Goal: Task Accomplishment & Management: Complete application form

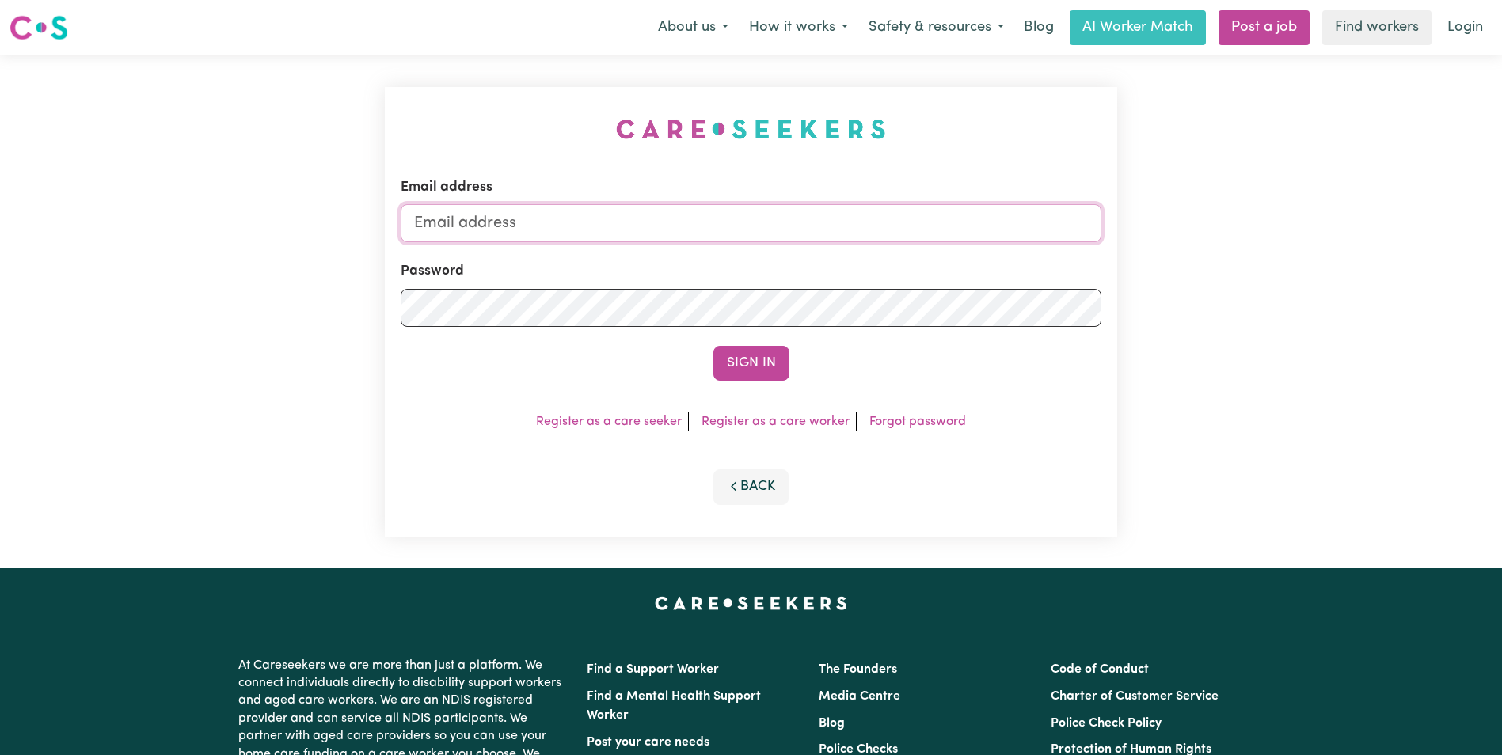
type input "[EMAIL_ADDRESS][DOMAIN_NAME]"
click at [733, 360] on button "Sign In" at bounding box center [752, 363] width 76 height 35
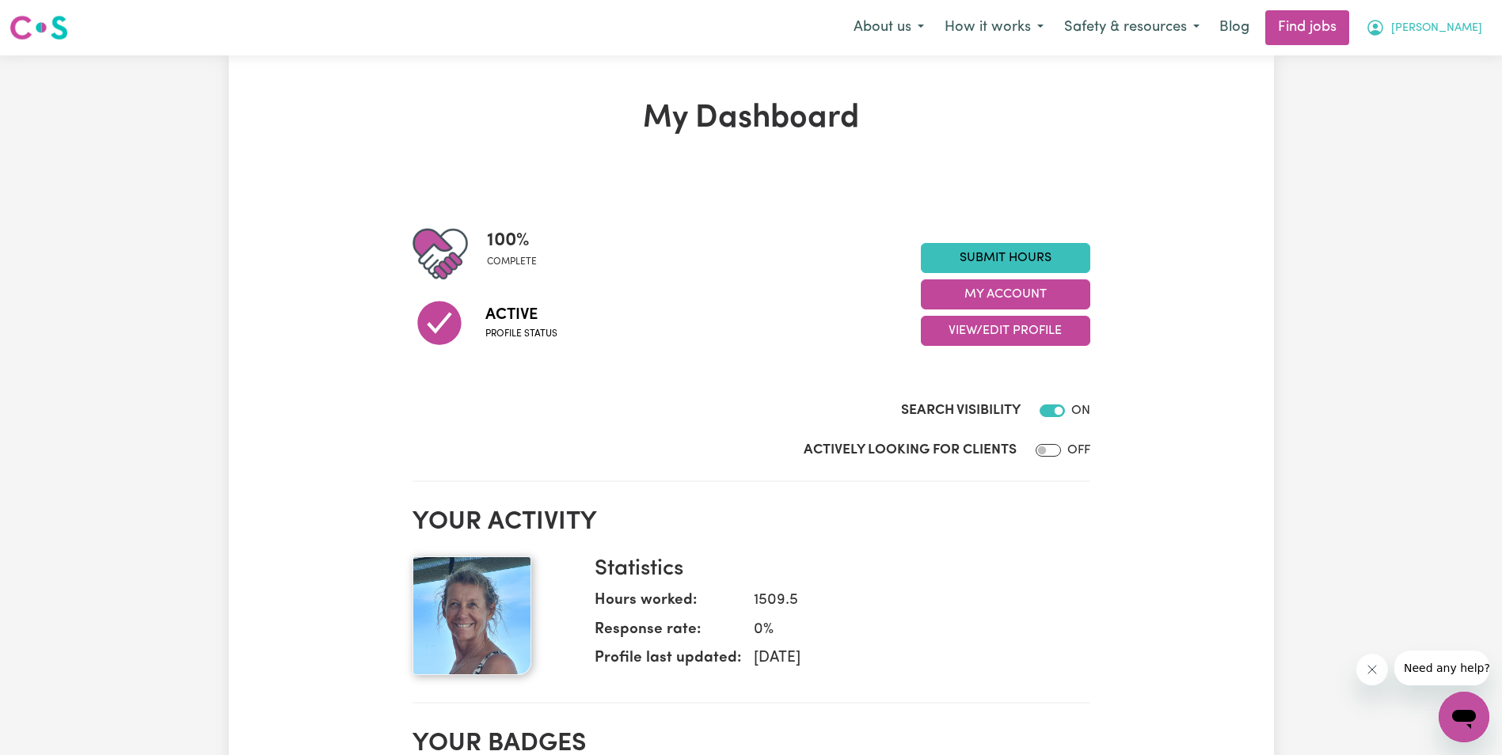
click at [1460, 25] on span "[PERSON_NAME]" at bounding box center [1436, 28] width 91 height 17
click at [1422, 60] on link "My Account" at bounding box center [1429, 62] width 125 height 30
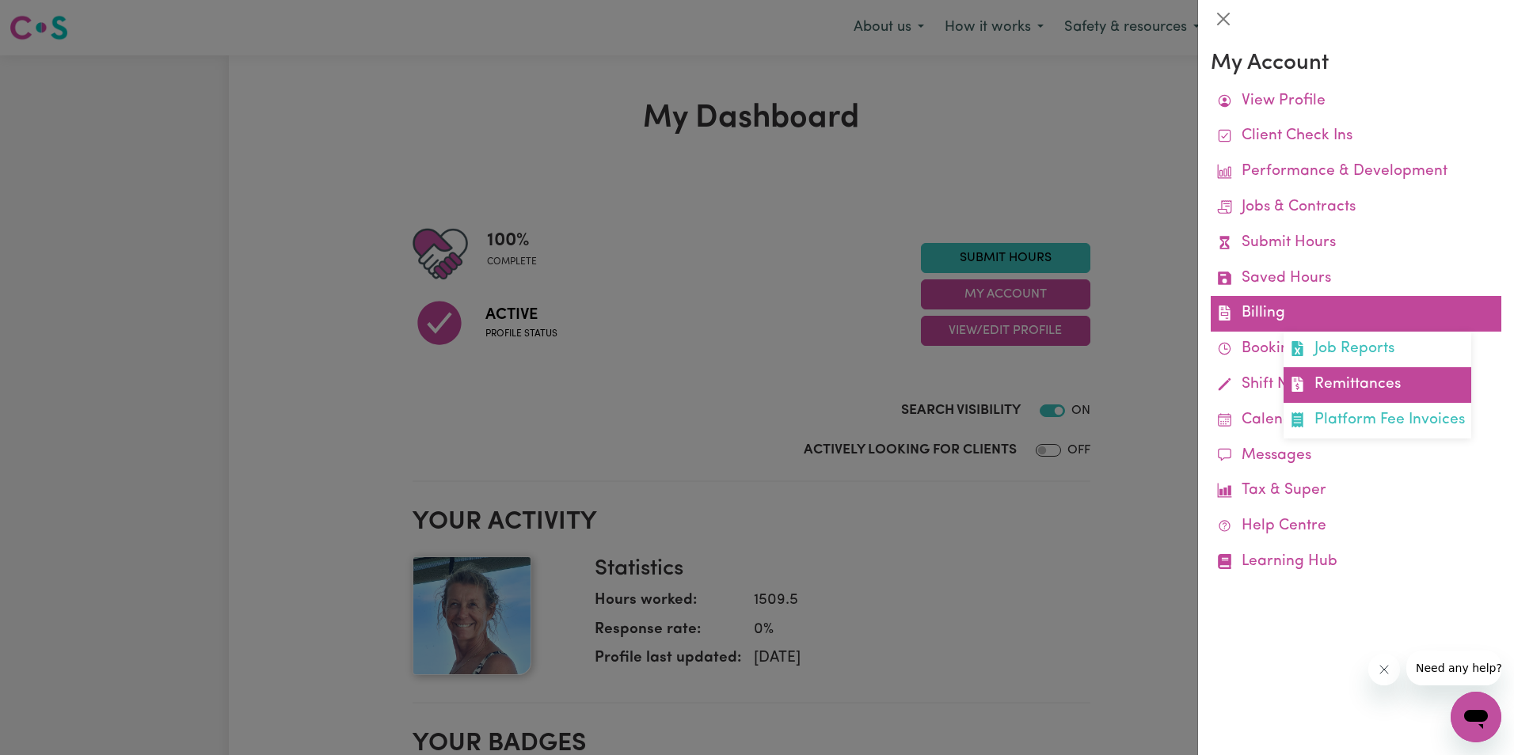
click at [1341, 380] on link "Remittances" at bounding box center [1378, 385] width 188 height 36
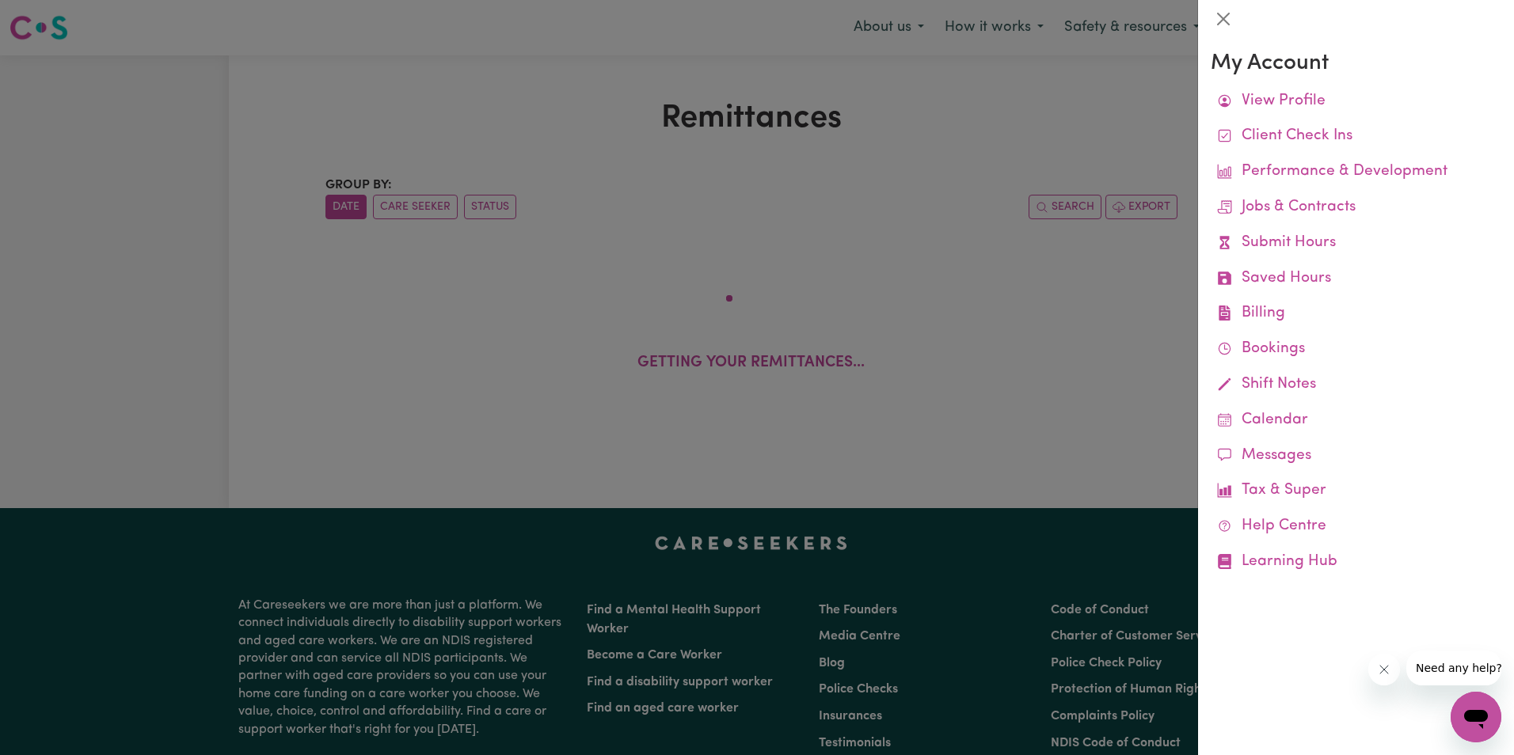
click at [536, 135] on div at bounding box center [757, 377] width 1514 height 755
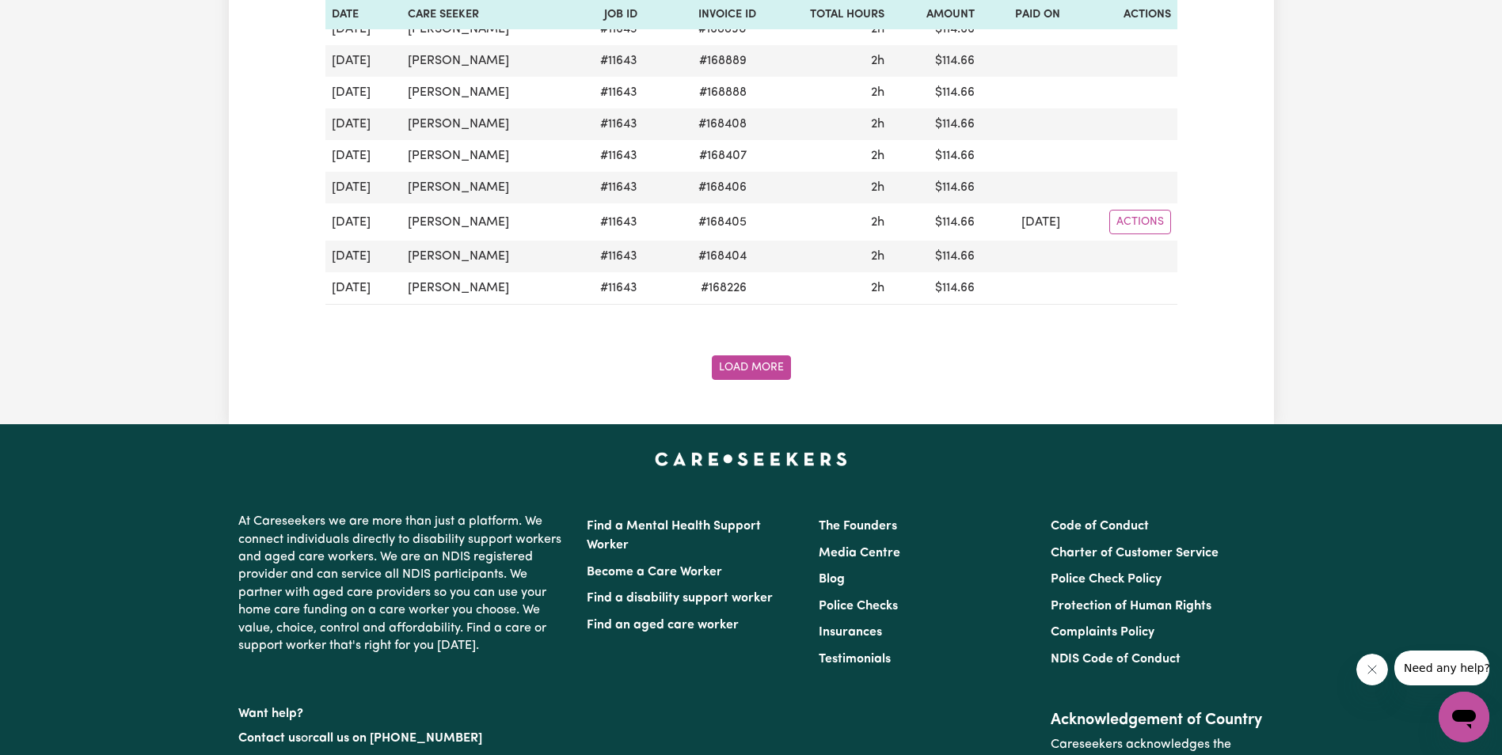
scroll to position [1742, 0]
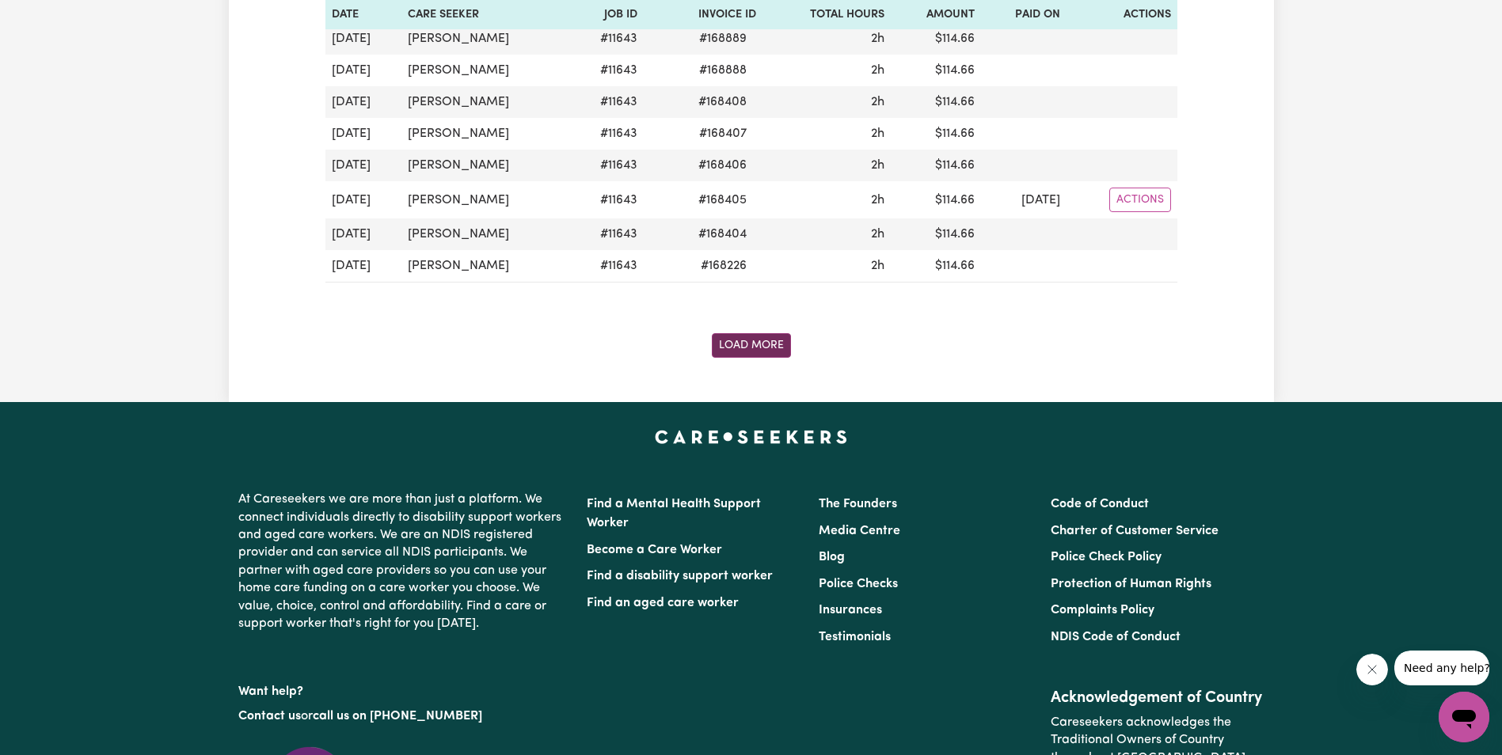
click at [755, 346] on button "Load More" at bounding box center [751, 345] width 79 height 25
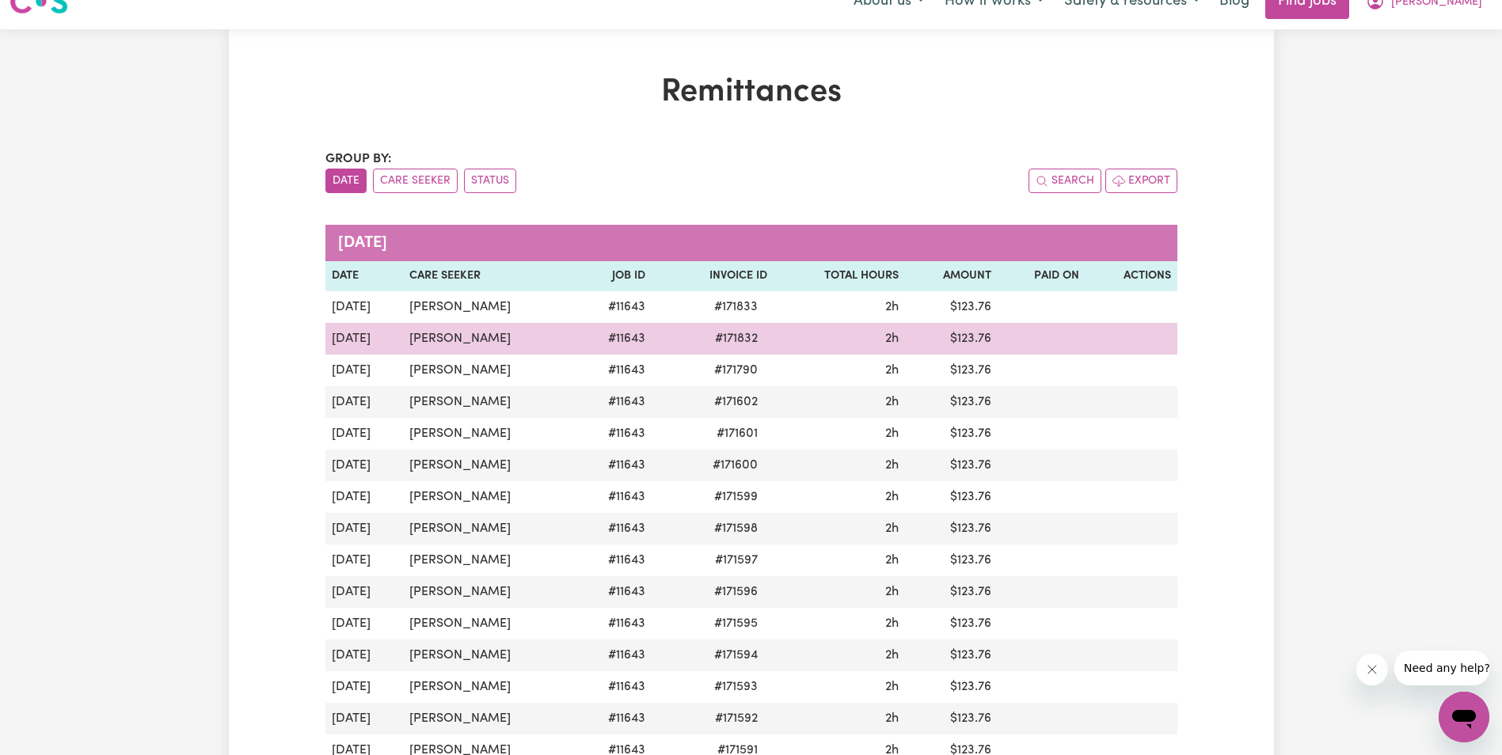
scroll to position [0, 0]
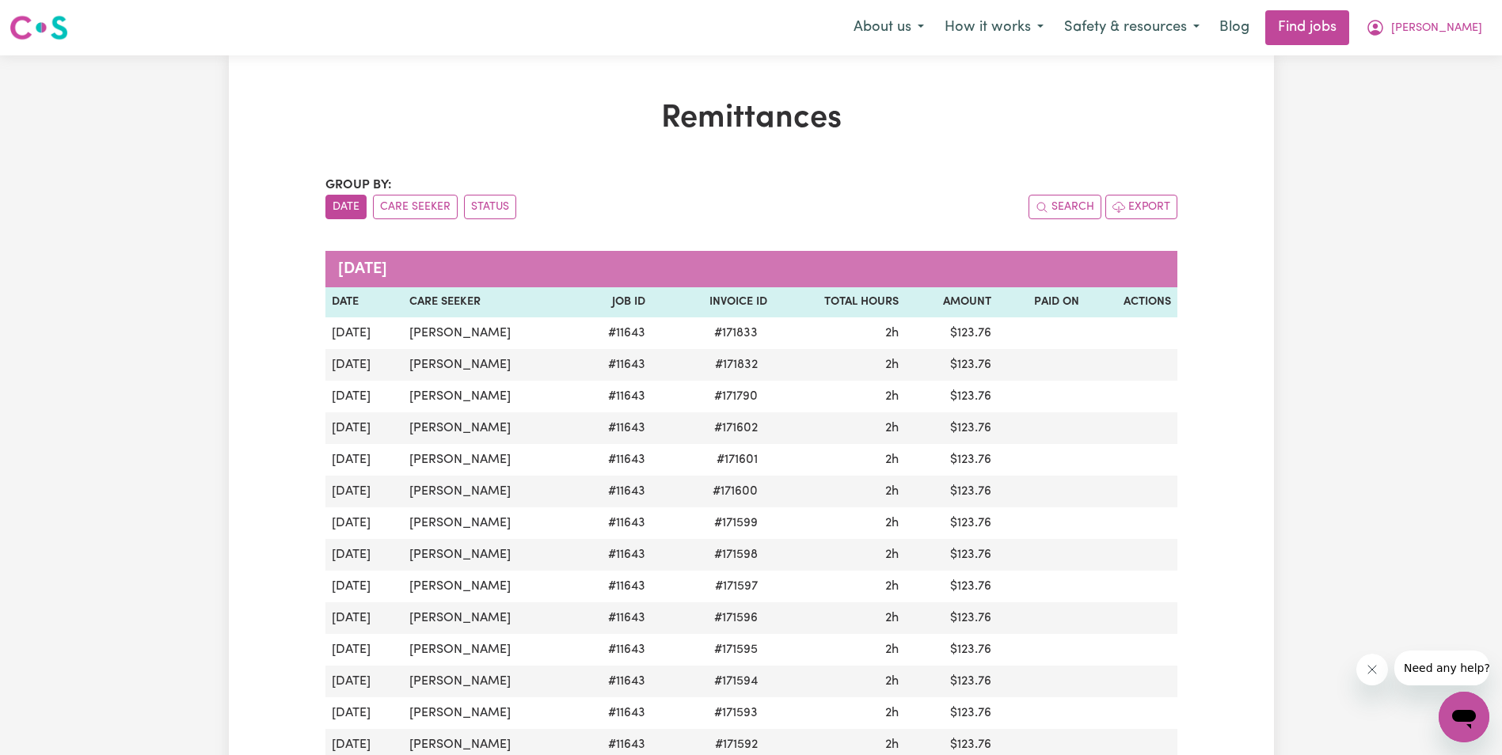
click at [1459, 28] on span "[PERSON_NAME]" at bounding box center [1436, 28] width 91 height 17
click at [1421, 56] on link "My Account" at bounding box center [1429, 62] width 125 height 30
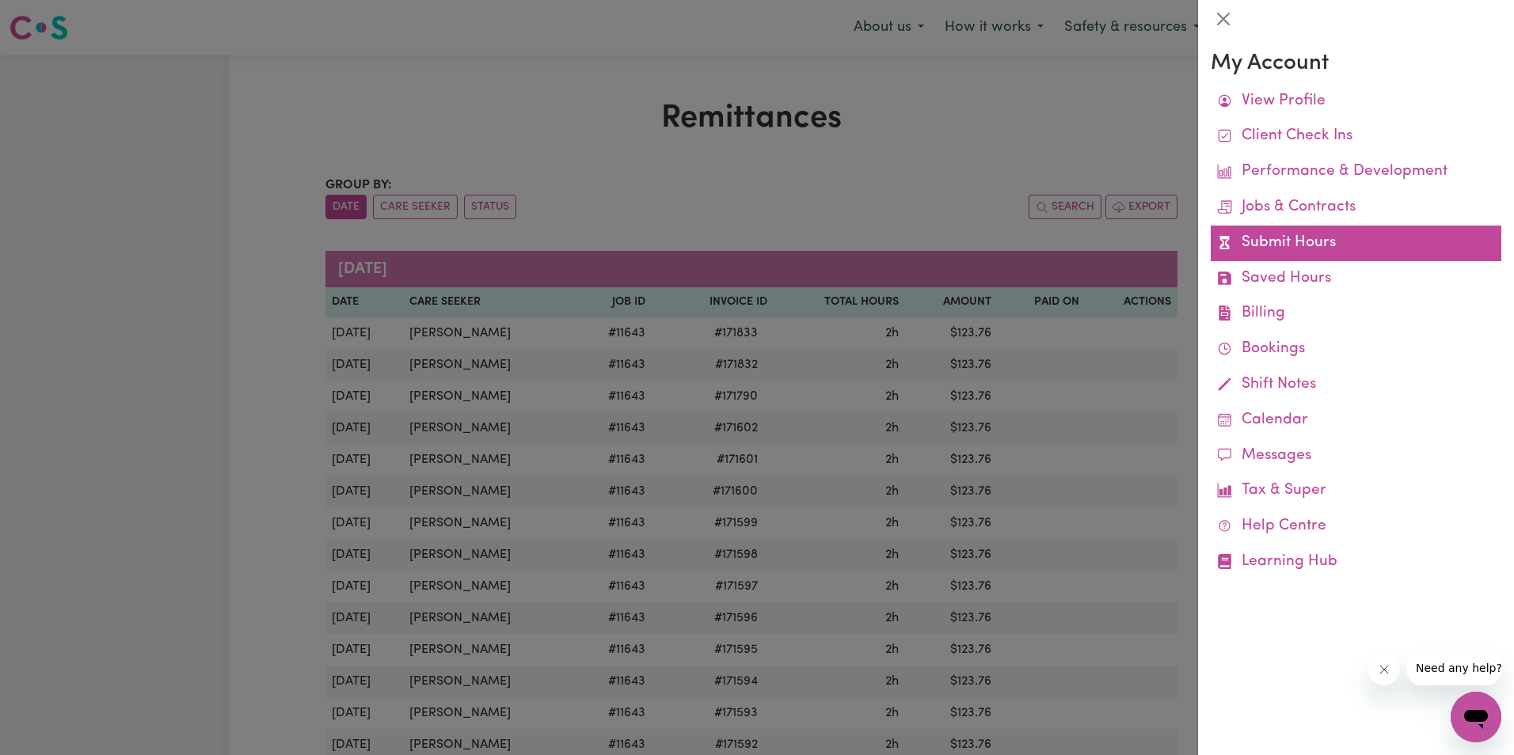
click at [1277, 243] on link "Submit Hours" at bounding box center [1356, 244] width 291 height 36
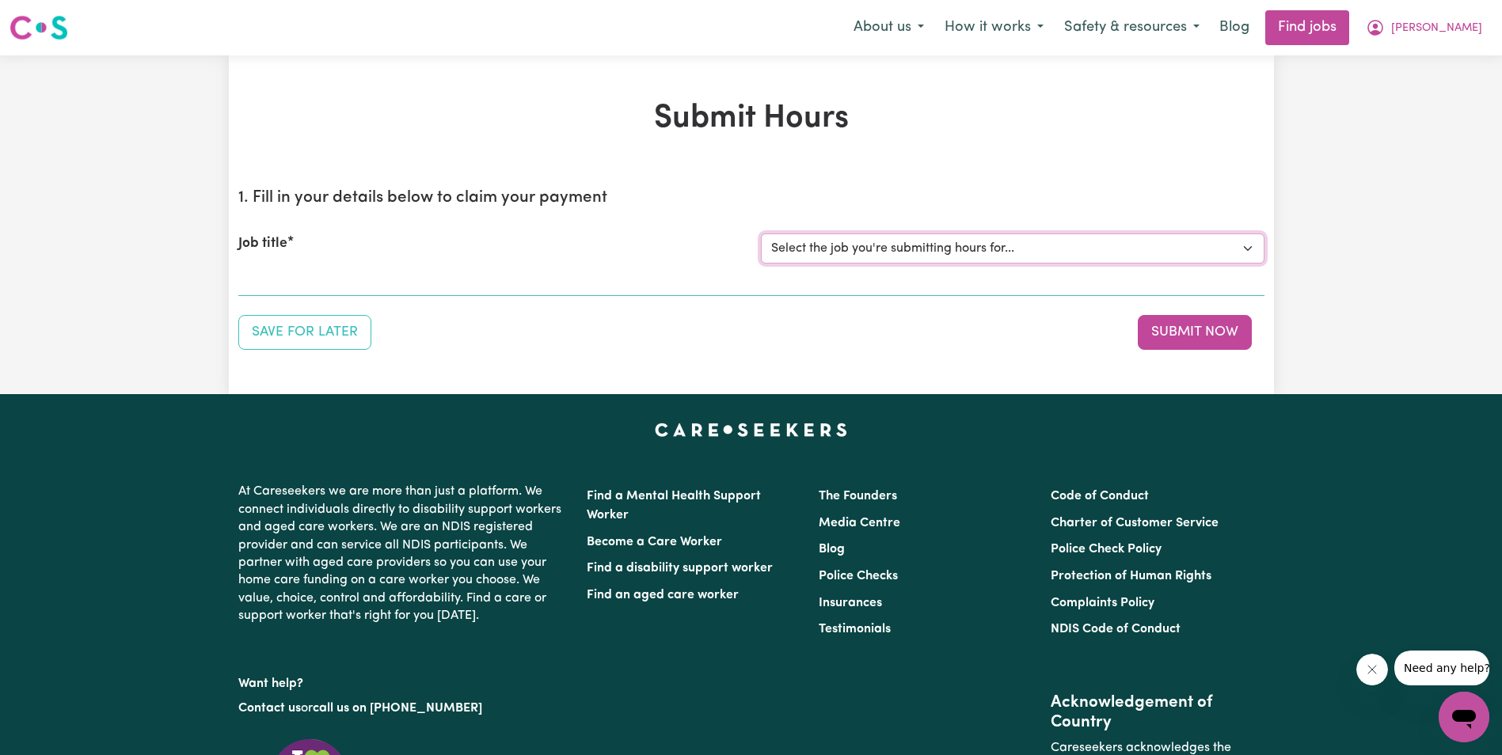
click at [881, 249] on select "Select the job you're submitting hours for... [[PERSON_NAME]] Support Worker in…" at bounding box center [1013, 249] width 504 height 30
select select "11643"
click at [761, 234] on select "Select the job you're submitting hours for... [[PERSON_NAME]] Support Worker in…" at bounding box center [1013, 249] width 504 height 30
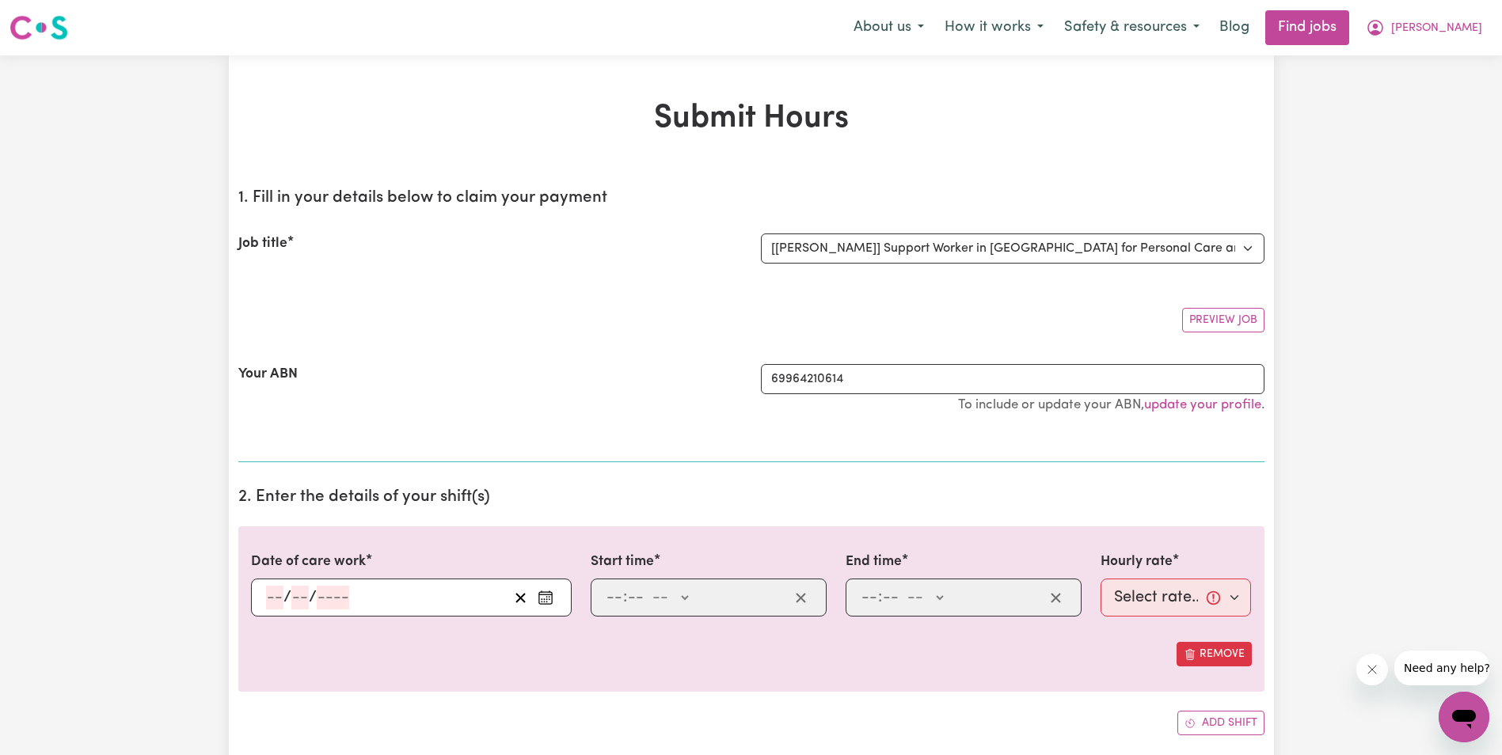
click at [272, 603] on input "number" at bounding box center [274, 598] width 17 height 24
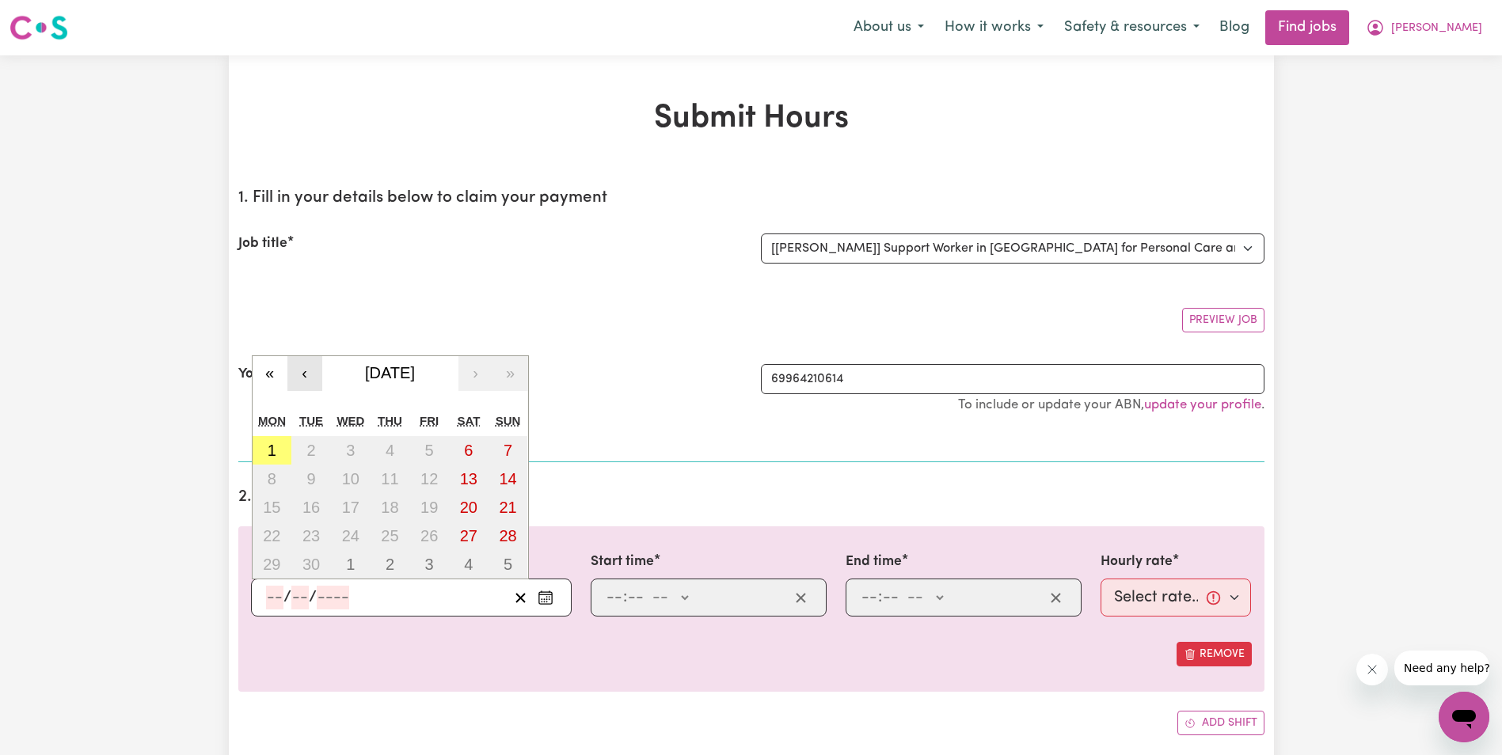
click at [298, 376] on button "‹" at bounding box center [304, 373] width 35 height 35
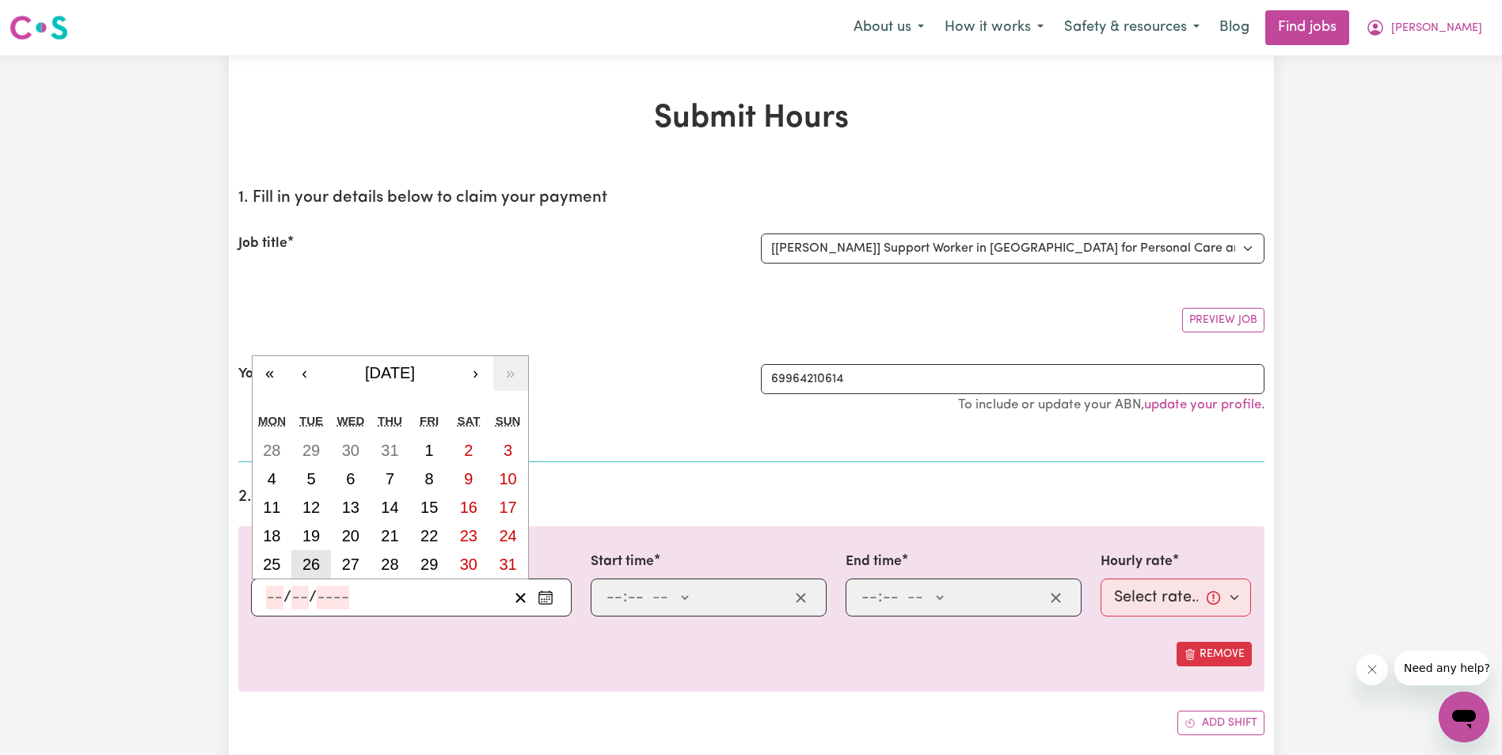
click at [316, 563] on abbr "26" at bounding box center [311, 564] width 17 height 17
type input "[DATE]"
type input "26"
type input "8"
type input "2025"
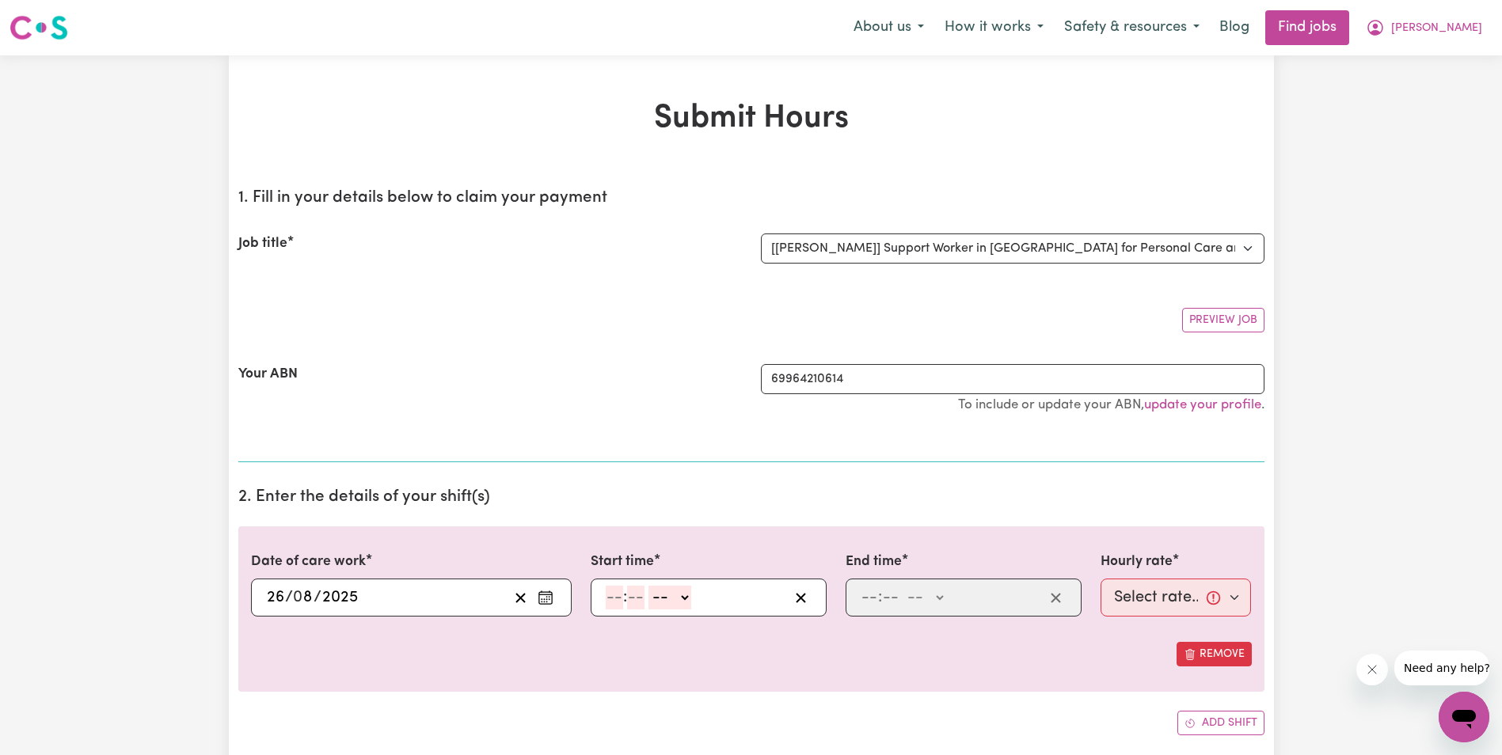
click at [606, 596] on input "number" at bounding box center [614, 598] width 17 height 24
type input "8"
type input "30"
click at [676, 597] on select "-- AM PM" at bounding box center [666, 598] width 43 height 24
select select "am"
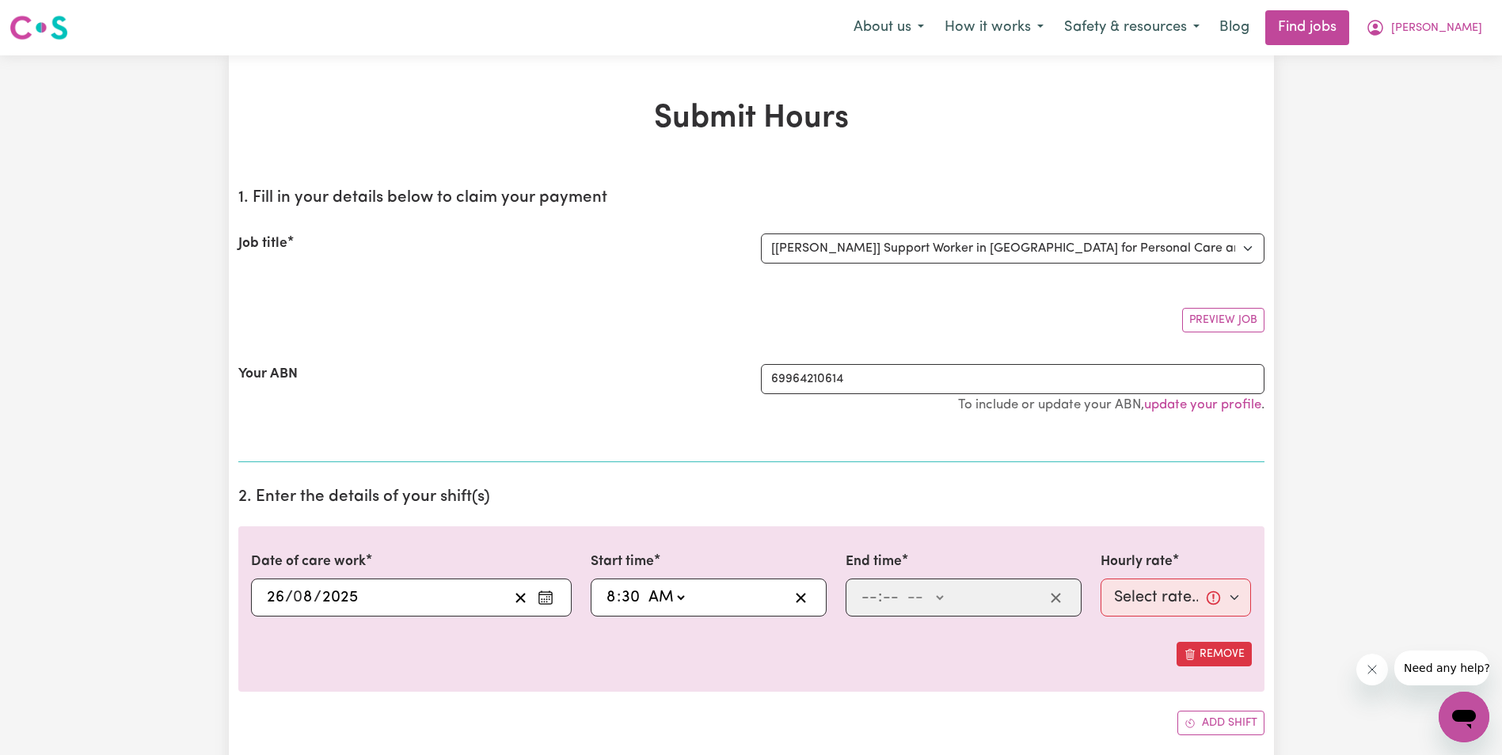
click at [645, 586] on select "-- AM PM" at bounding box center [666, 598] width 43 height 24
type input "08:30"
click at [873, 595] on input "number" at bounding box center [869, 598] width 17 height 24
type input "10"
type input "30"
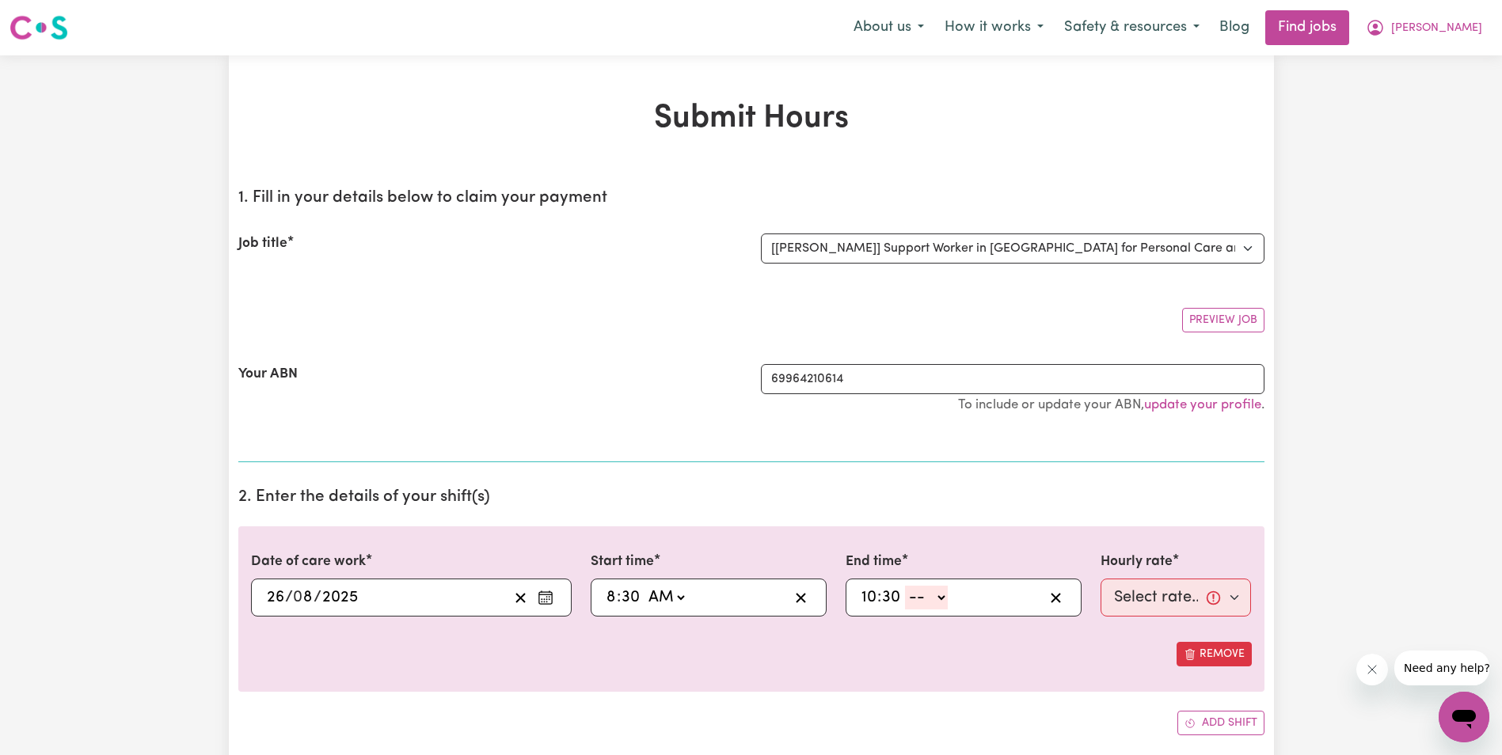
click at [940, 595] on select "-- AM PM" at bounding box center [926, 598] width 43 height 24
select select "am"
click at [905, 586] on select "-- AM PM" at bounding box center [926, 598] width 43 height 24
type input "10:30"
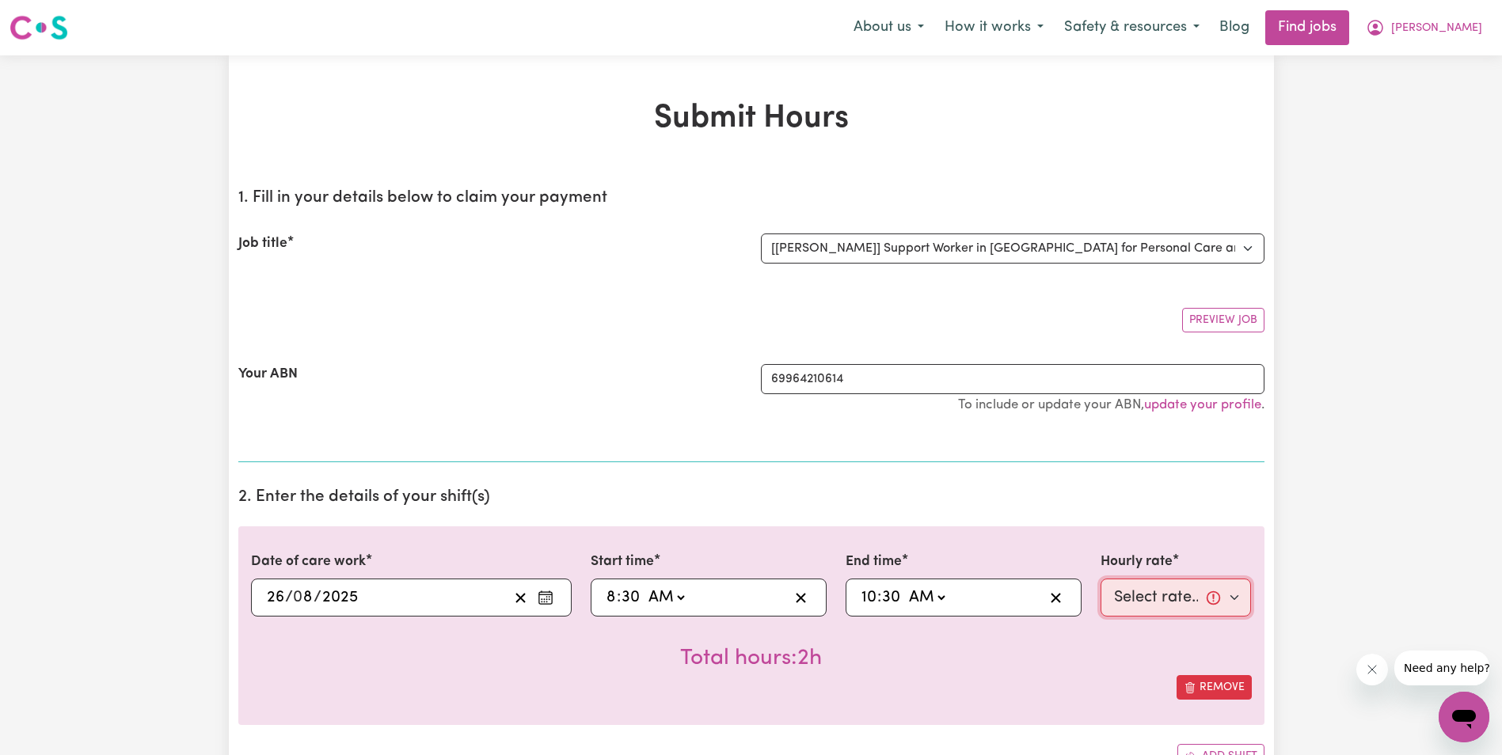
click at [1144, 603] on select "Select rate... $68.00 (Weekday) $68.00 ([DATE]) $68.00 ([DATE])" at bounding box center [1176, 598] width 151 height 38
select select "68-Weekday"
click at [1101, 579] on select "Select rate... $68.00 (Weekday) $68.00 ([DATE]) $68.00 ([DATE])" at bounding box center [1176, 598] width 151 height 38
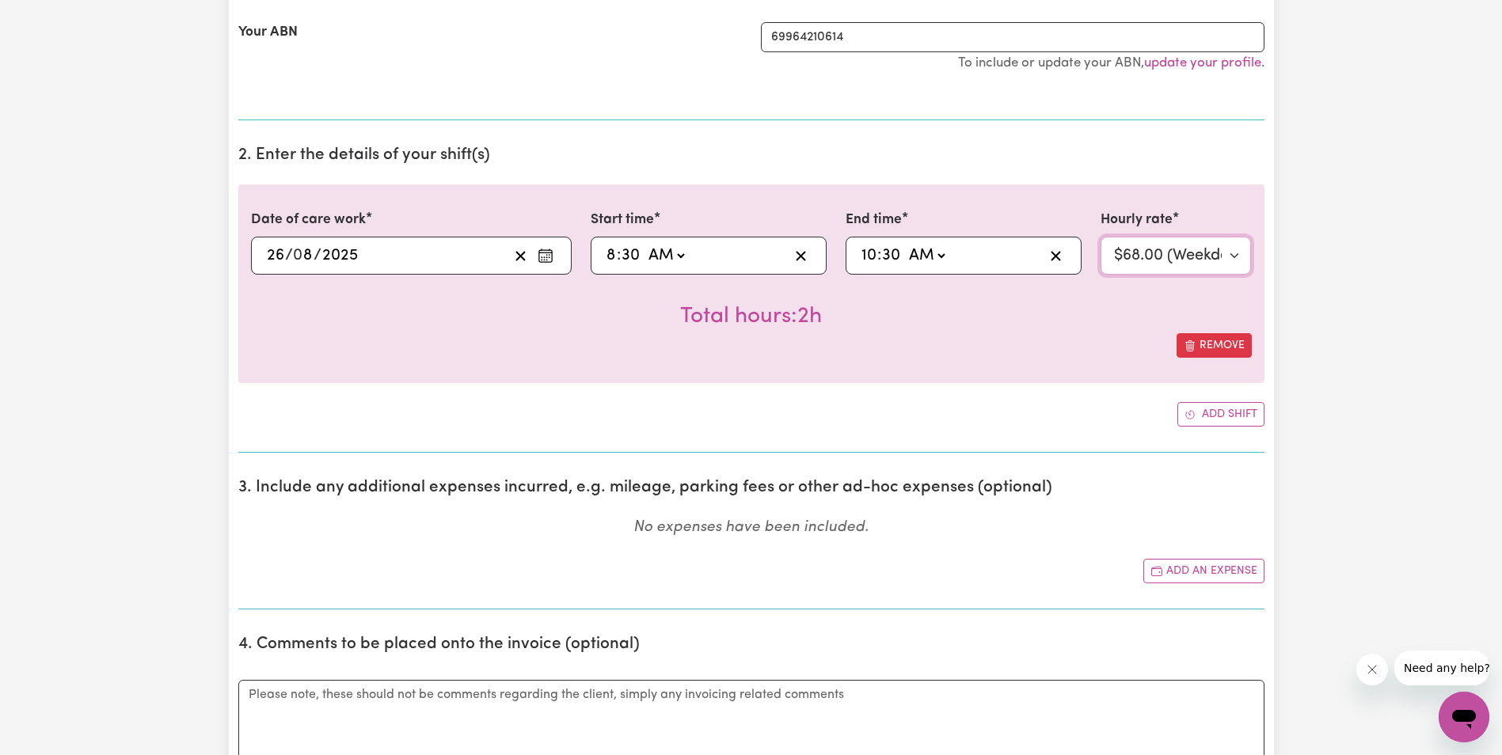
scroll to position [634, 0]
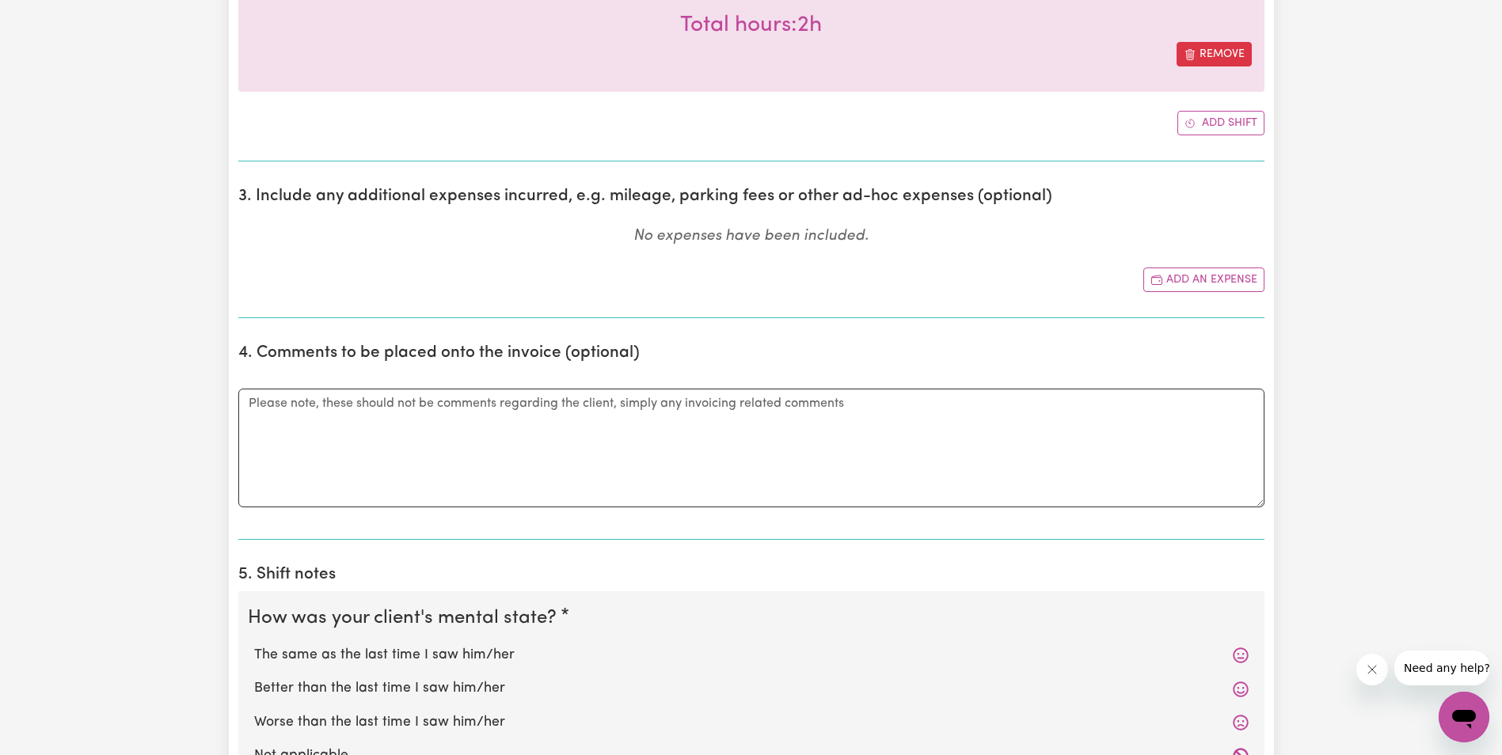
click at [366, 647] on label "The same as the last time I saw him/her" at bounding box center [751, 655] width 995 height 21
click at [254, 645] on input "The same as the last time I saw him/her" at bounding box center [253, 645] width 1 height 1
radio input "true"
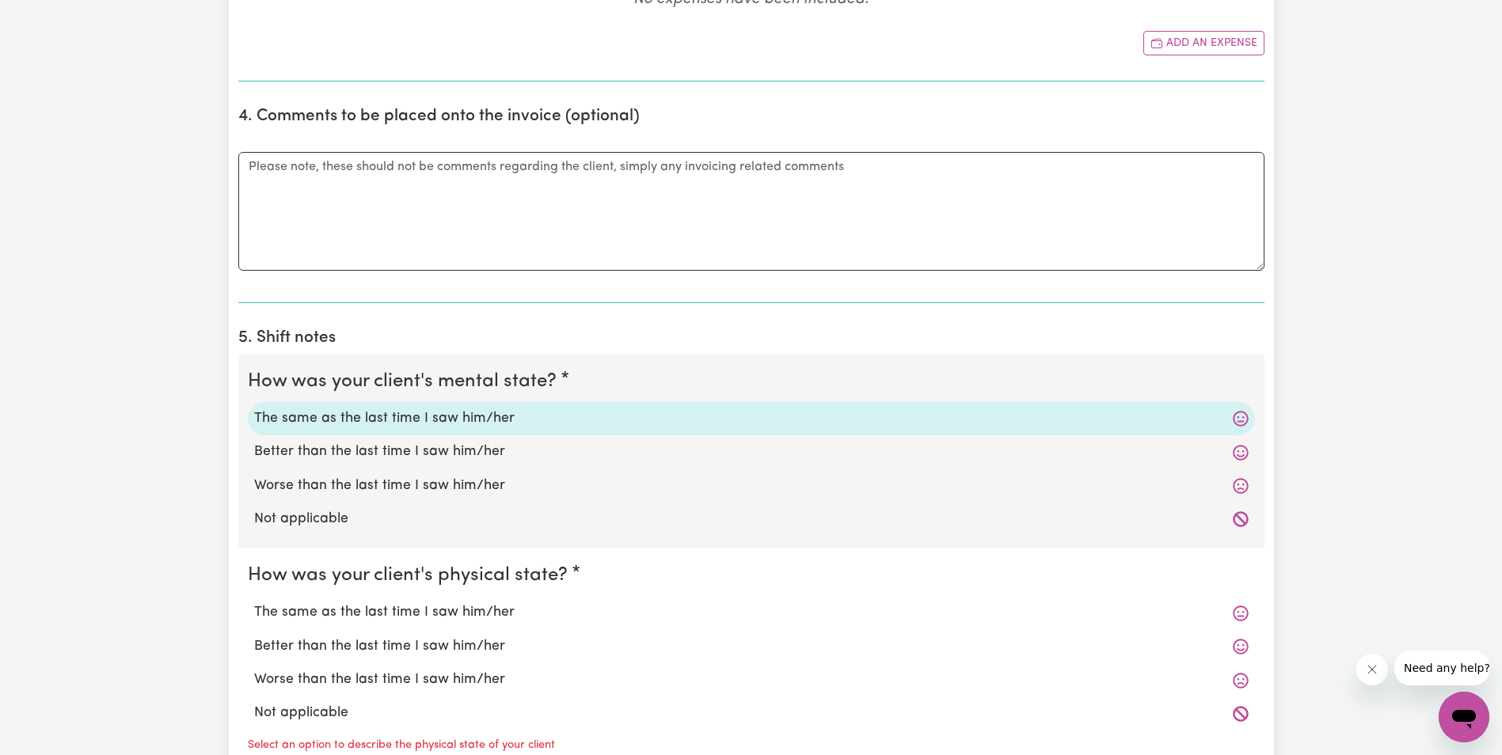
scroll to position [871, 0]
click at [305, 615] on label "The same as the last time I saw him/her" at bounding box center [751, 612] width 995 height 21
click at [254, 602] on input "The same as the last time I saw him/her" at bounding box center [253, 601] width 1 height 1
radio input "true"
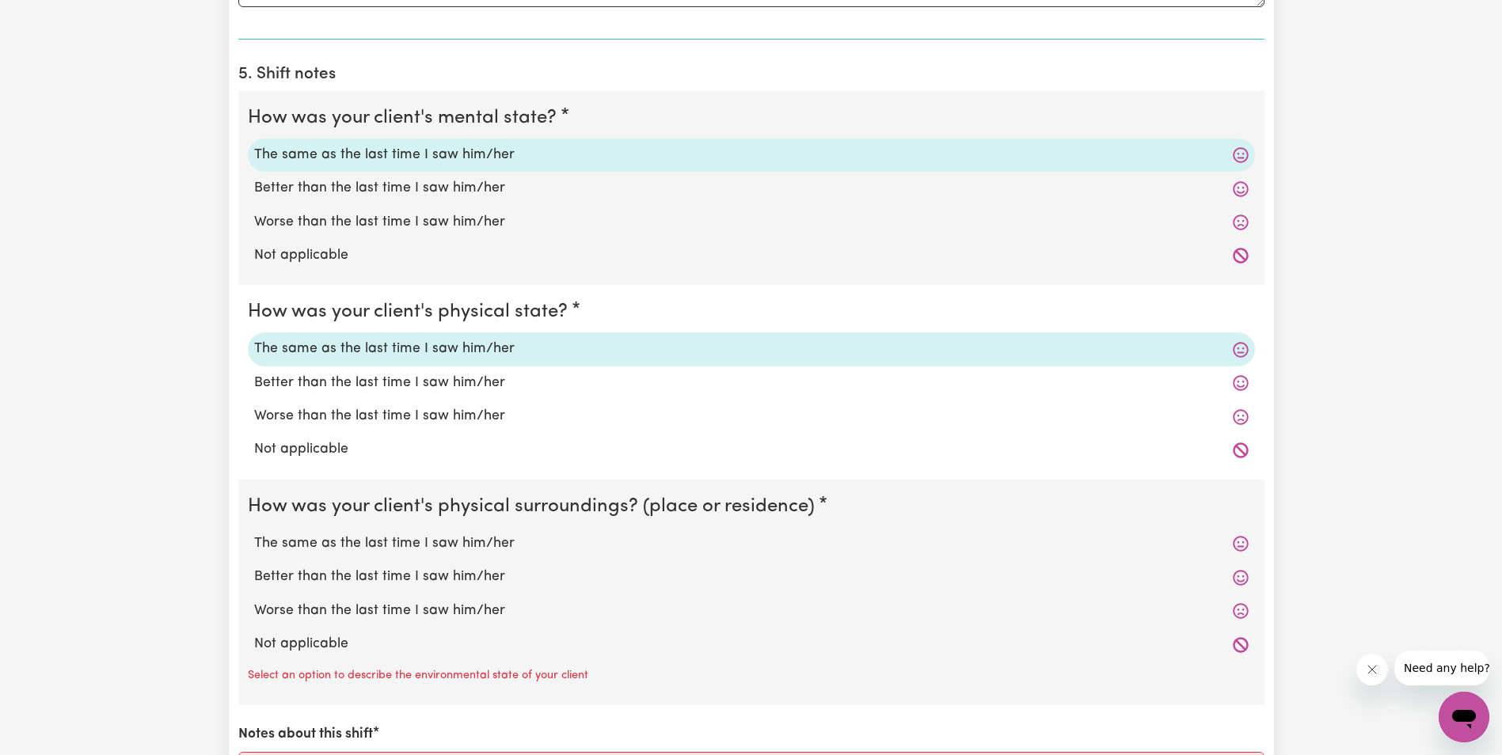
scroll to position [1188, 0]
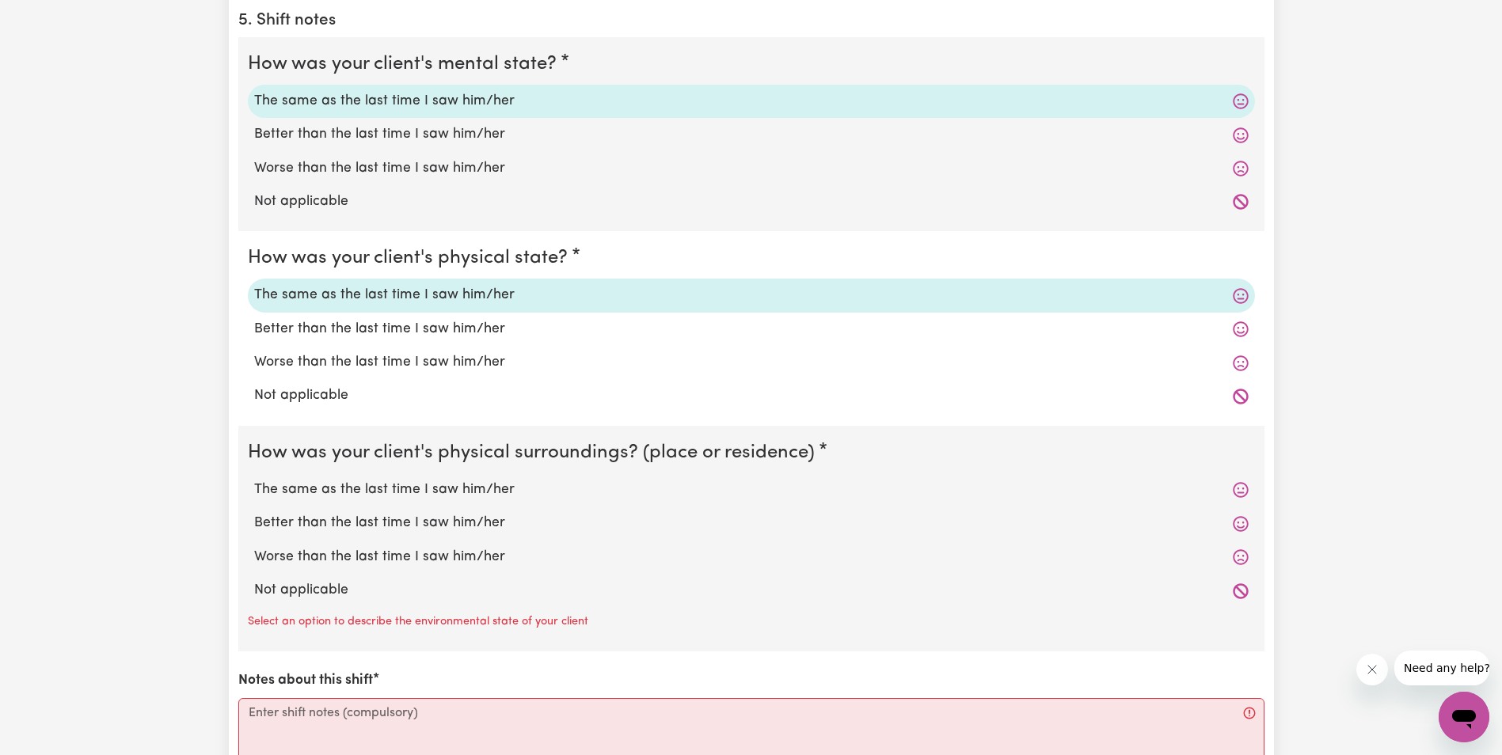
click at [330, 493] on label "The same as the last time I saw him/her" at bounding box center [751, 490] width 995 height 21
click at [254, 480] on input "The same as the last time I saw him/her" at bounding box center [253, 479] width 1 height 1
radio input "true"
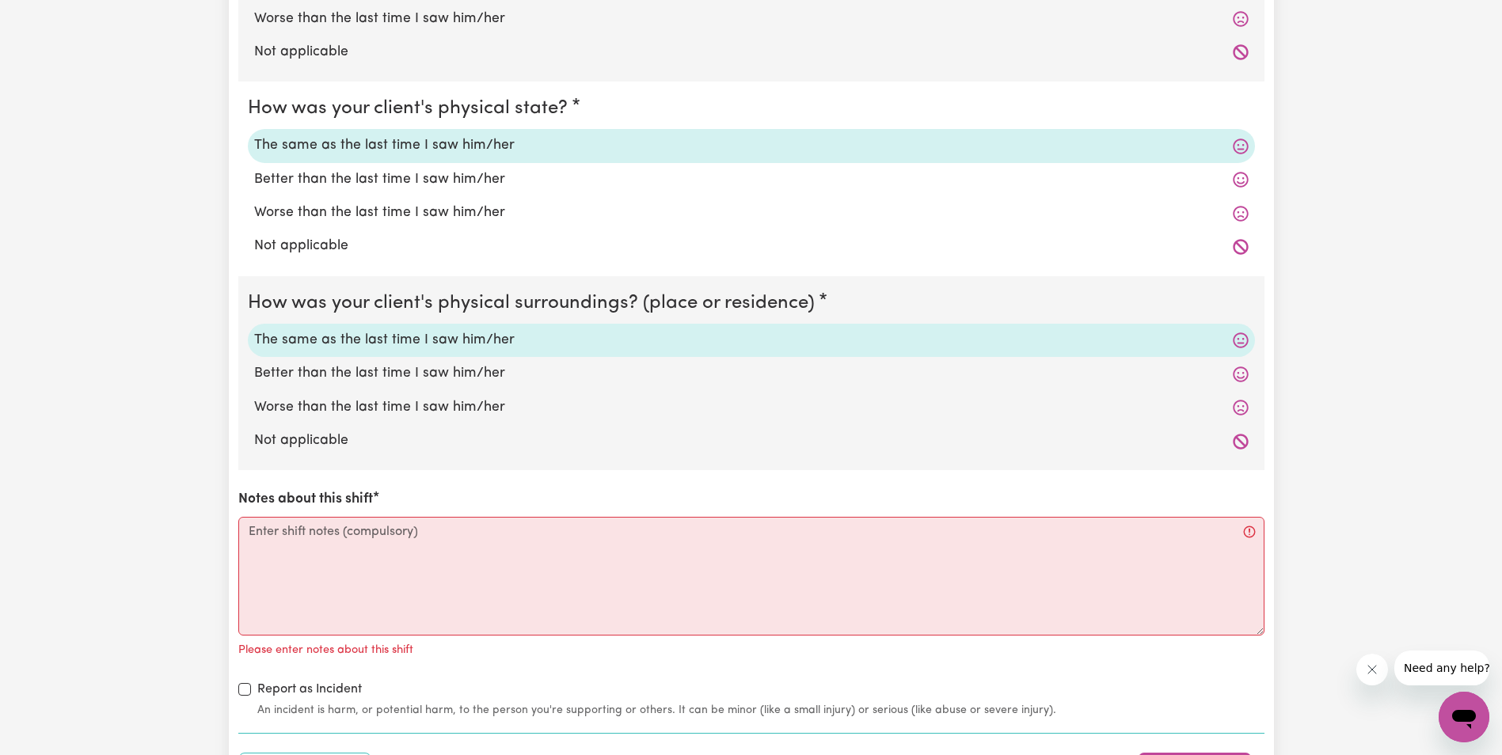
scroll to position [1346, 0]
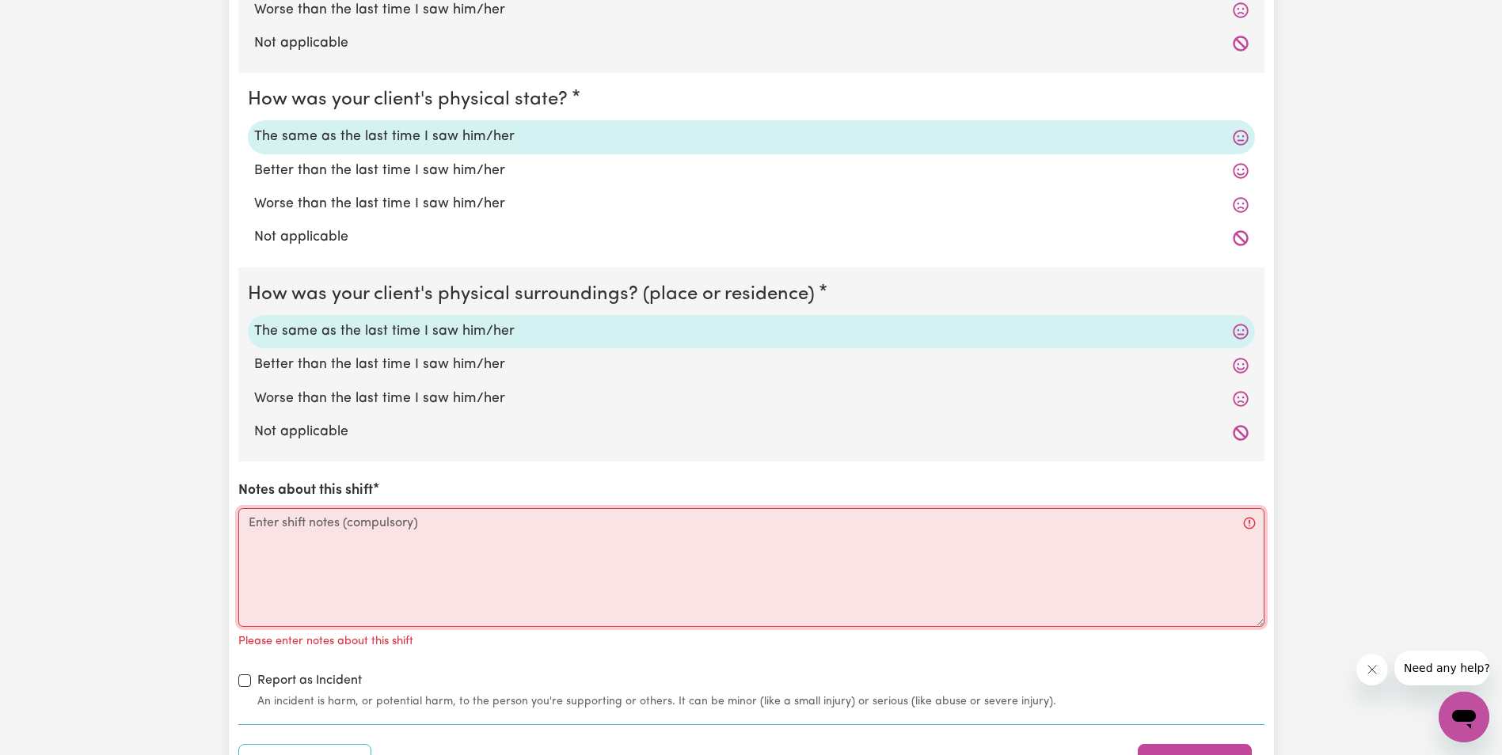
click at [302, 540] on textarea "Notes about this shift" at bounding box center [751, 567] width 1026 height 119
paste textarea "[PERSON_NAME] was up and dressed outside. [PERSON_NAME] ask me to cook somethin…"
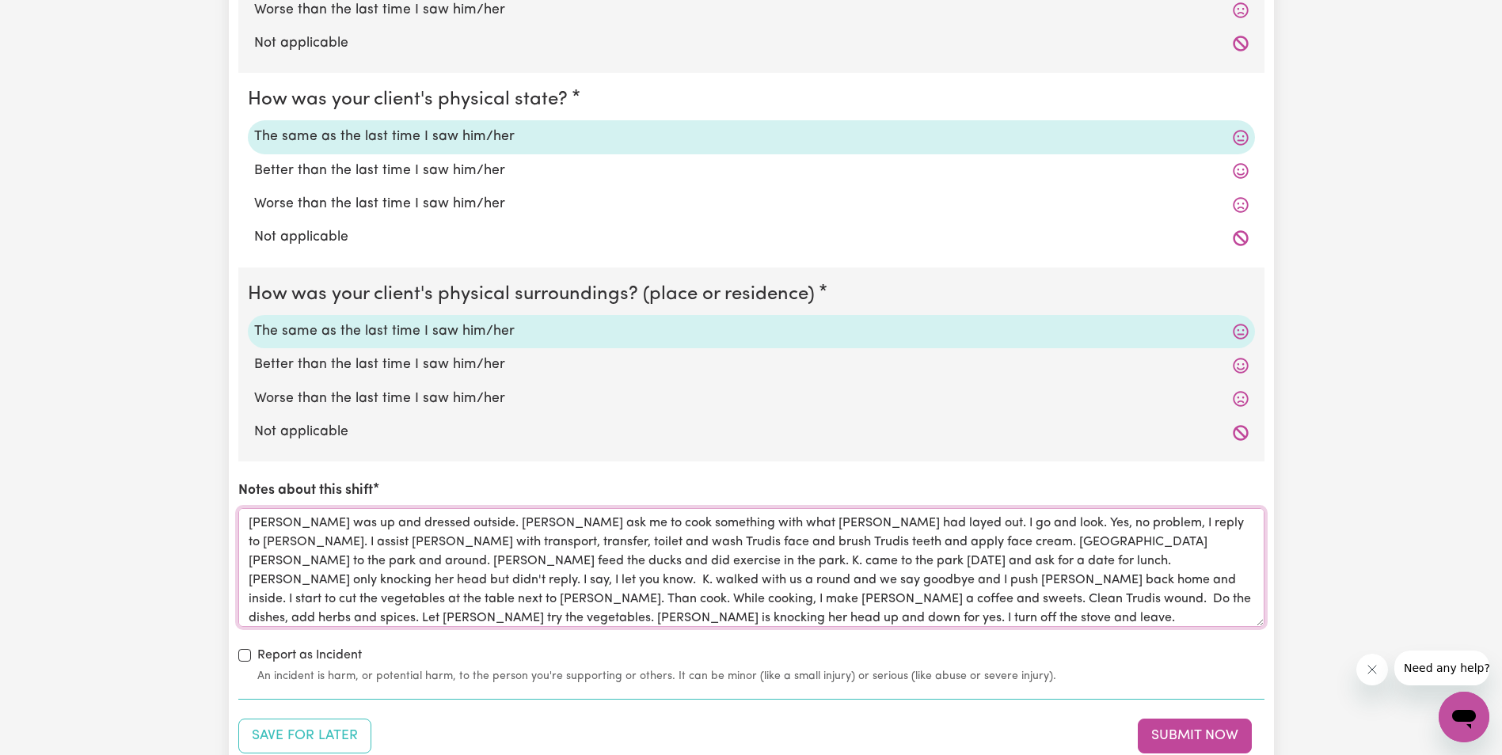
click at [412, 541] on textarea "[PERSON_NAME] was up and dressed outside. [PERSON_NAME] ask me to cook somethin…" at bounding box center [751, 567] width 1026 height 119
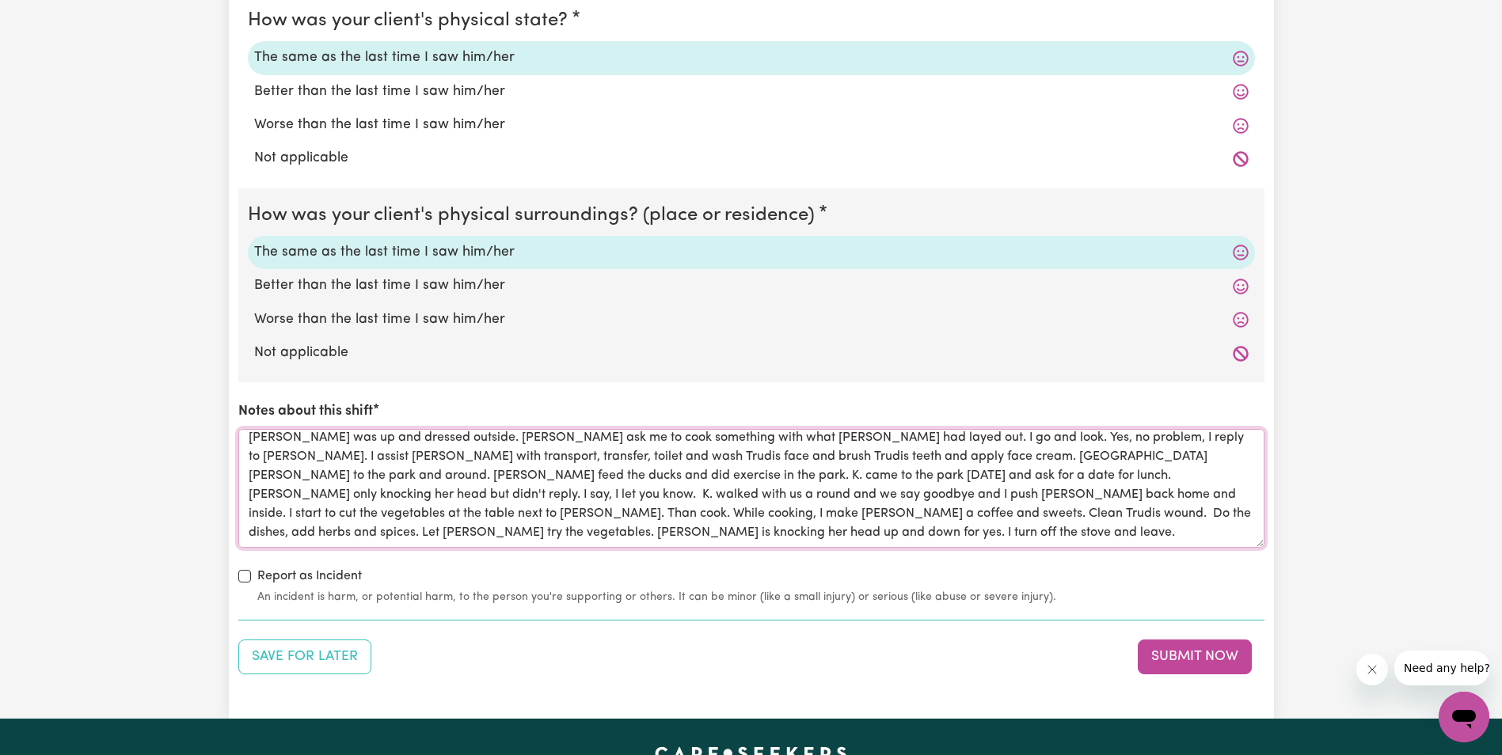
scroll to position [0, 0]
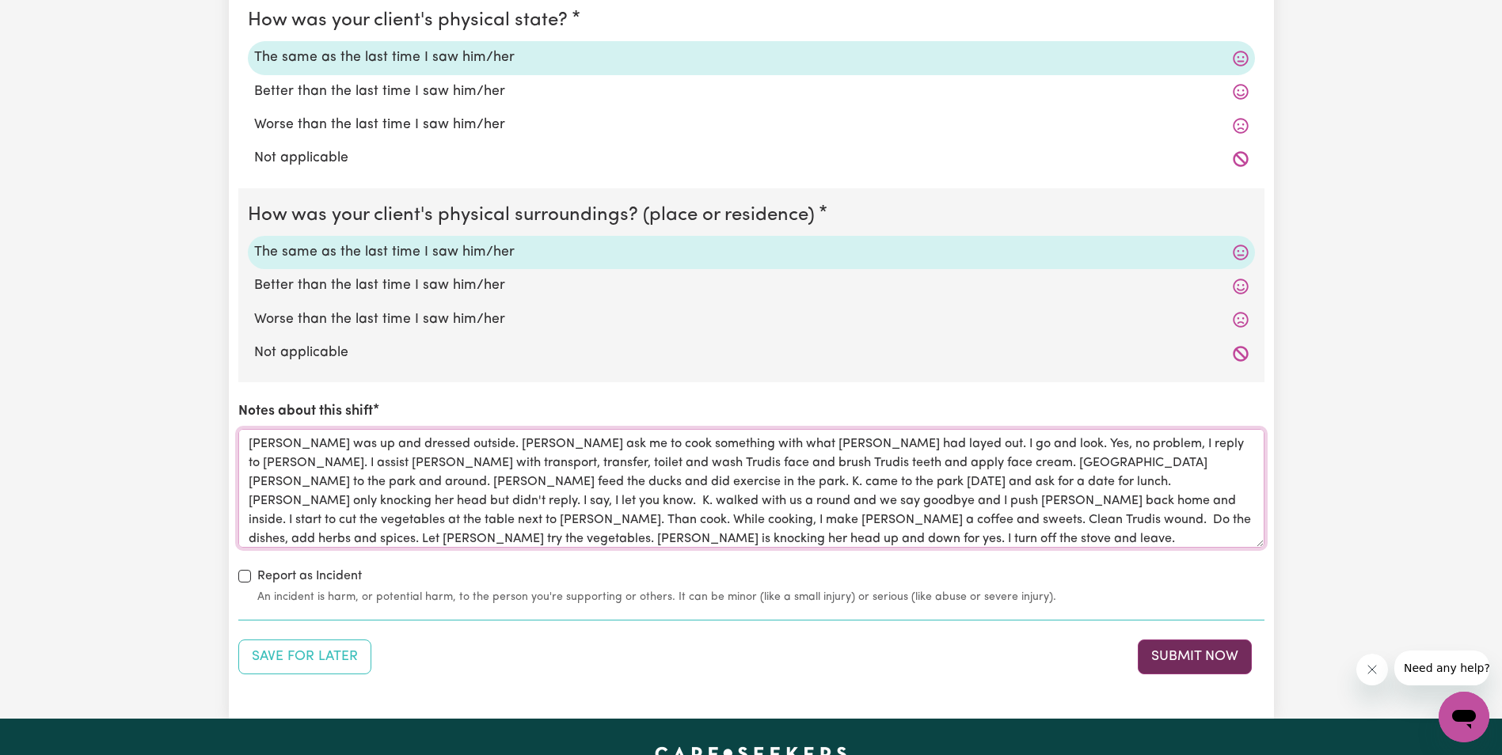
type textarea "[PERSON_NAME] was up and dressed outside. [PERSON_NAME] ask me to cook somethin…"
click at [1182, 656] on button "Submit Now" at bounding box center [1195, 657] width 114 height 35
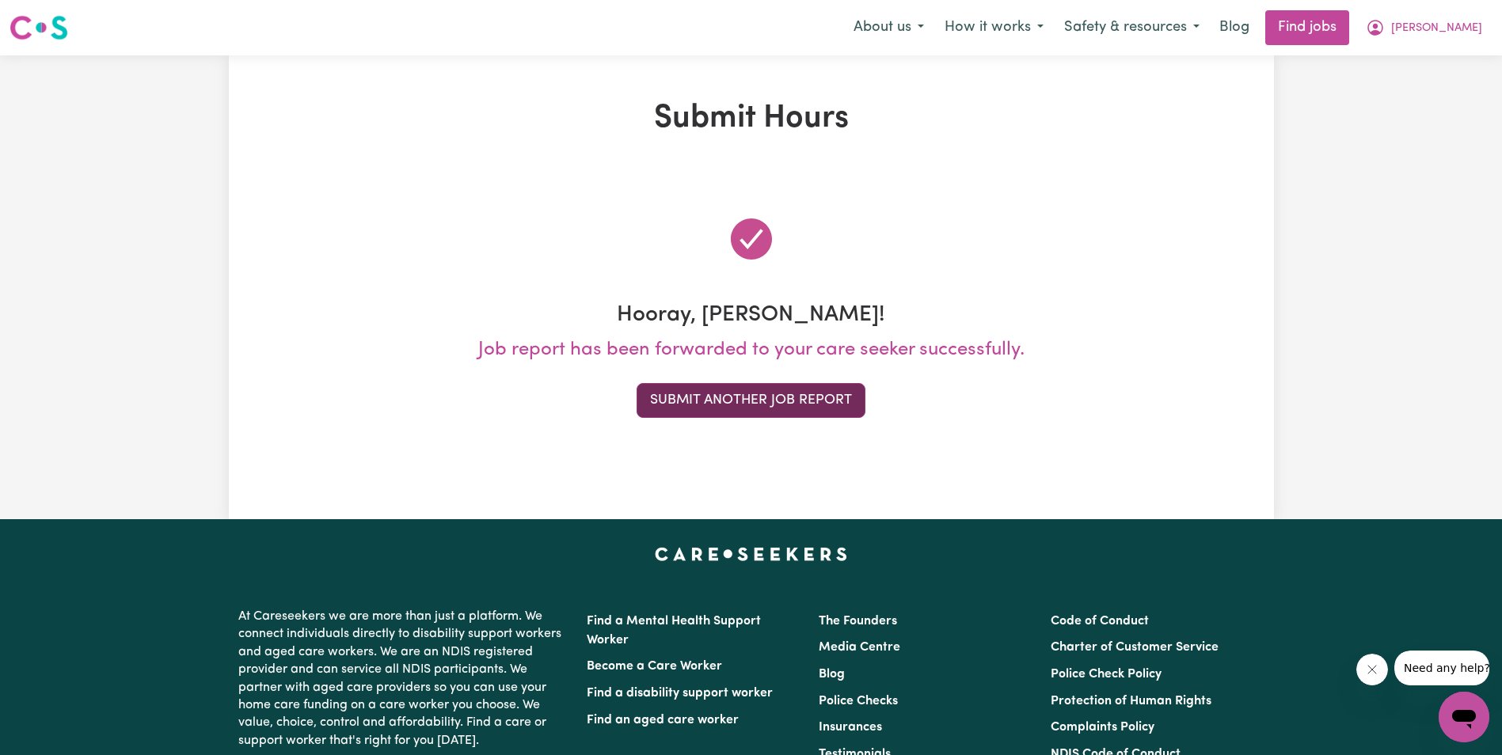
click at [820, 394] on button "Submit Another Job Report" at bounding box center [751, 400] width 229 height 35
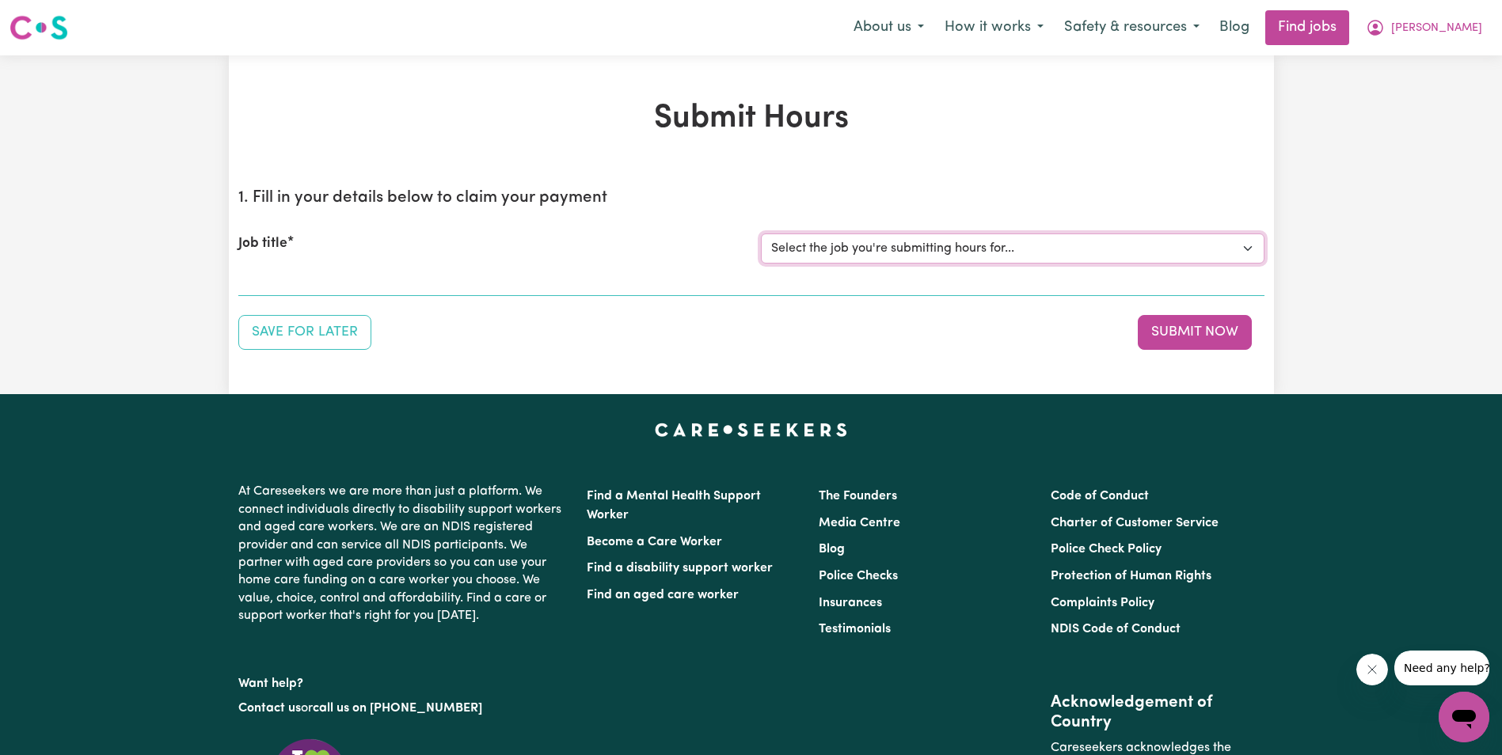
click at [1082, 247] on select "Select the job you're submitting hours for... [[PERSON_NAME]] Support Worker in…" at bounding box center [1013, 249] width 504 height 30
select select "11643"
click at [761, 234] on select "Select the job you're submitting hours for... [[PERSON_NAME]] Support Worker in…" at bounding box center [1013, 249] width 504 height 30
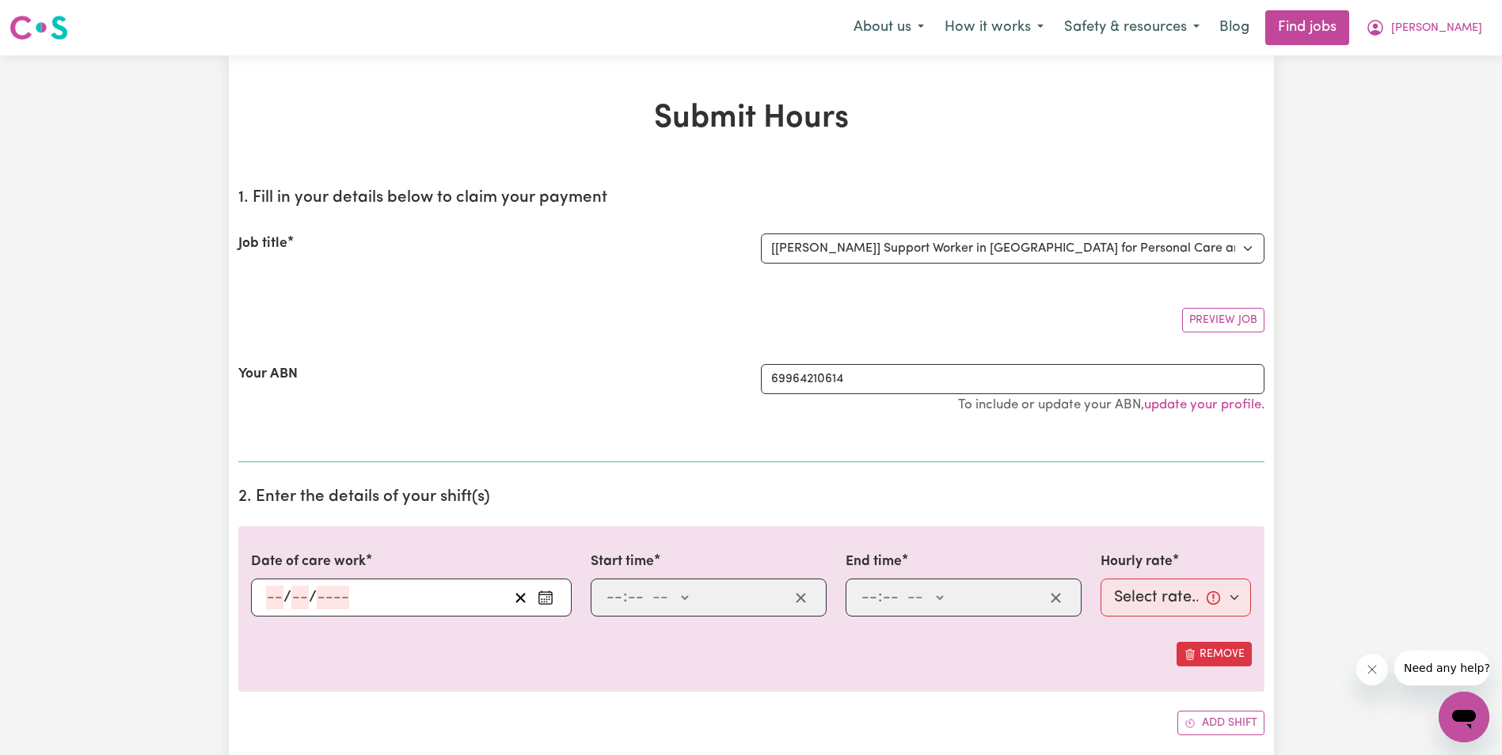
click at [273, 594] on input "number" at bounding box center [274, 598] width 17 height 24
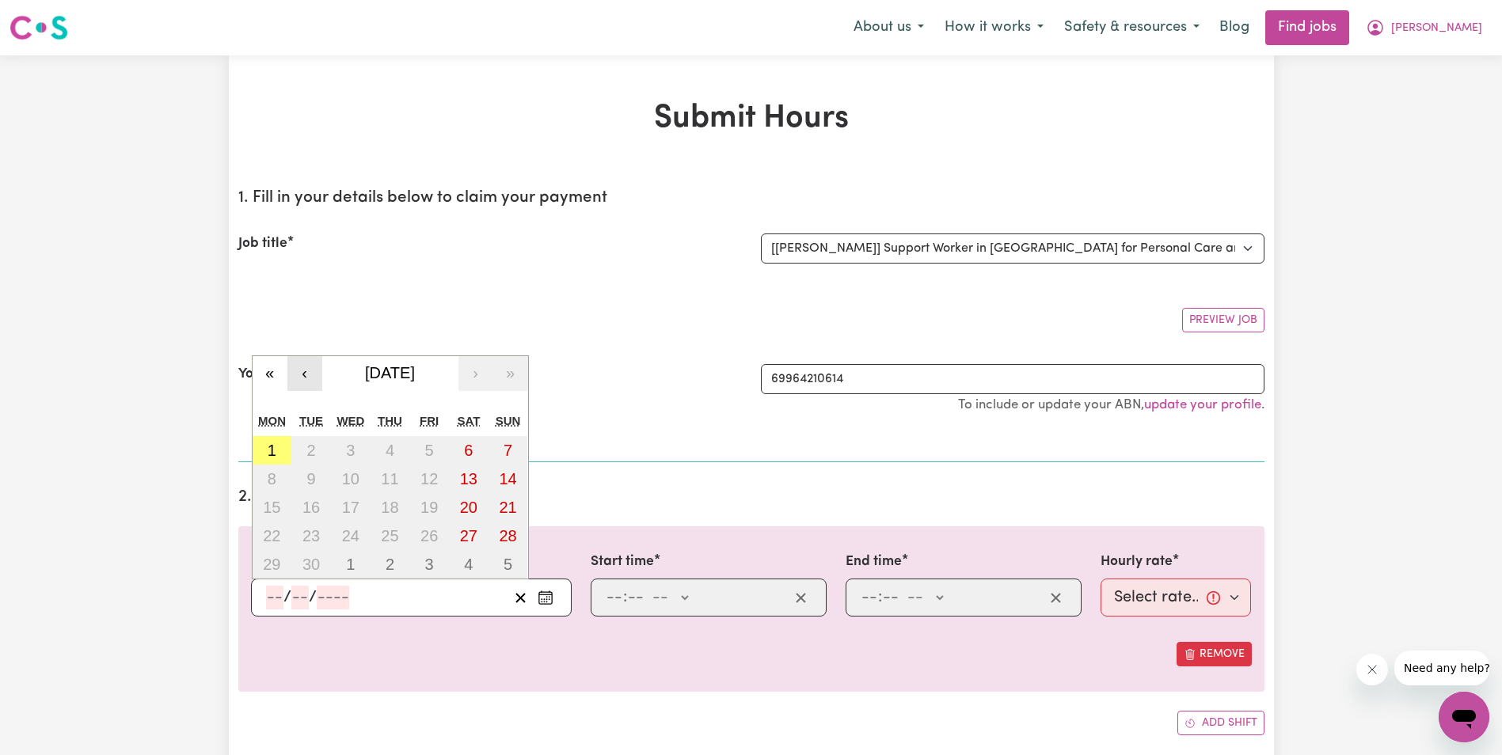
click at [309, 375] on button "‹" at bounding box center [304, 373] width 35 height 35
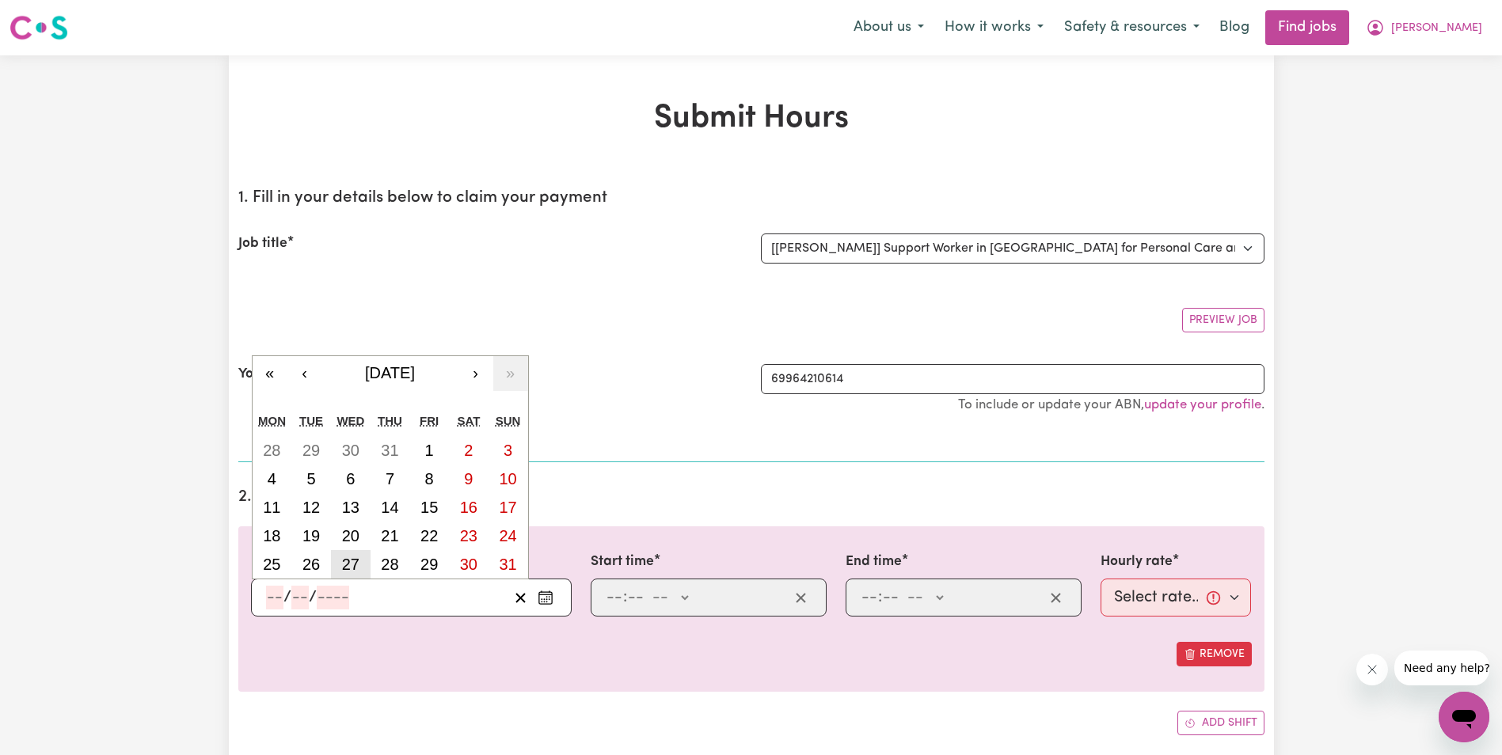
click at [352, 561] on abbr "27" at bounding box center [350, 564] width 17 height 17
type input "[DATE]"
type input "27"
type input "8"
type input "2025"
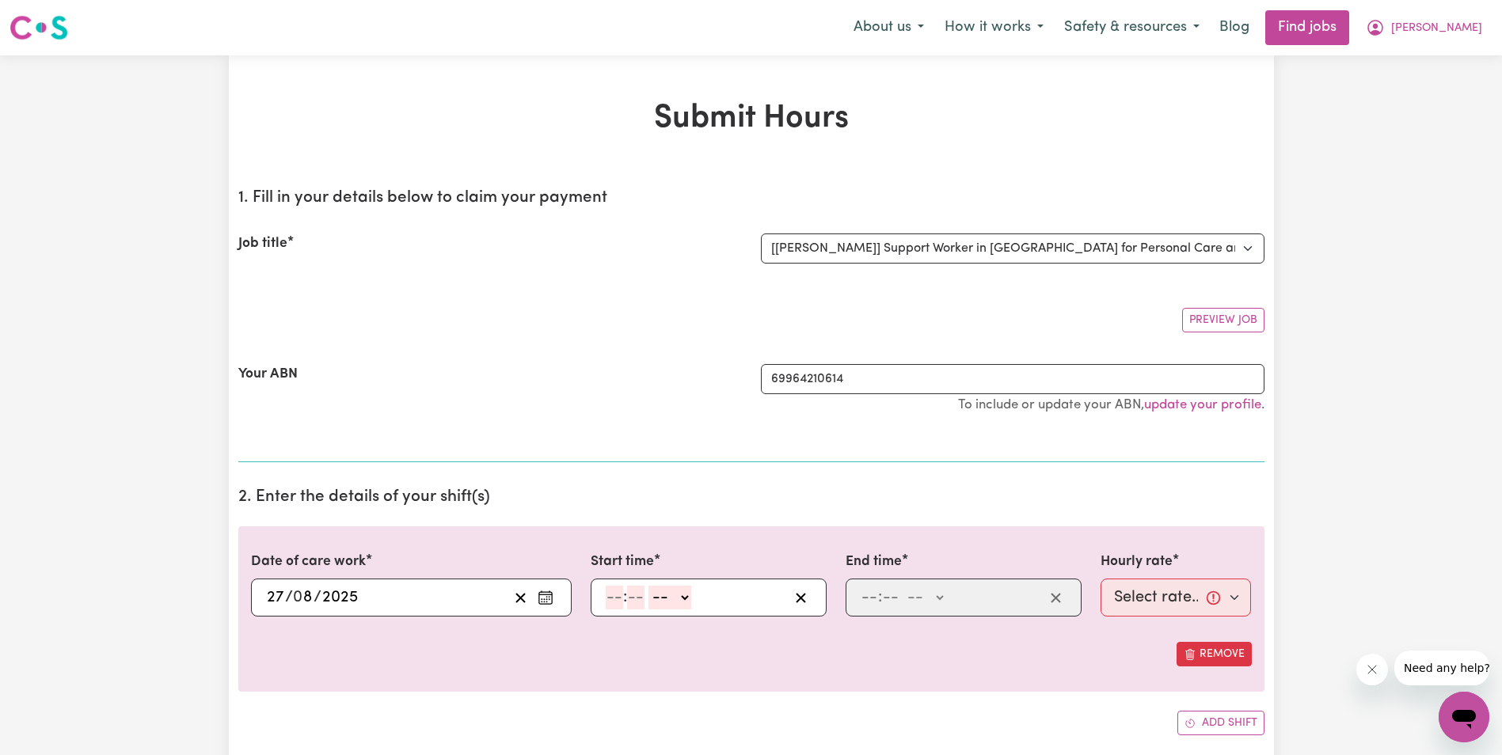
click at [605, 597] on div ": -- AM PM" at bounding box center [696, 598] width 185 height 24
click at [606, 597] on input "number" at bounding box center [614, 598] width 17 height 24
type input "8"
type input "30"
click at [686, 597] on select "-- AM PM" at bounding box center [666, 598] width 43 height 24
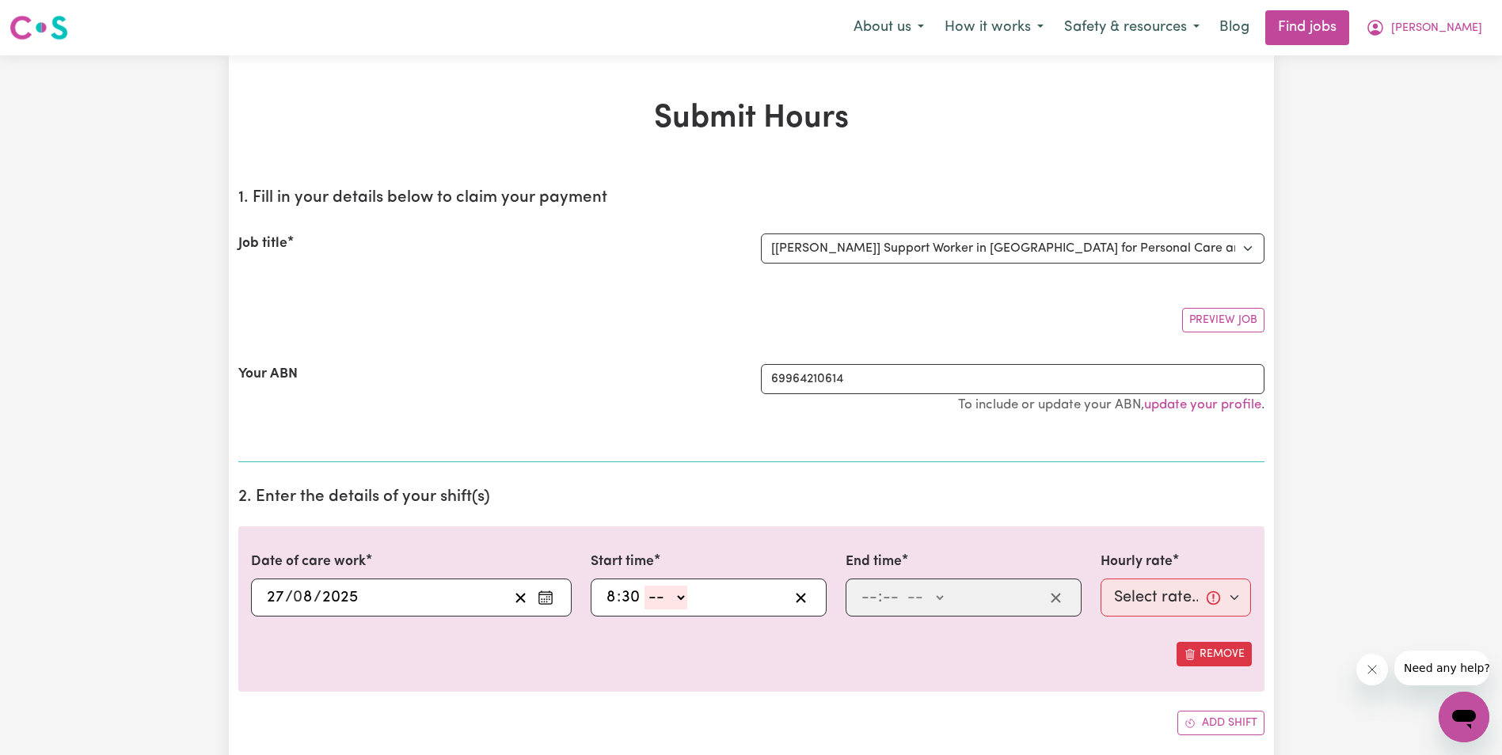
select select "am"
click at [645, 586] on select "-- AM PM" at bounding box center [666, 598] width 43 height 24
type input "08:30"
click at [867, 601] on input "number" at bounding box center [869, 598] width 17 height 24
type input "10"
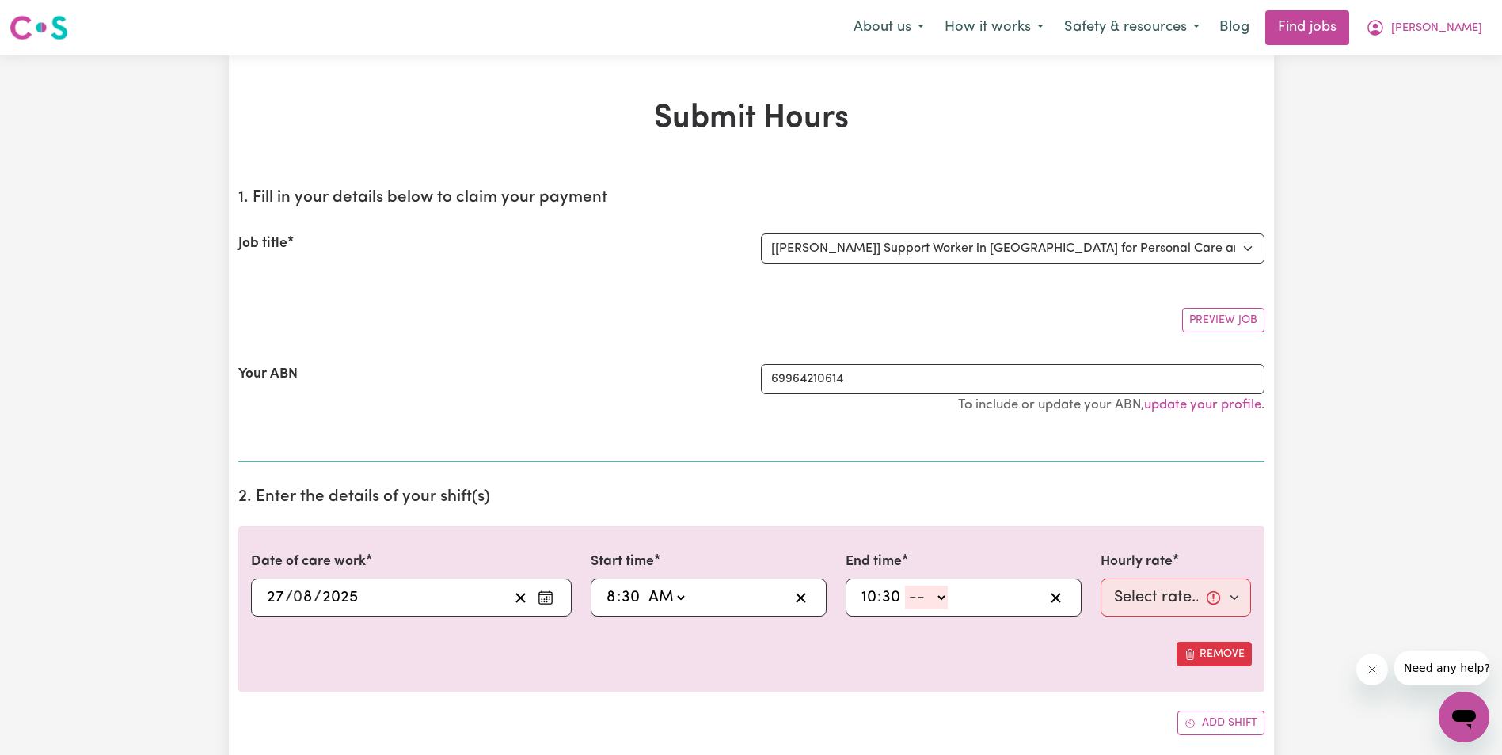
type input "30"
click at [871, 599] on input "10" at bounding box center [869, 598] width 17 height 24
type input "9"
click at [938, 599] on select "-- AM PM" at bounding box center [921, 598] width 43 height 24
select select "am"
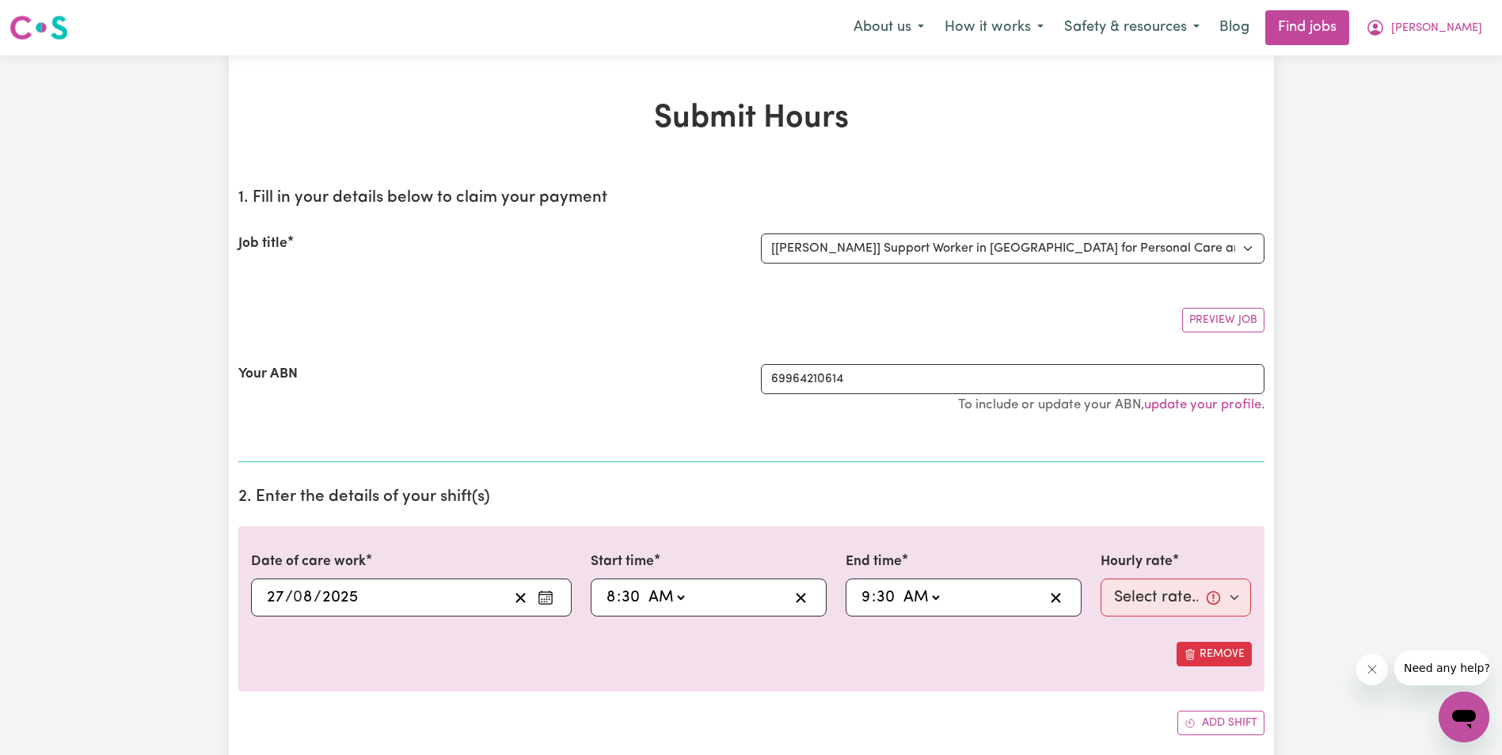
click at [900, 586] on select "-- AM PM" at bounding box center [921, 598] width 43 height 24
type input "09:30"
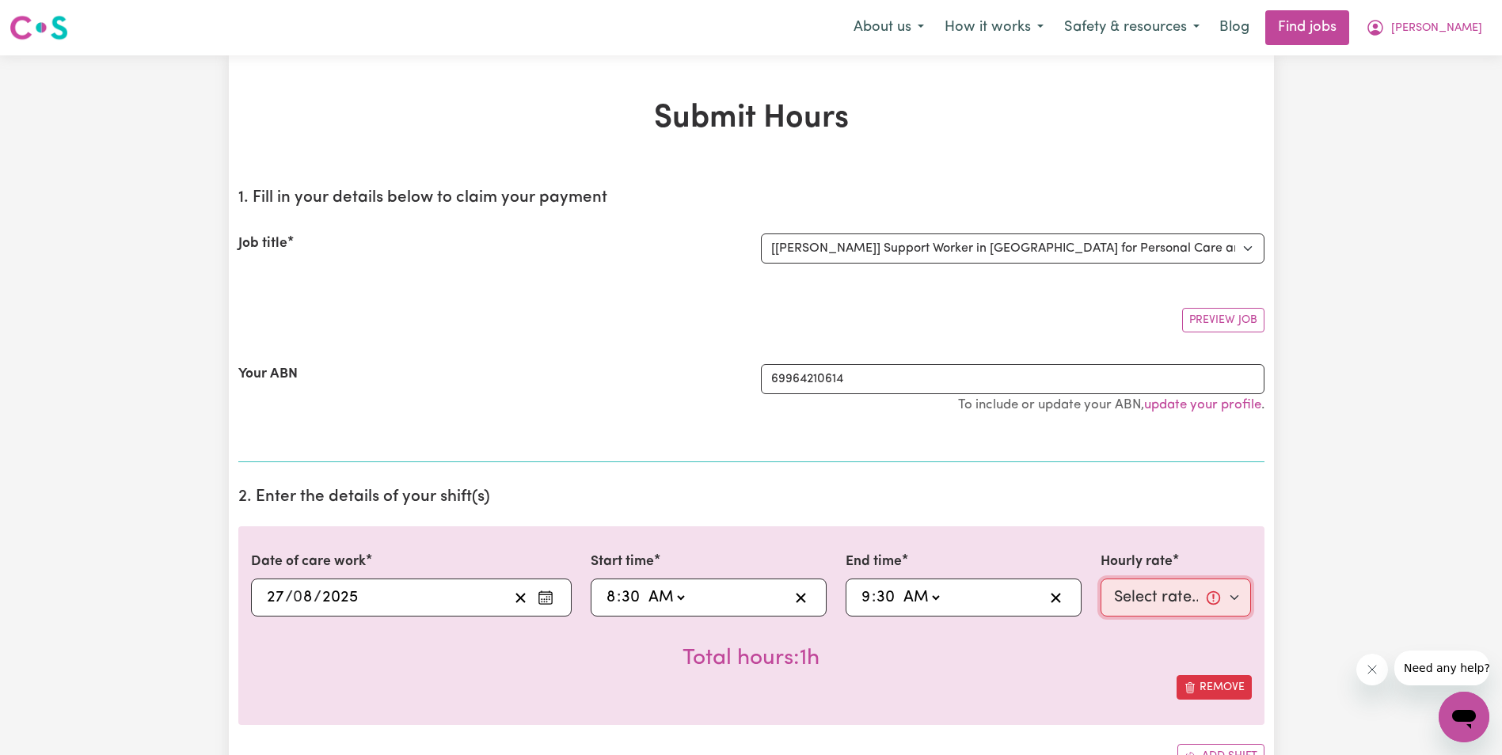
click at [1160, 597] on select "Select rate... $68.00 (Weekday) $68.00 ([DATE]) $68.00 ([DATE])" at bounding box center [1176, 598] width 151 height 38
select select "68-Weekday"
click at [1101, 579] on select "Select rate... $68.00 (Weekday) $68.00 ([DATE]) $68.00 ([DATE])" at bounding box center [1176, 598] width 151 height 38
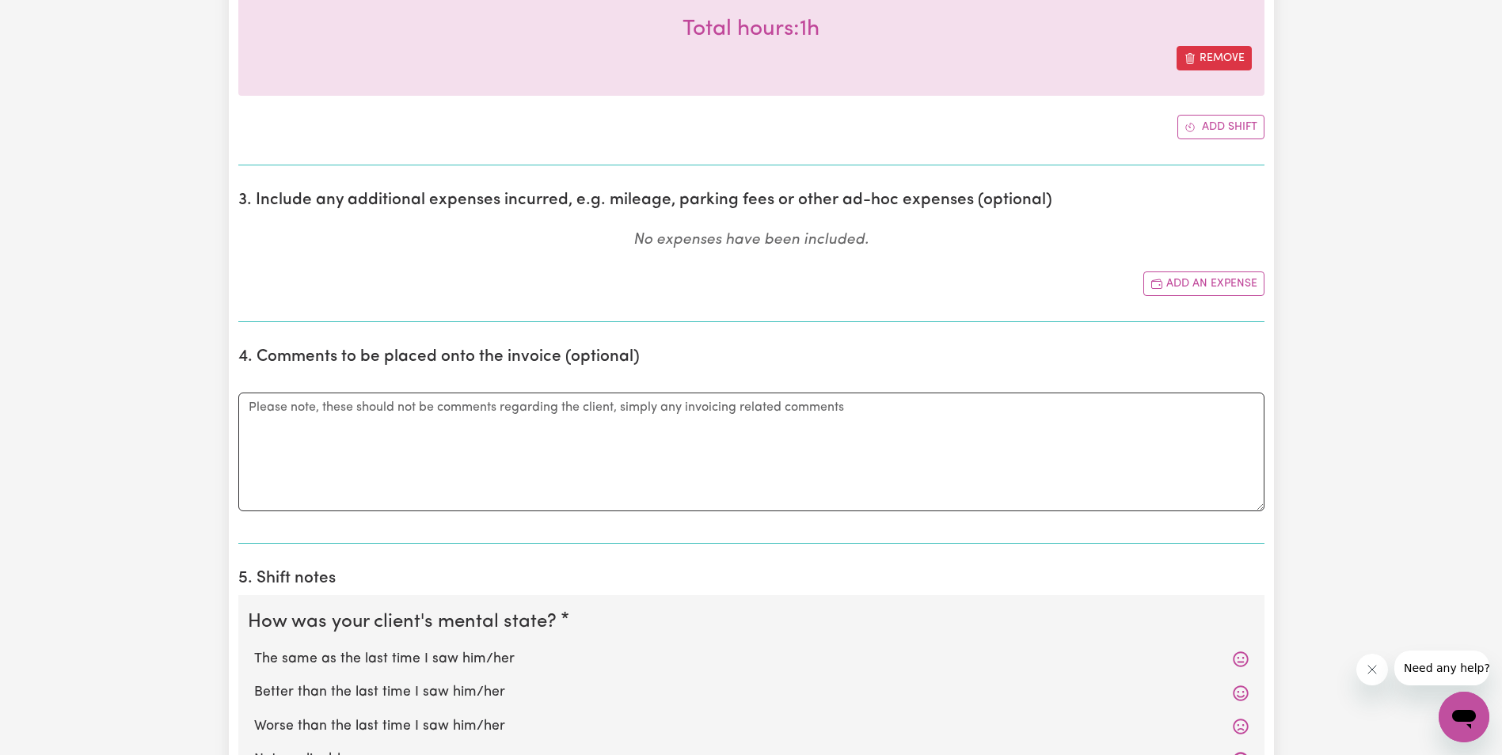
scroll to position [634, 0]
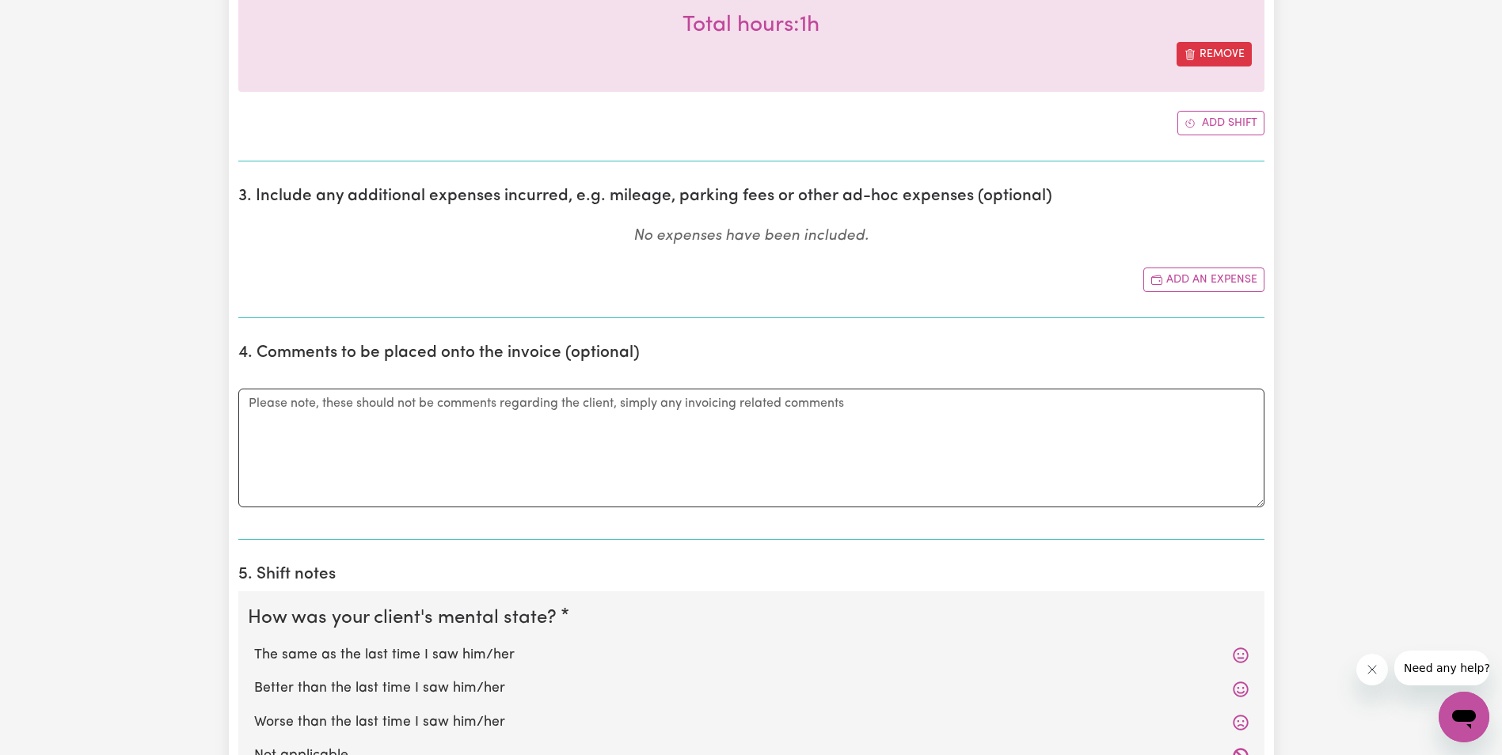
click at [359, 649] on label "The same as the last time I saw him/her" at bounding box center [751, 655] width 995 height 21
click at [254, 645] on input "The same as the last time I saw him/her" at bounding box center [253, 645] width 1 height 1
radio input "true"
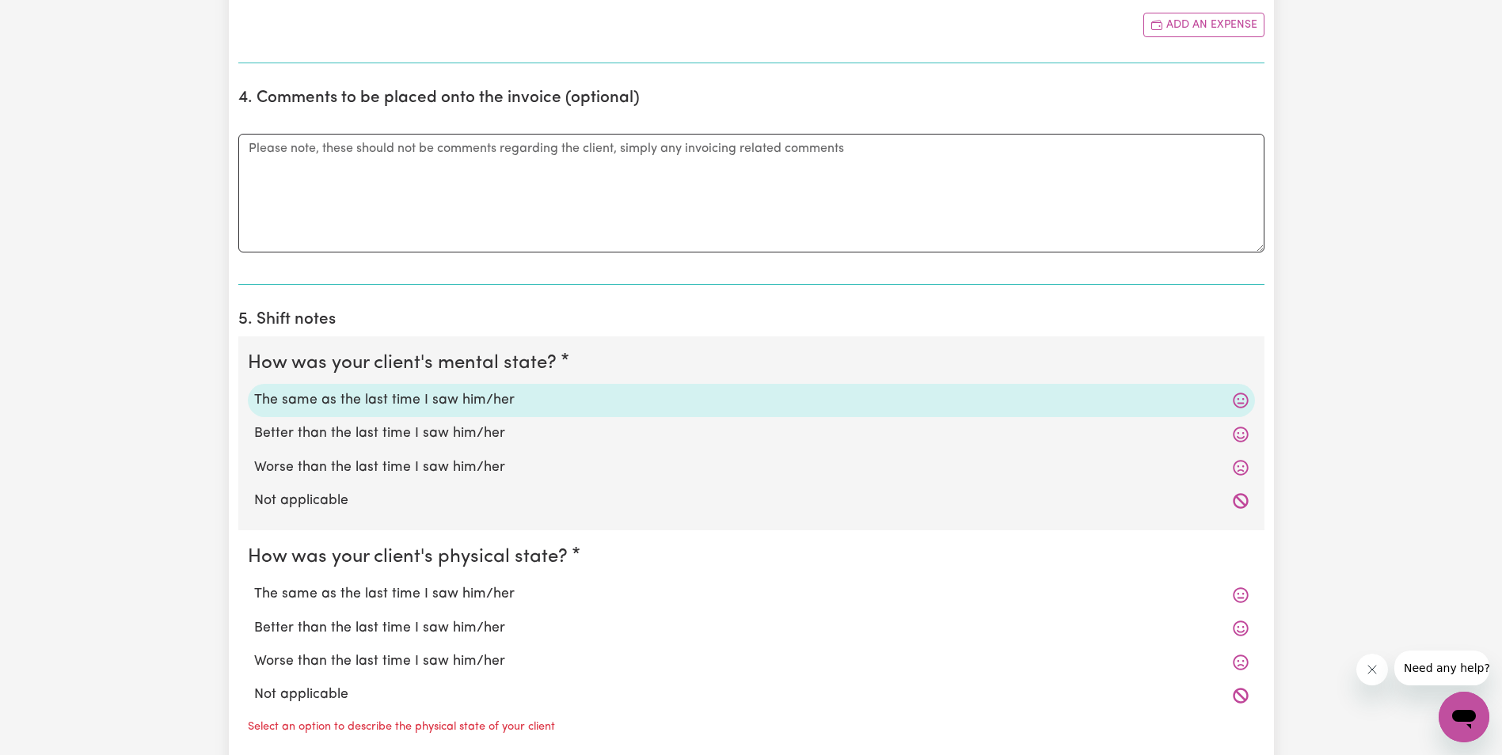
scroll to position [950, 0]
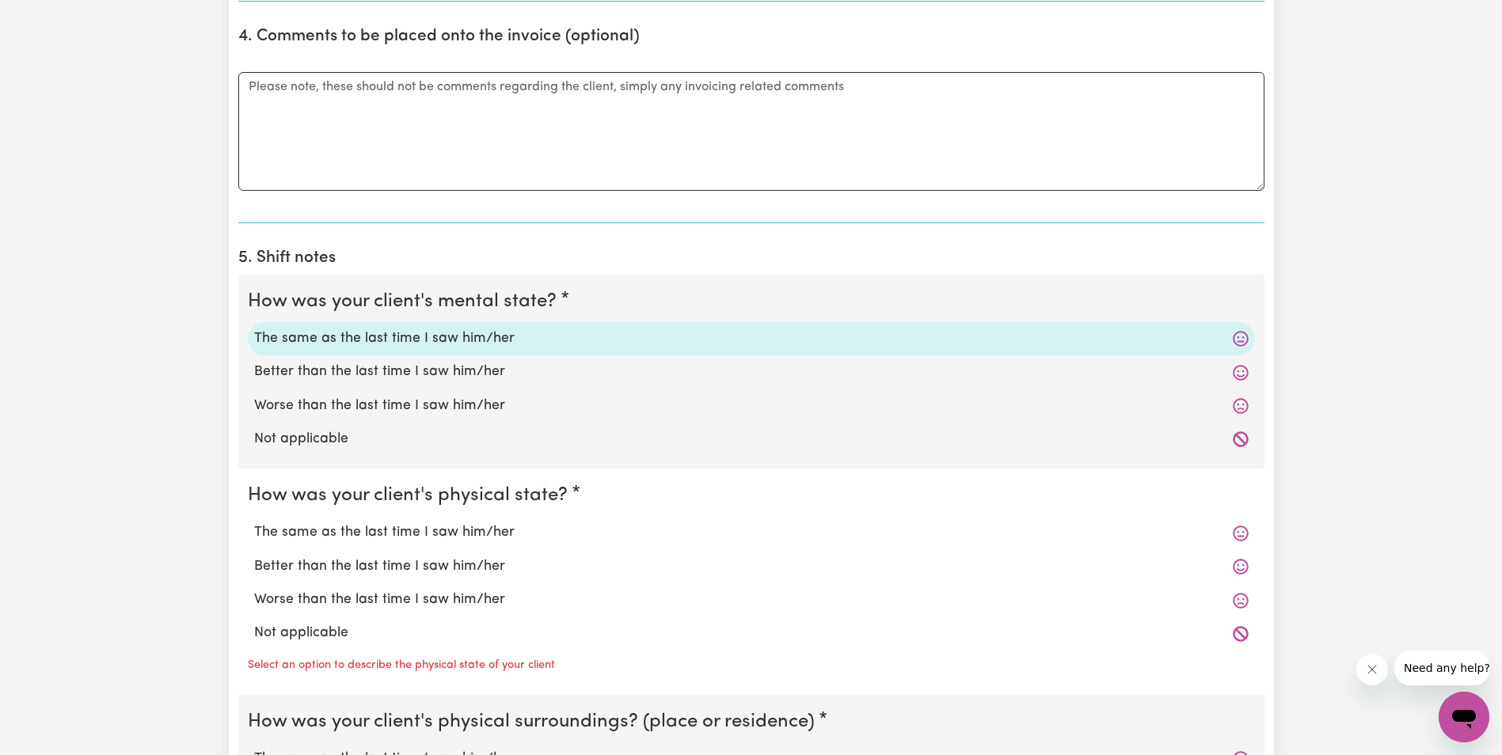
click at [432, 529] on label "The same as the last time I saw him/her" at bounding box center [751, 533] width 995 height 21
click at [254, 523] on input "The same as the last time I saw him/her" at bounding box center [253, 522] width 1 height 1
radio input "true"
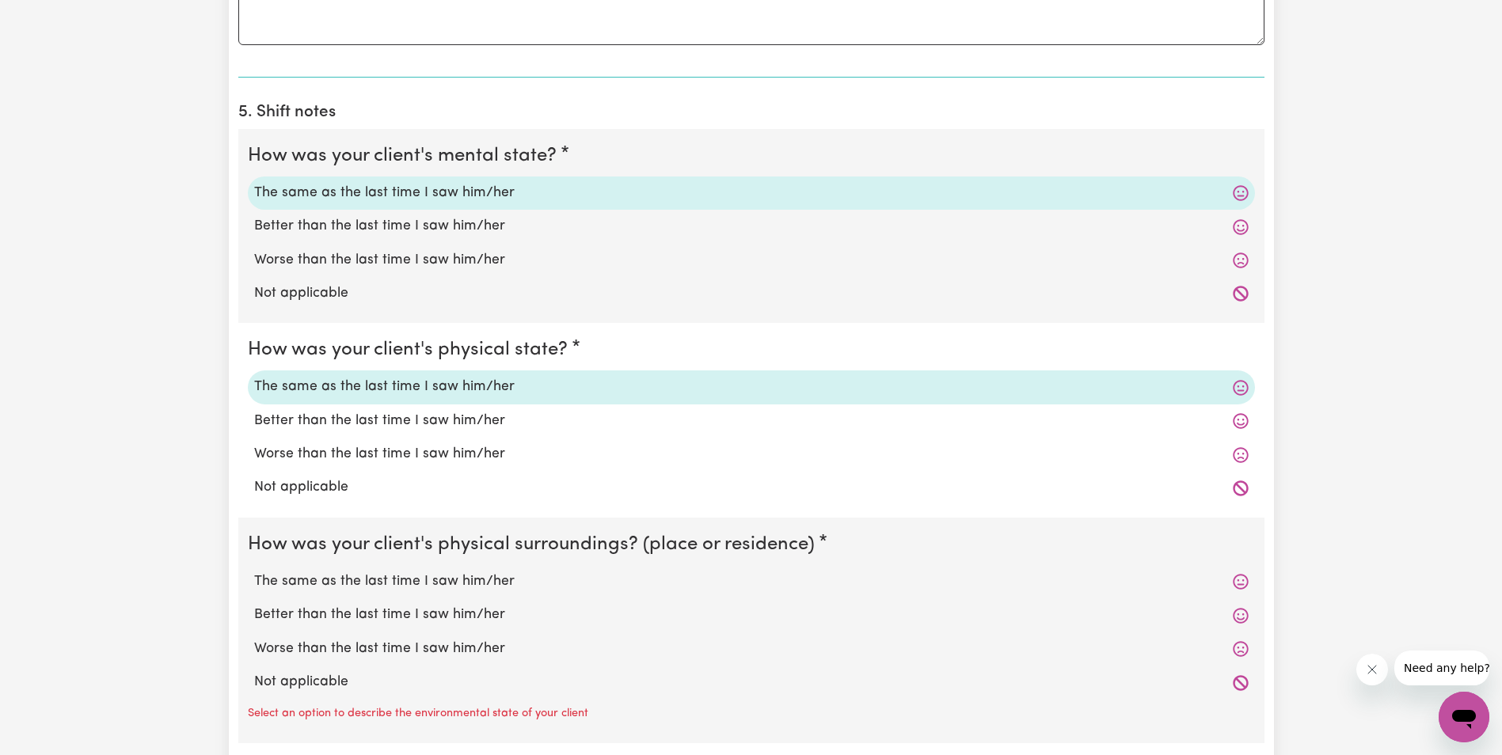
scroll to position [1109, 0]
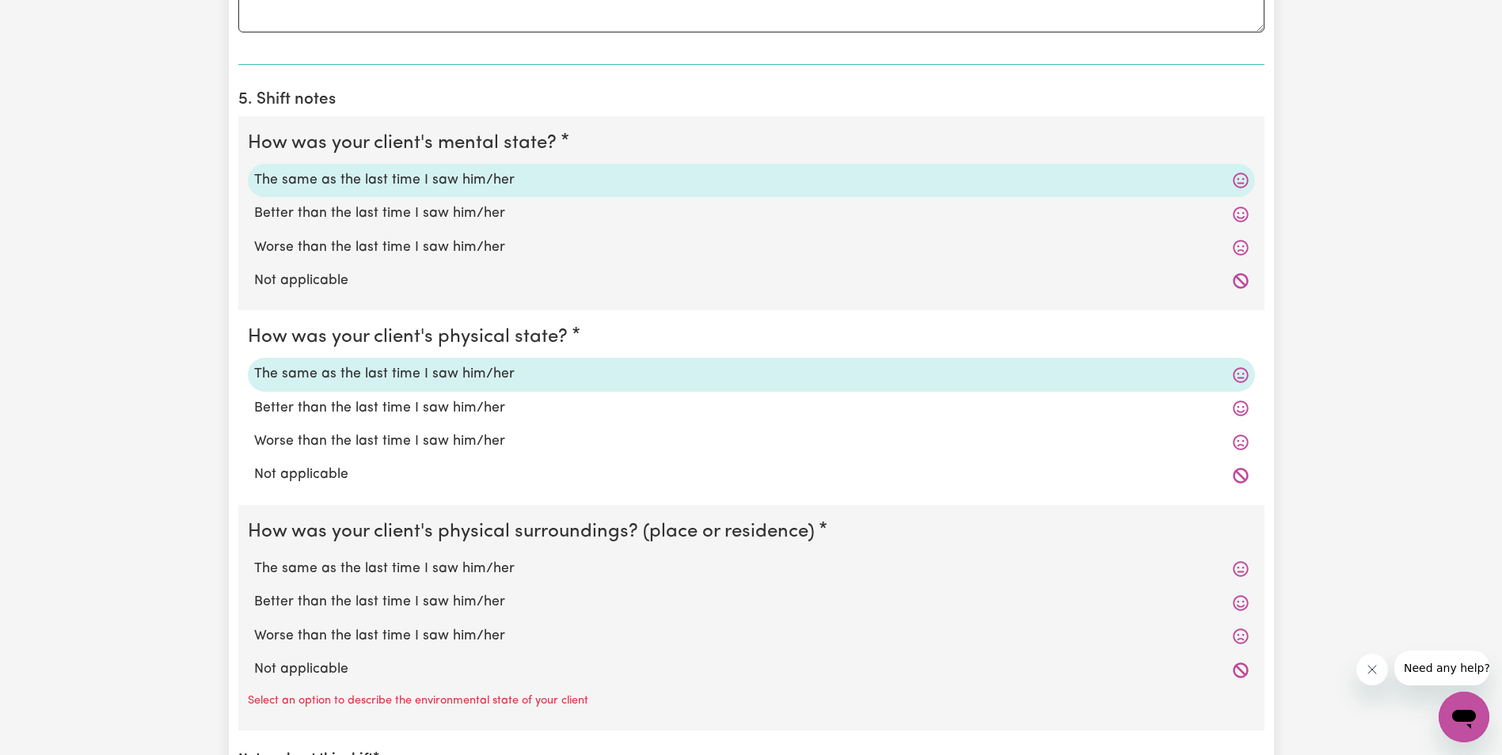
click at [399, 573] on label "The same as the last time I saw him/her" at bounding box center [751, 569] width 995 height 21
click at [254, 559] on input "The same as the last time I saw him/her" at bounding box center [253, 558] width 1 height 1
radio input "true"
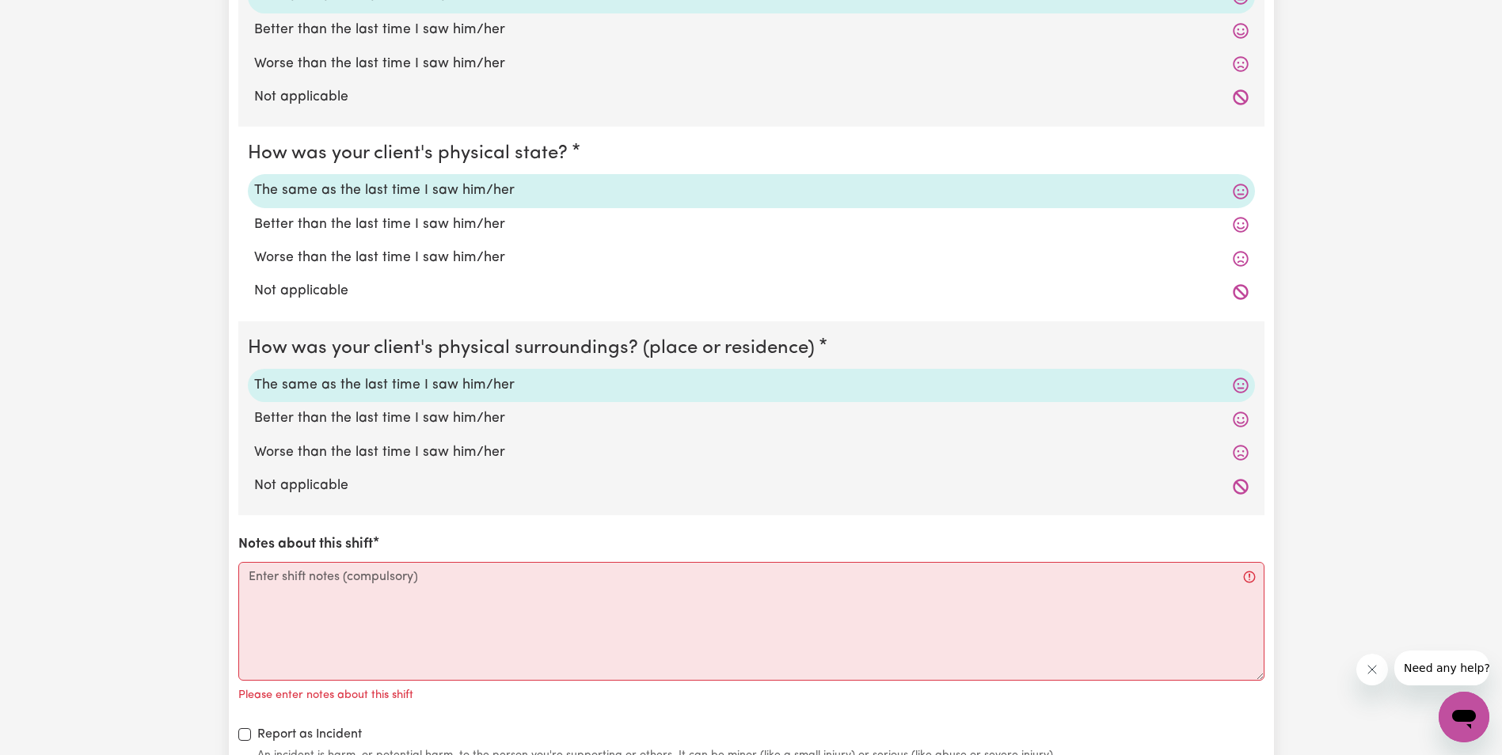
scroll to position [1346, 0]
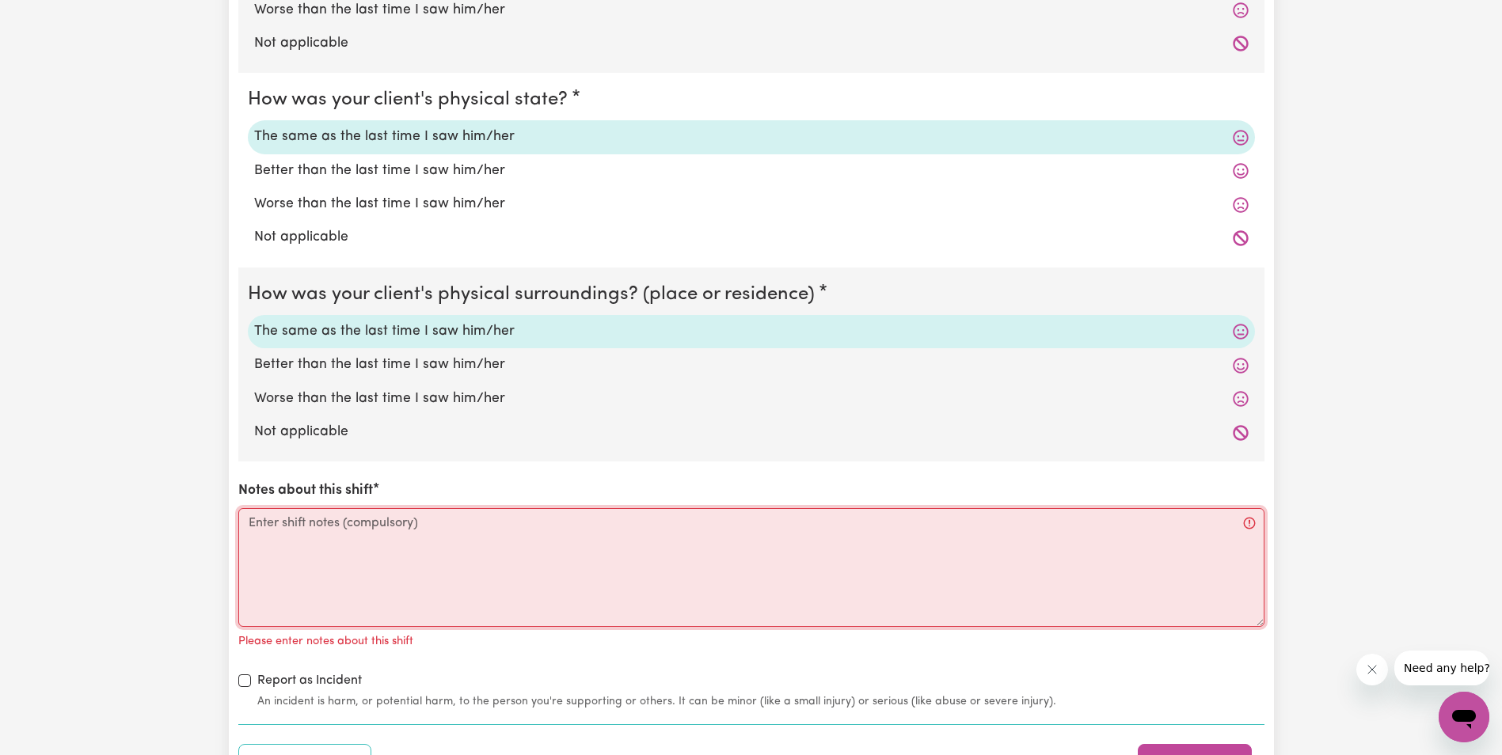
click at [331, 554] on textarea "Notes about this shift" at bounding box center [751, 567] width 1026 height 119
drag, startPoint x: 1130, startPoint y: 669, endPoint x: 1120, endPoint y: 668, distance: 10.3
click at [1130, 669] on div "How was your client's mental state? The same as the last time I saw him/her Bet…" at bounding box center [751, 294] width 1026 height 831
click at [304, 526] on textarea "Notes about this shift" at bounding box center [751, 567] width 1026 height 119
paste textarea "[PERSON_NAME] was up and sitting inside with a blanket. [PERSON_NAME] feels col…"
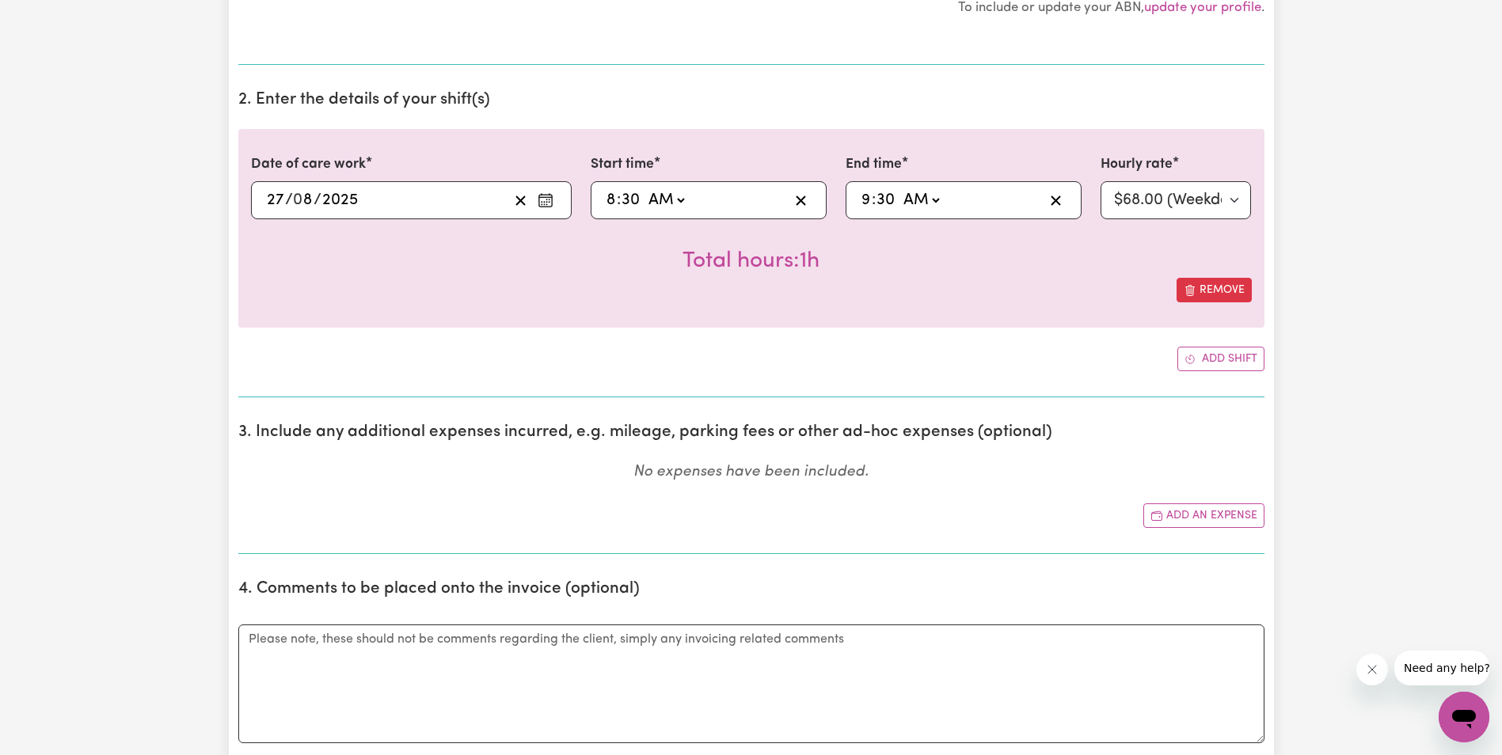
scroll to position [396, 0]
type textarea "[PERSON_NAME] was up and sitting inside with a blanket. [PERSON_NAME] feels col…"
click at [870, 204] on input "9" at bounding box center [866, 202] width 11 height 24
type input "01:30"
type input "1"
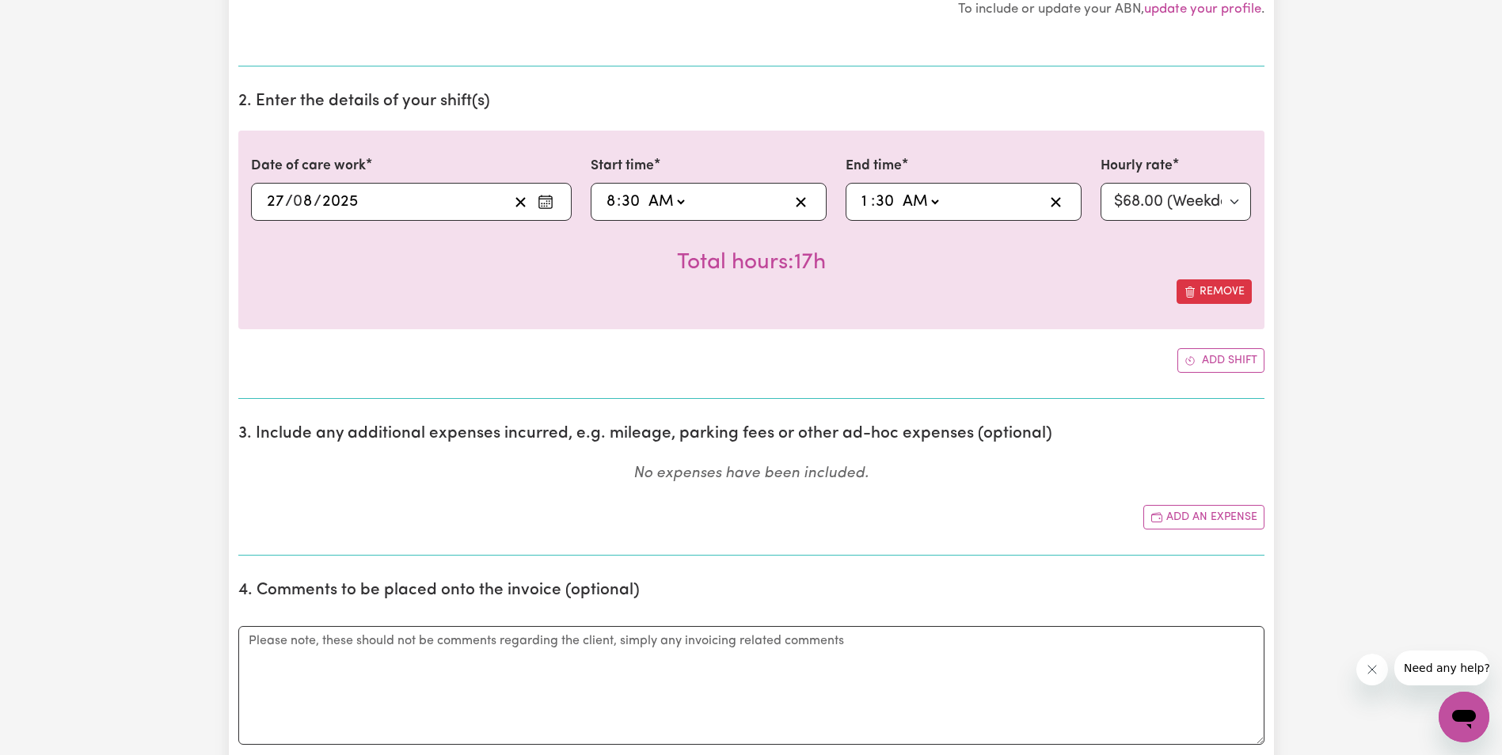
type input "10:30"
type input "10"
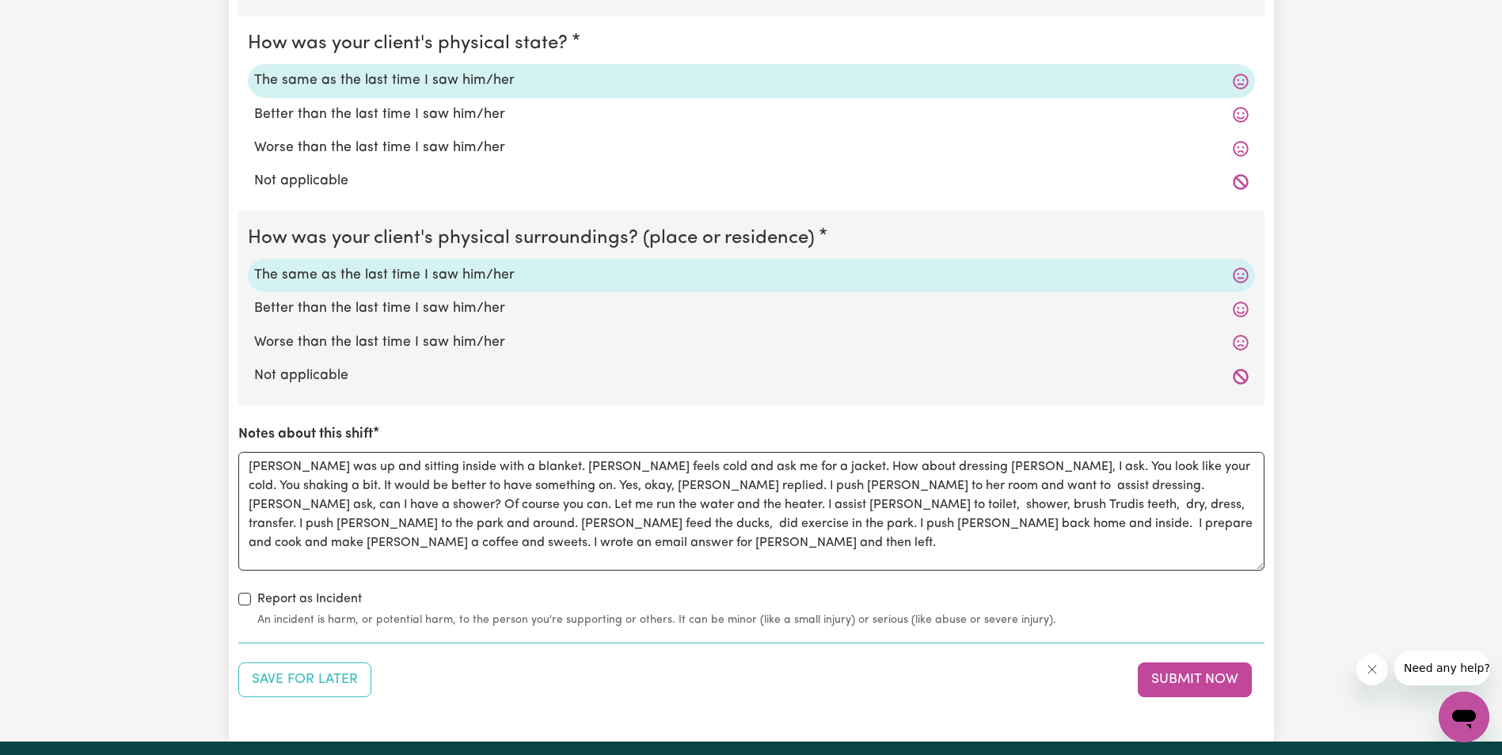
scroll to position [1425, 0]
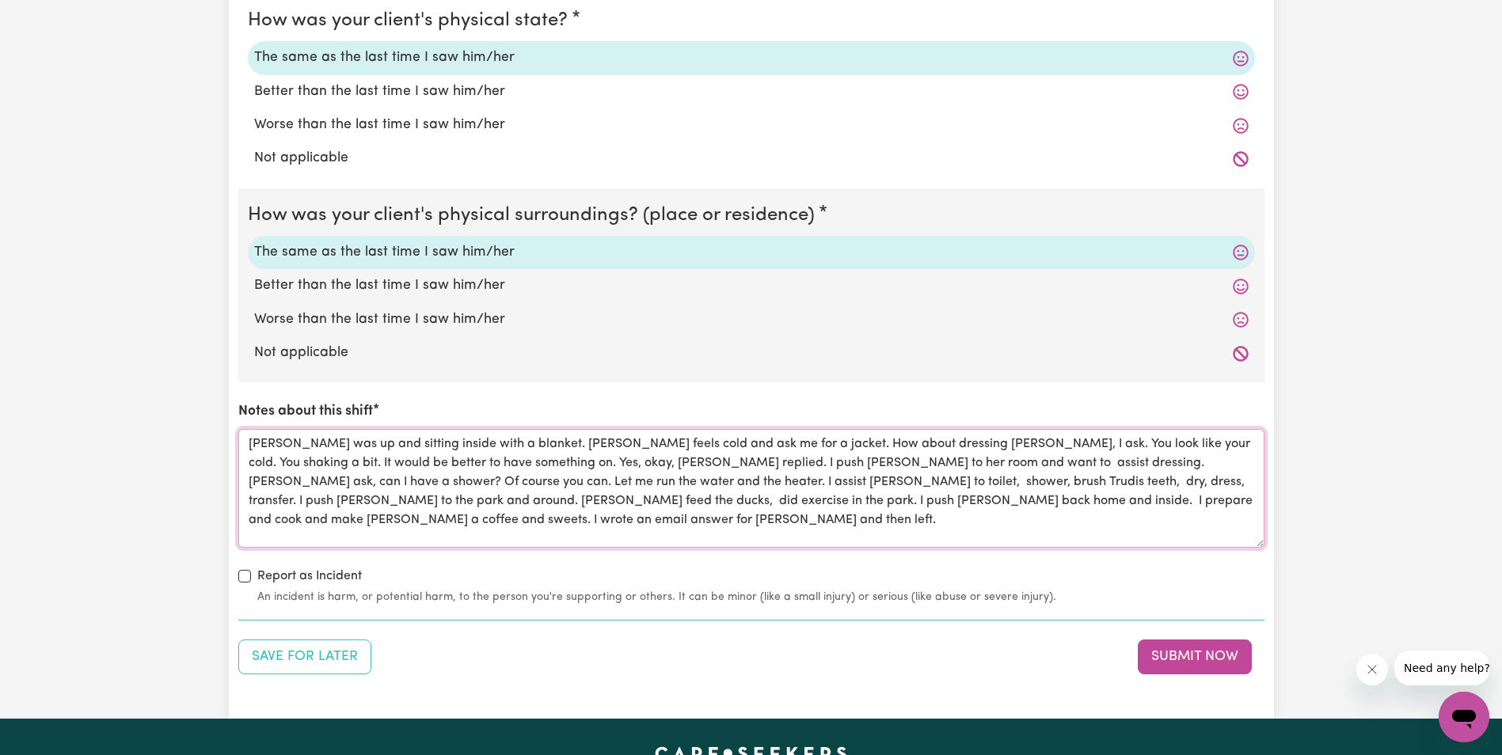
click at [462, 522] on textarea "[PERSON_NAME] was up and sitting inside with a blanket. [PERSON_NAME] feels col…" at bounding box center [751, 488] width 1026 height 119
type textarea "[PERSON_NAME] was up and sitting inside with a blanket. [PERSON_NAME] feels col…"
click at [1163, 656] on button "Submit Now" at bounding box center [1195, 657] width 114 height 35
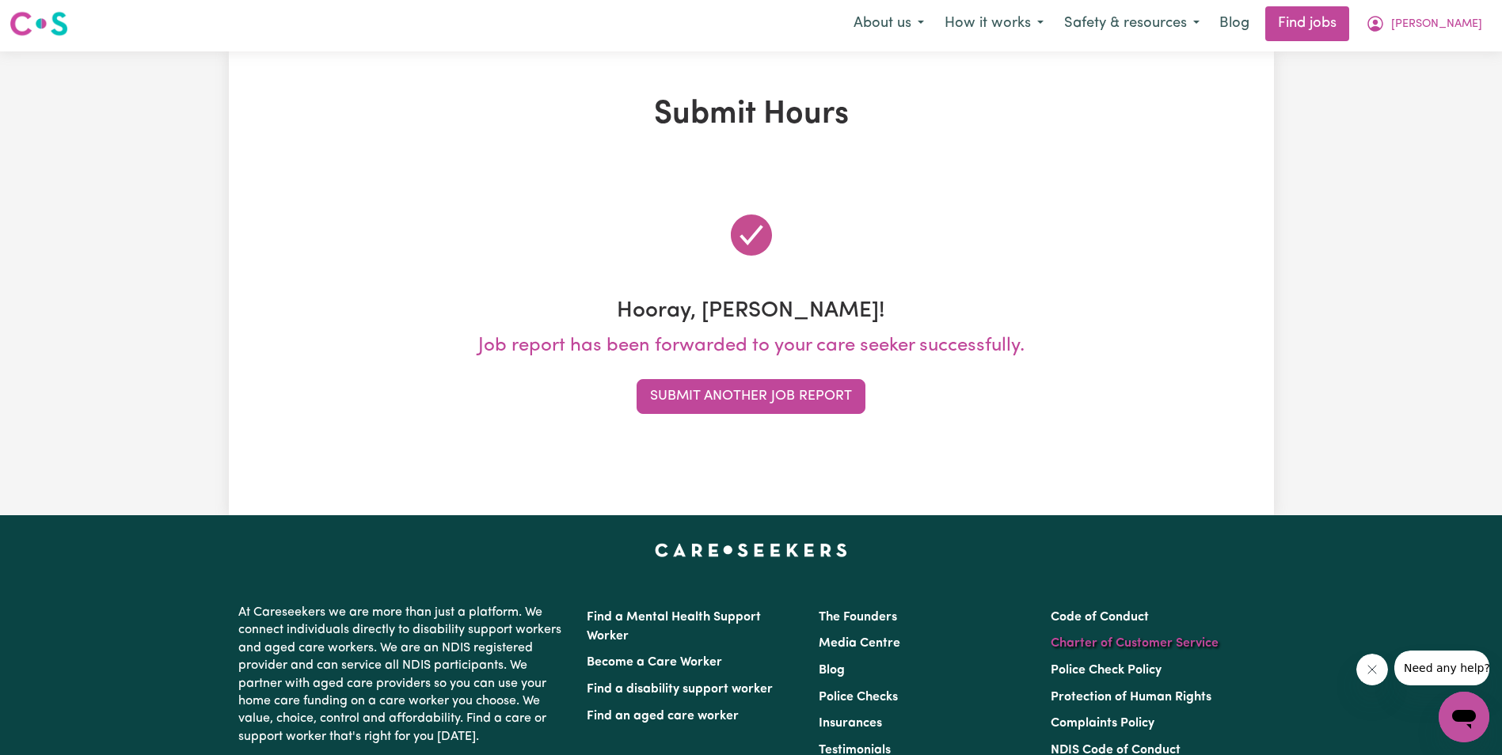
scroll to position [0, 0]
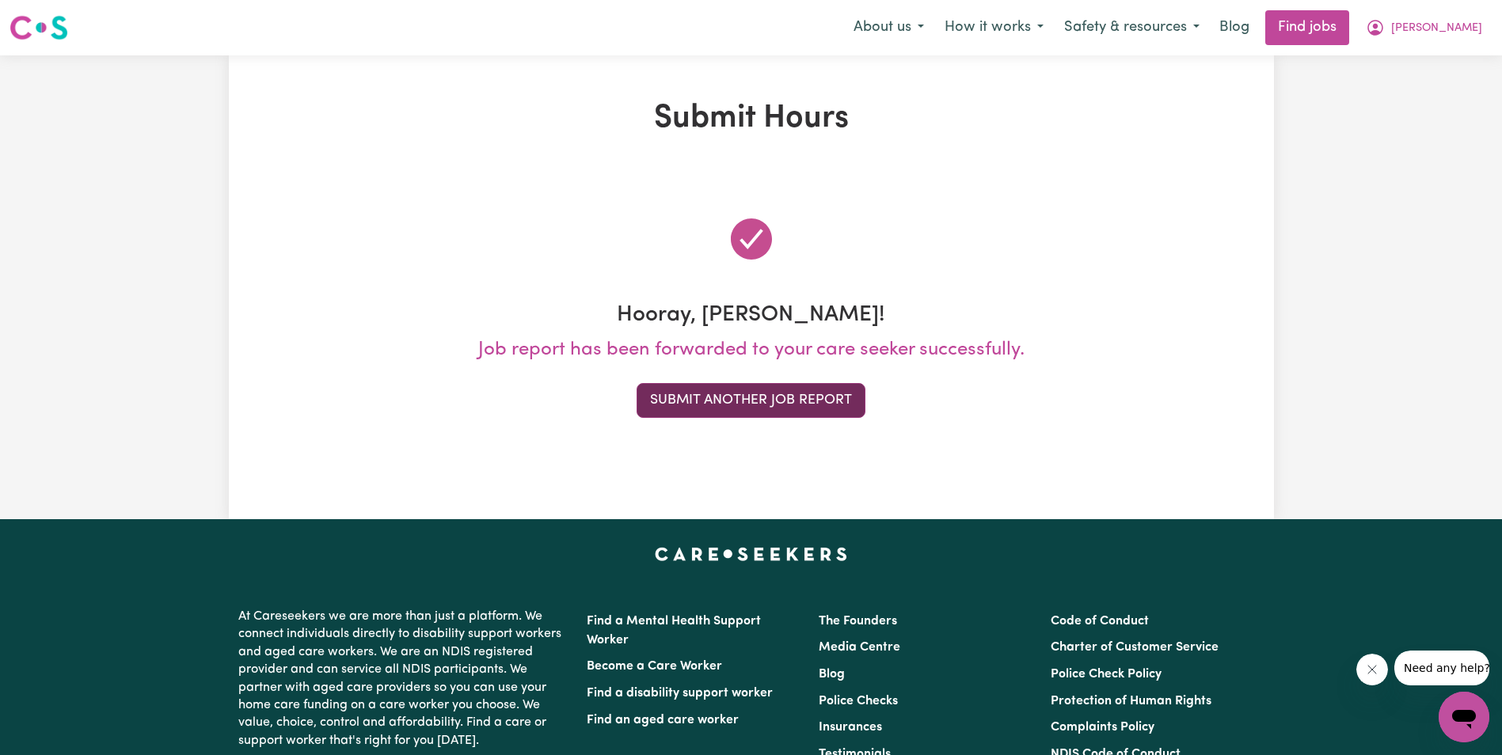
click at [793, 400] on button "Submit Another Job Report" at bounding box center [751, 400] width 229 height 35
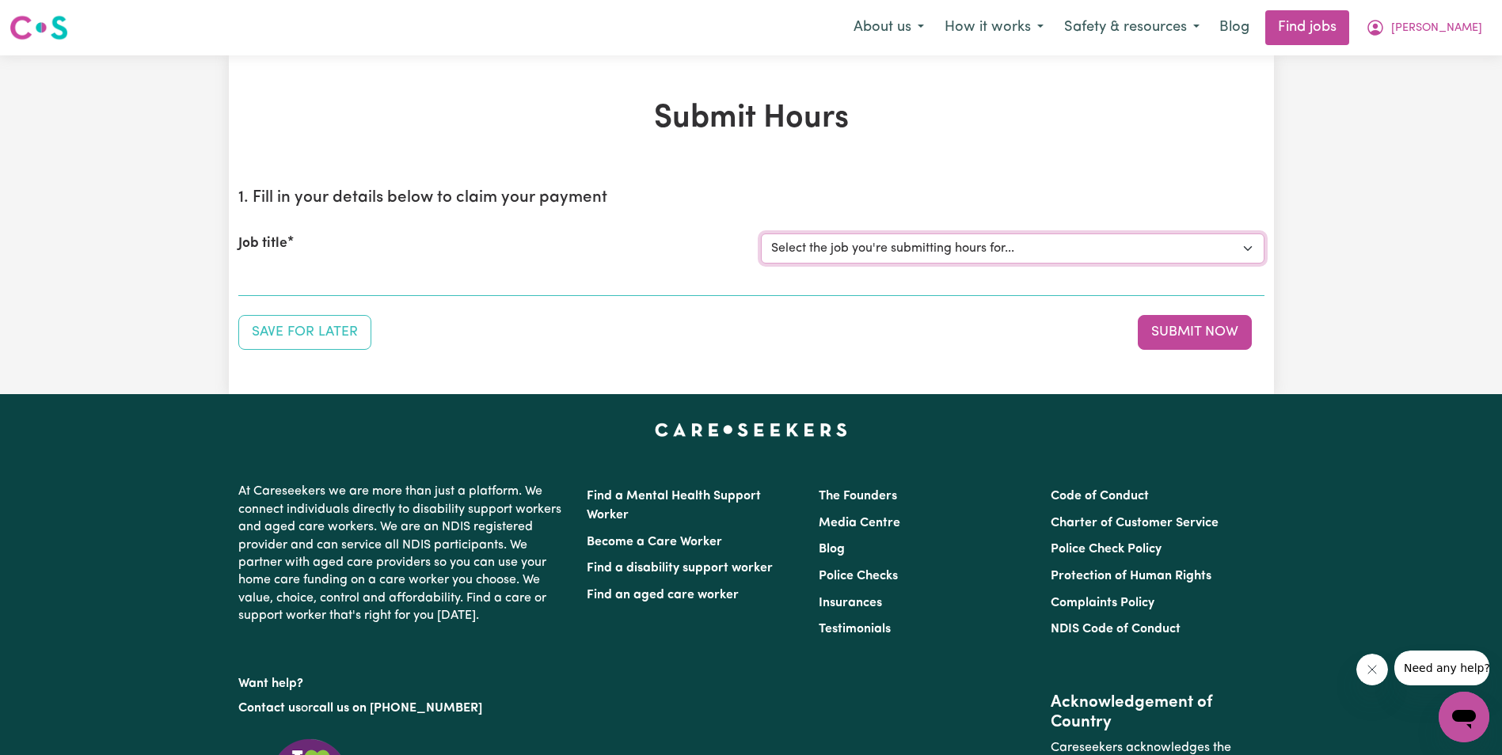
click at [1088, 245] on select "Select the job you're submitting hours for... [[PERSON_NAME]] Support Worker in…" at bounding box center [1013, 249] width 504 height 30
select select "11643"
click at [761, 234] on select "Select the job you're submitting hours for... [[PERSON_NAME]] Support Worker in…" at bounding box center [1013, 249] width 504 height 30
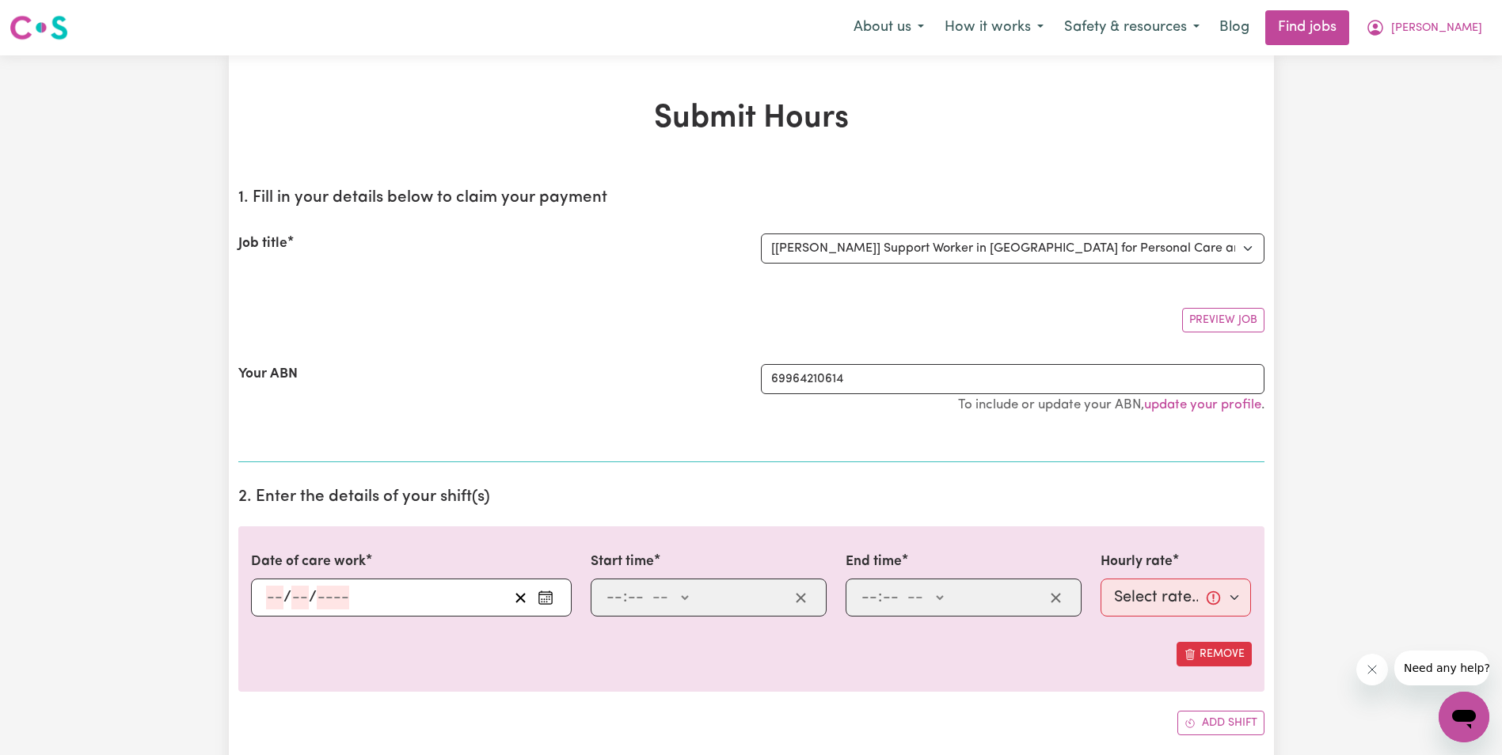
click at [276, 596] on input "number" at bounding box center [274, 598] width 17 height 24
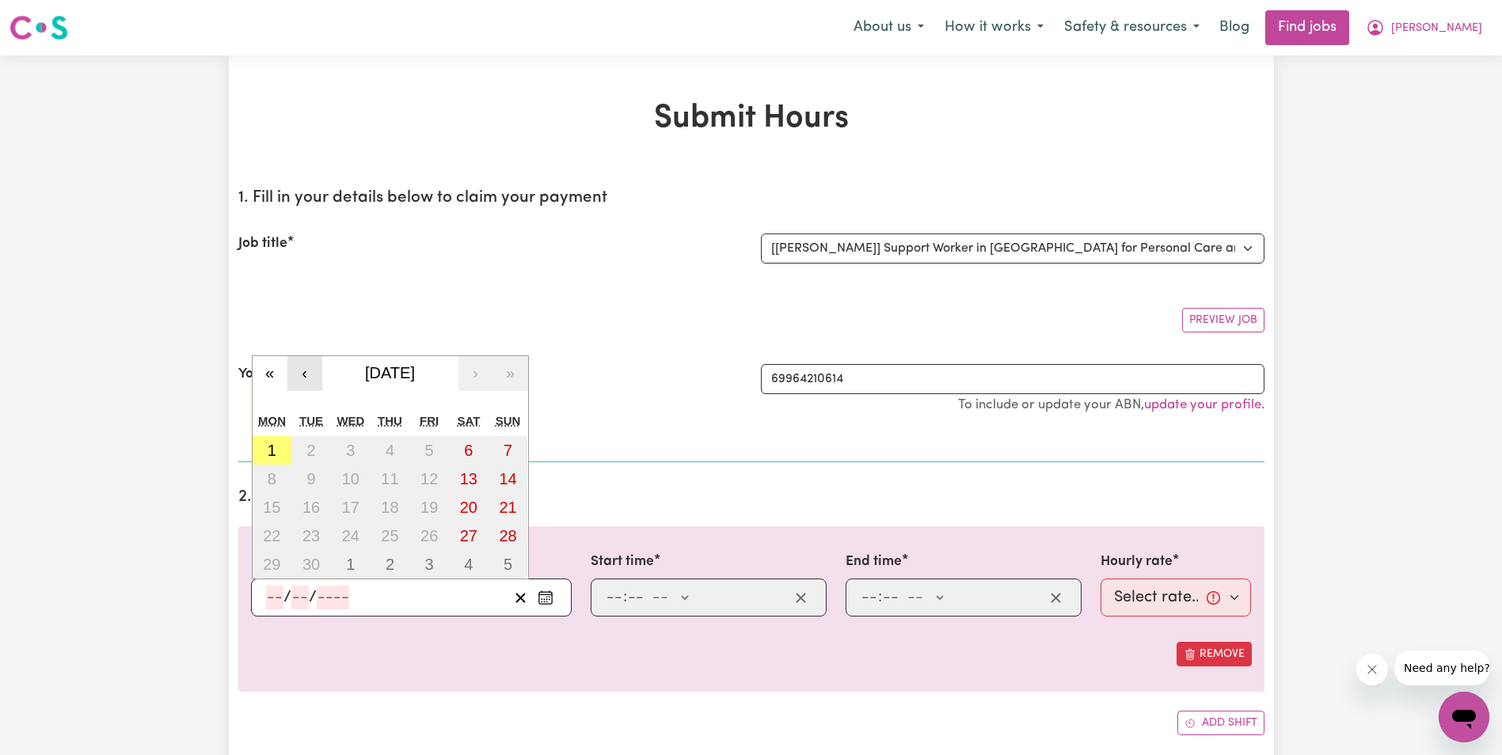
click at [303, 374] on button "‹" at bounding box center [304, 373] width 35 height 35
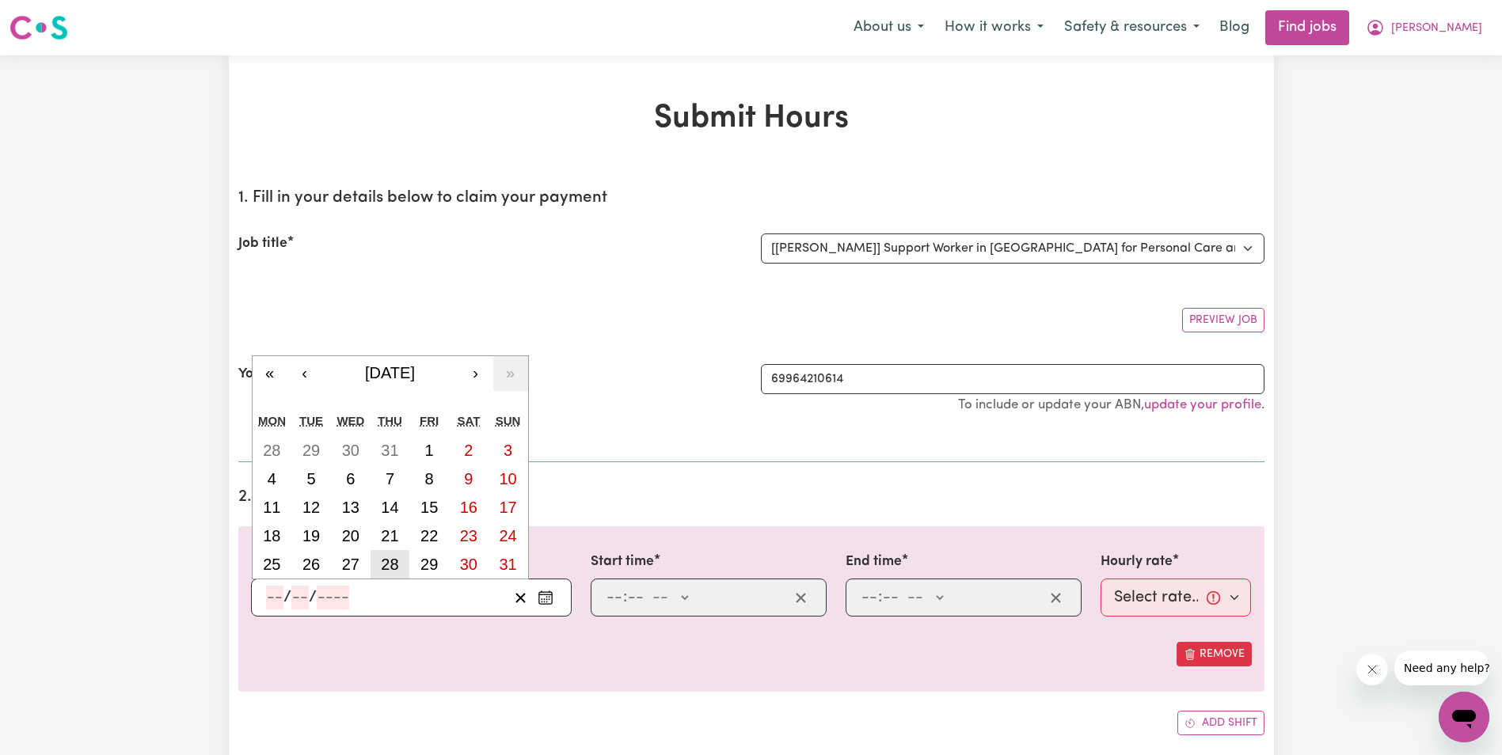
click at [390, 566] on abbr "28" at bounding box center [389, 564] width 17 height 17
type input "[DATE]"
type input "28"
type input "8"
type input "2025"
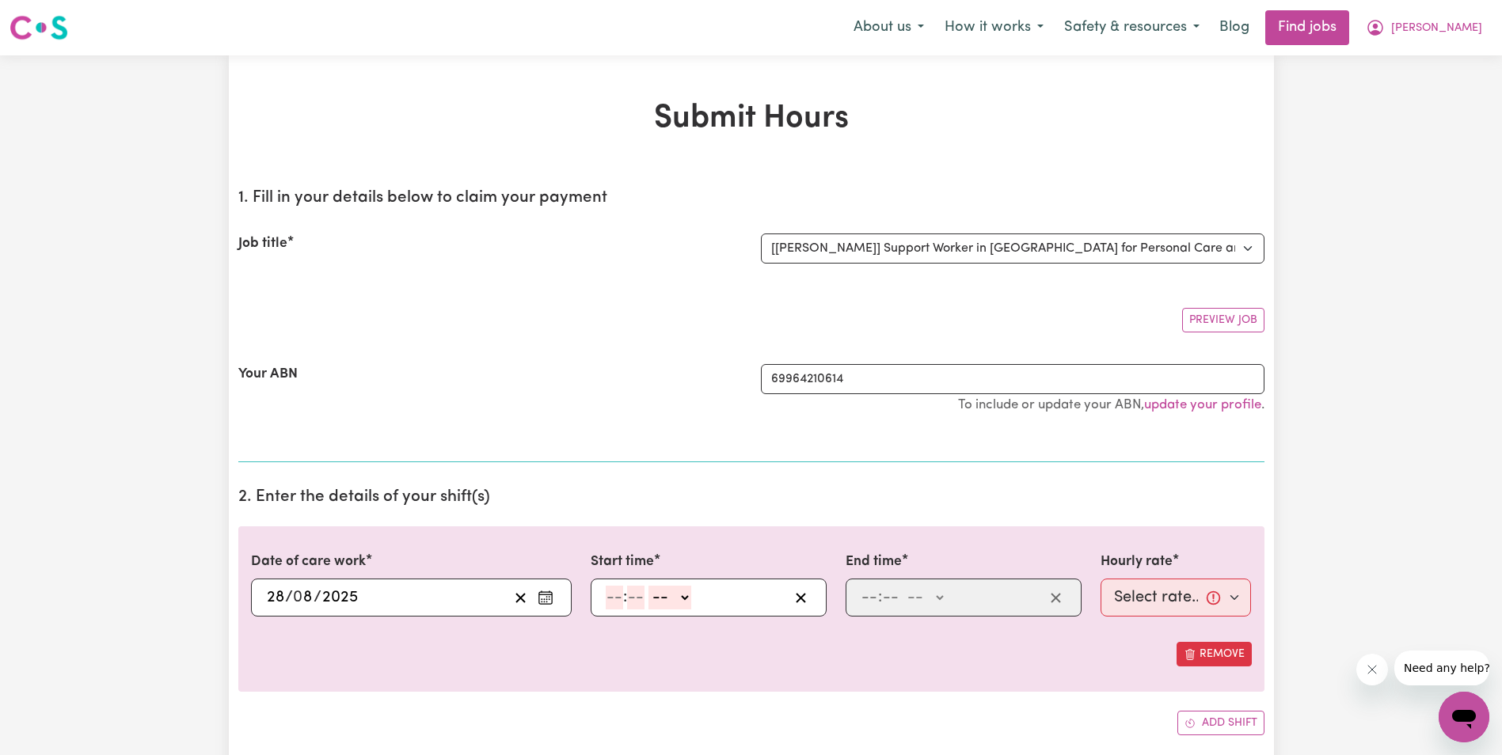
click at [611, 595] on input "number" at bounding box center [614, 598] width 17 height 24
type input "8"
type input "30"
click at [681, 601] on select "-- AM PM" at bounding box center [666, 598] width 43 height 24
select select "am"
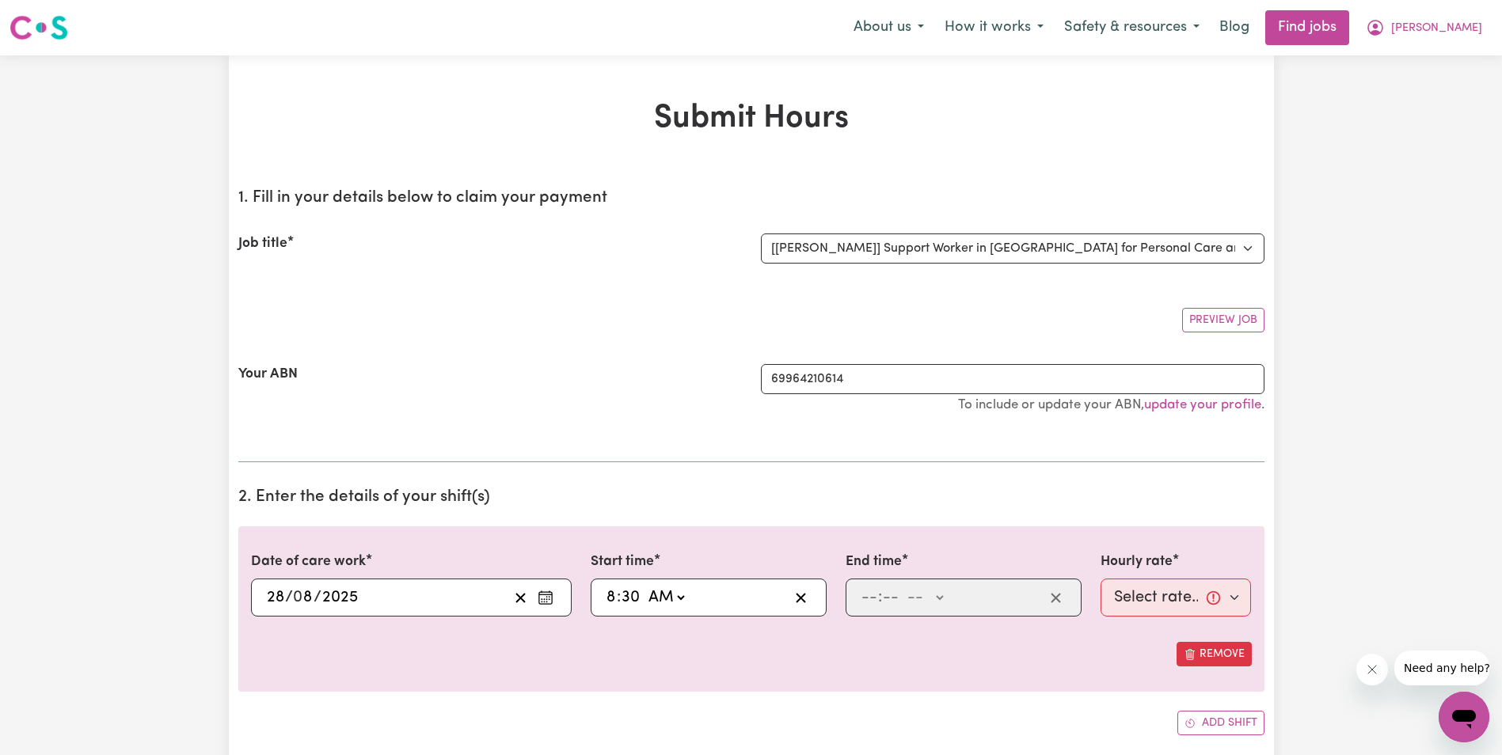
click at [645, 586] on select "-- AM PM" at bounding box center [666, 598] width 43 height 24
type input "08:30"
click at [866, 603] on input "number" at bounding box center [869, 598] width 17 height 24
type input "9"
type input "30"
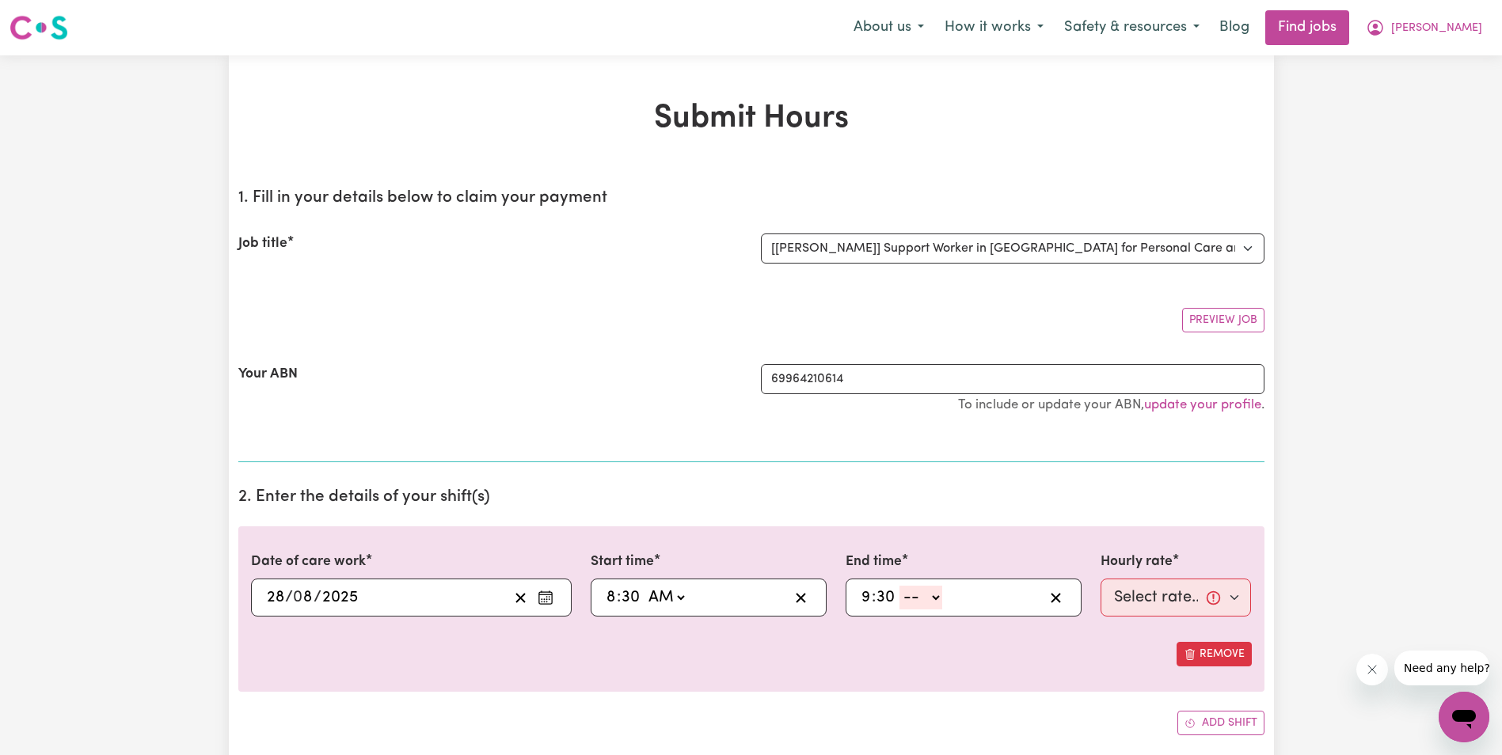
click at [938, 595] on select "-- AM PM" at bounding box center [921, 598] width 43 height 24
select select "am"
click at [900, 586] on select "-- AM PM" at bounding box center [921, 598] width 43 height 24
type input "09:30"
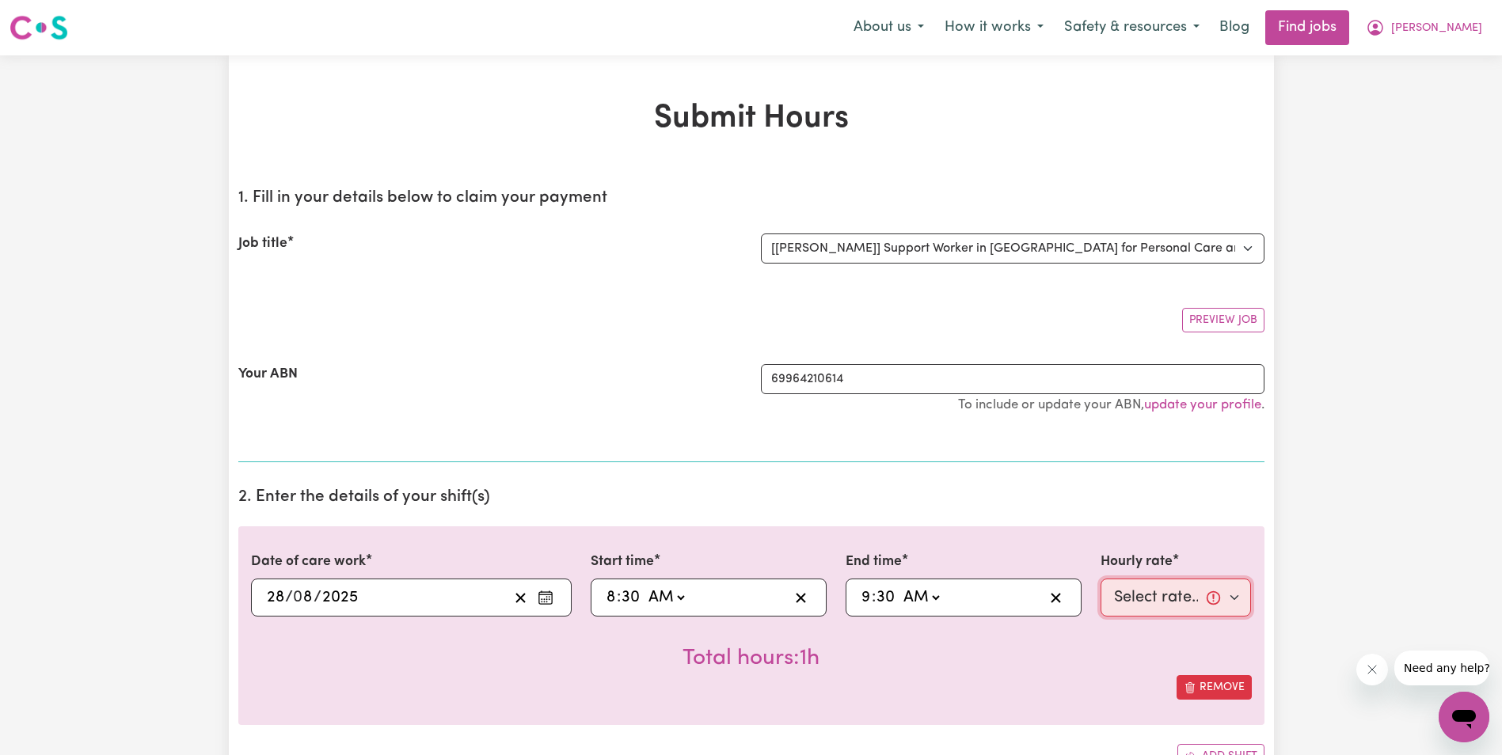
click at [1170, 594] on select "Select rate... $68.00 (Weekday) $68.00 ([DATE]) $68.00 ([DATE])" at bounding box center [1176, 598] width 151 height 38
select select "68-Weekday"
click at [1101, 579] on select "Select rate... $68.00 (Weekday) $68.00 ([DATE]) $68.00 ([DATE])" at bounding box center [1176, 598] width 151 height 38
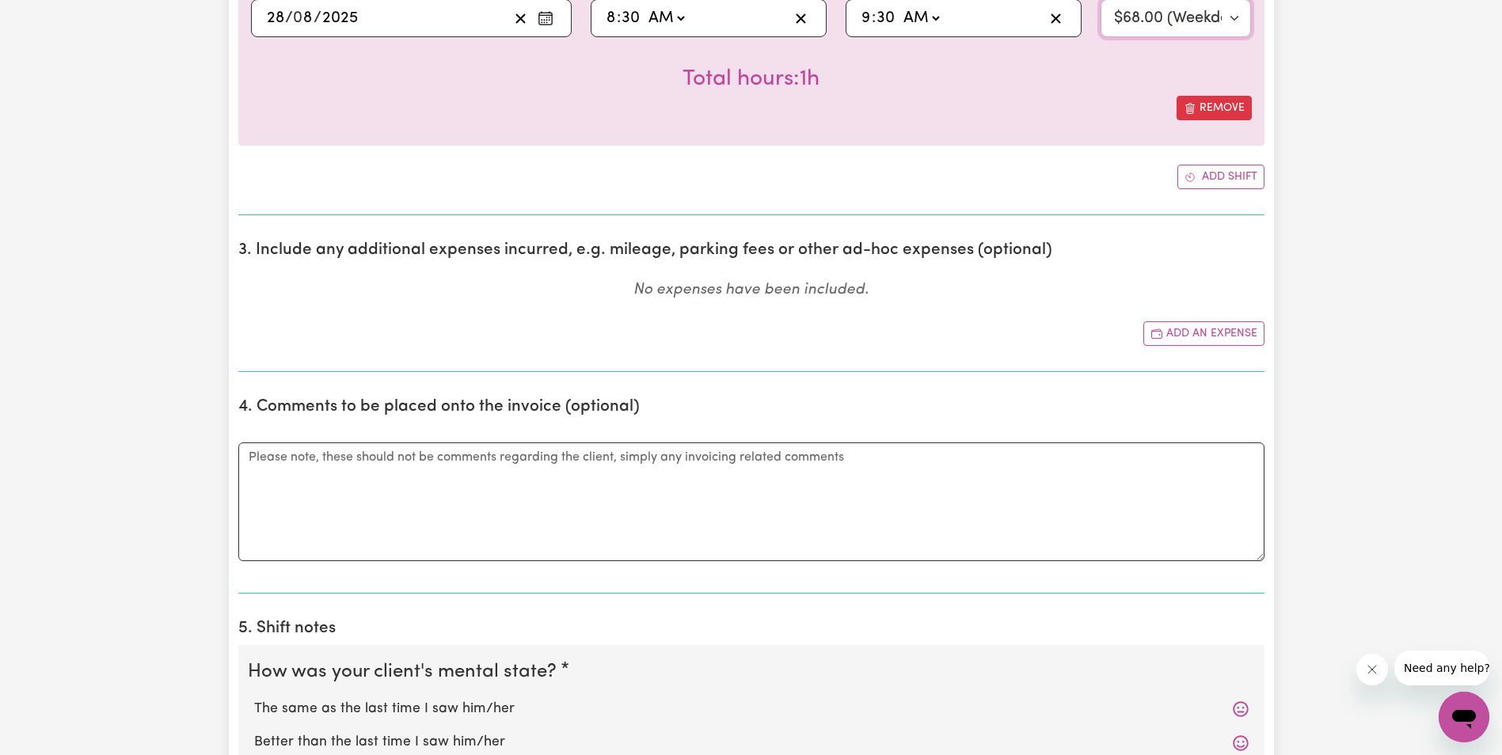
scroll to position [634, 0]
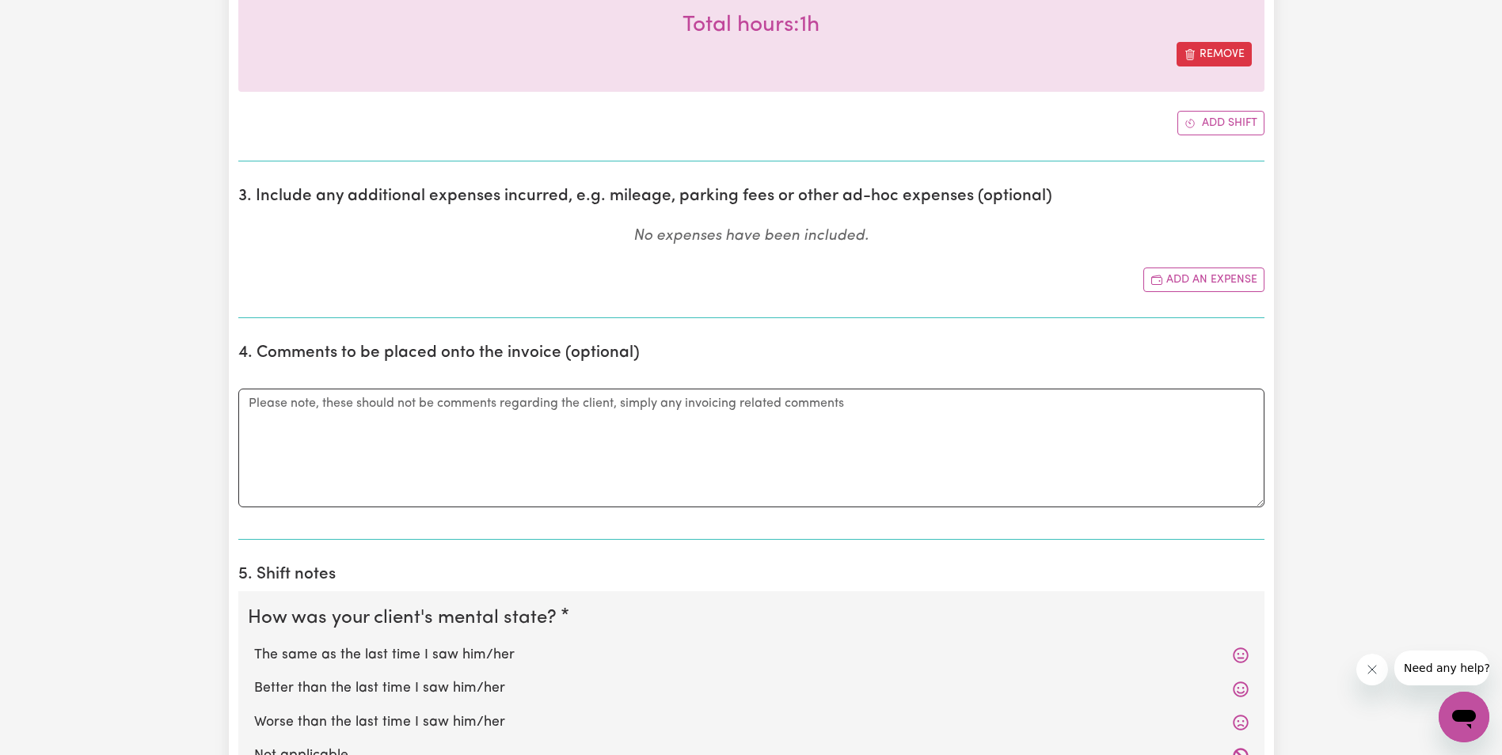
click at [632, 725] on label "Worse than the last time I saw him/her" at bounding box center [751, 723] width 995 height 21
click at [254, 713] on input "Worse than the last time I saw him/her" at bounding box center [253, 712] width 1 height 1
radio input "true"
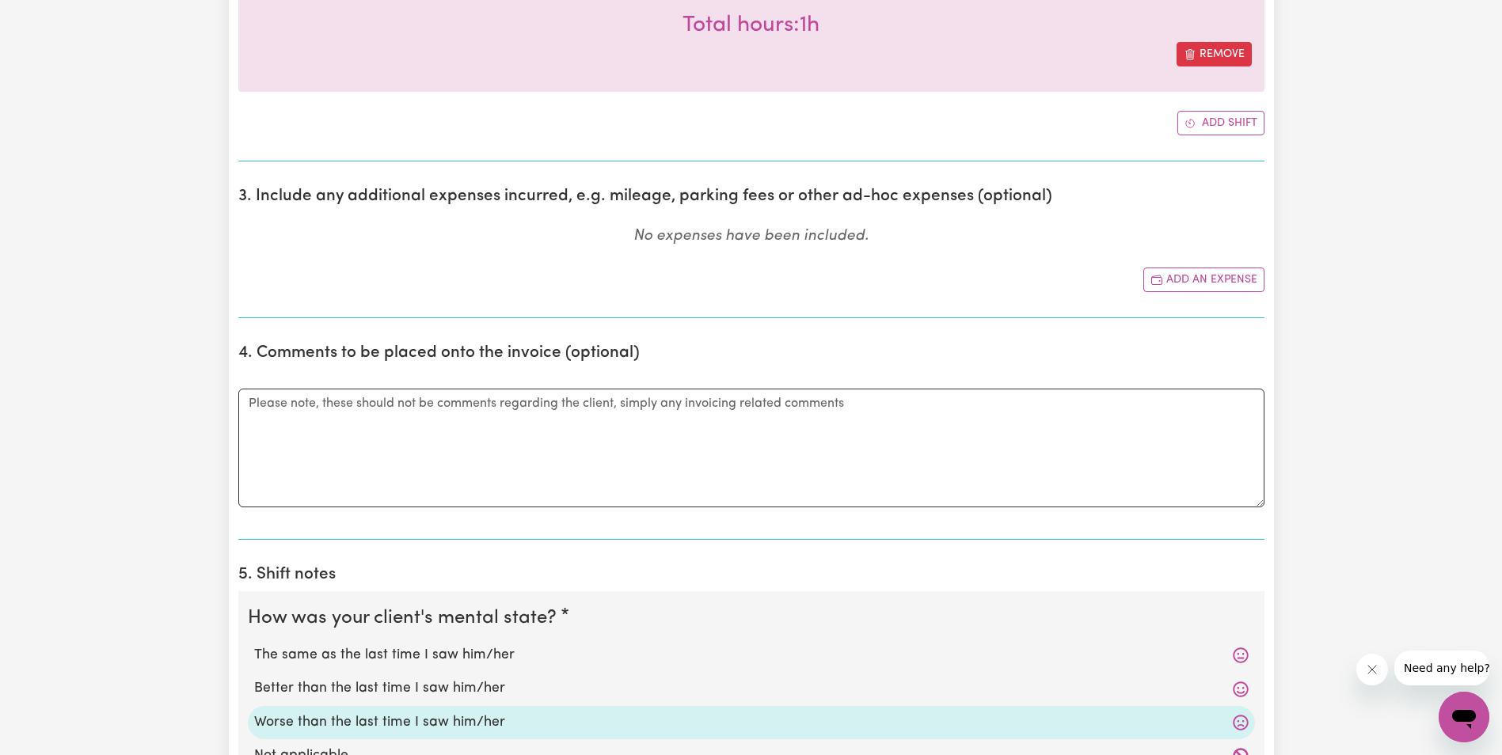
click at [420, 654] on label "The same as the last time I saw him/her" at bounding box center [751, 655] width 995 height 21
click at [254, 645] on input "The same as the last time I saw him/her" at bounding box center [253, 645] width 1 height 1
radio input "true"
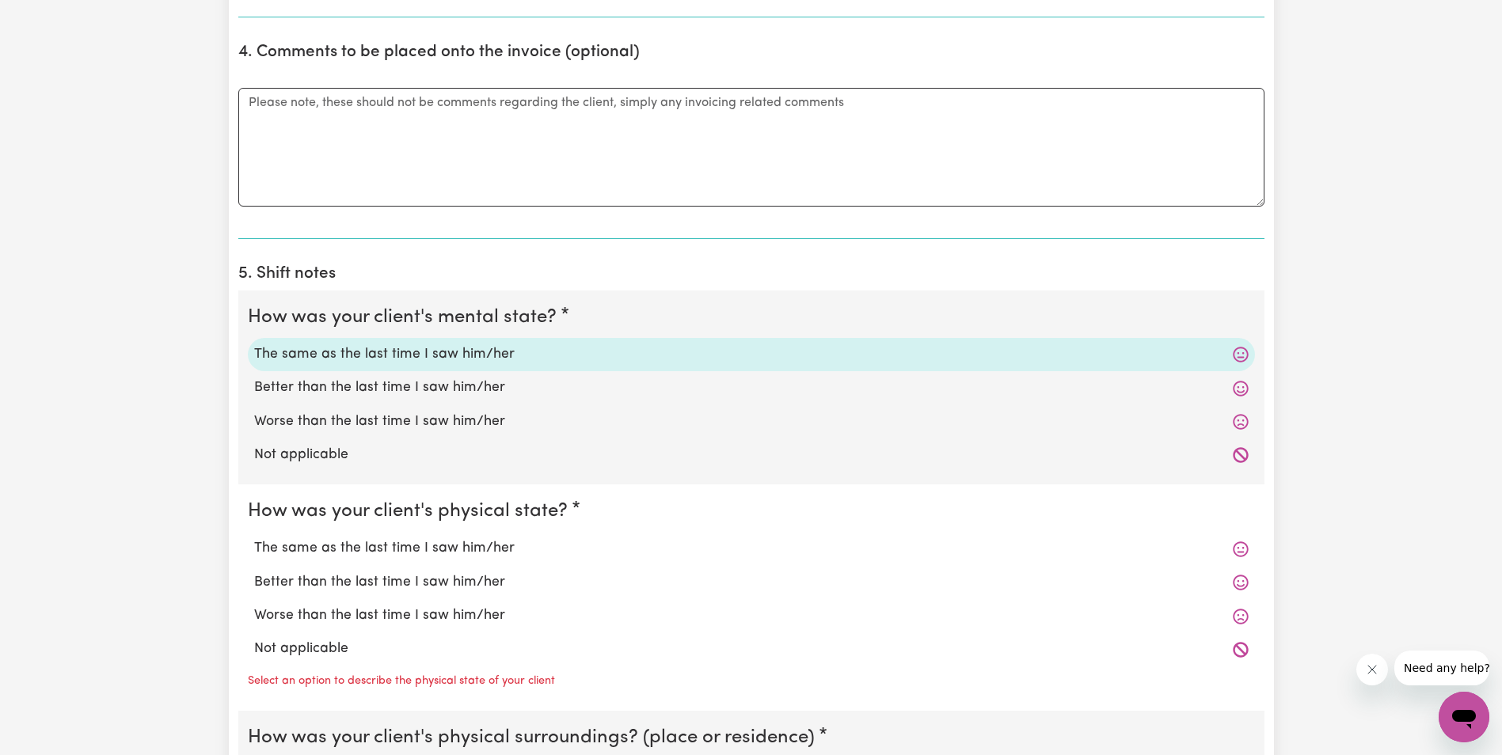
scroll to position [950, 0]
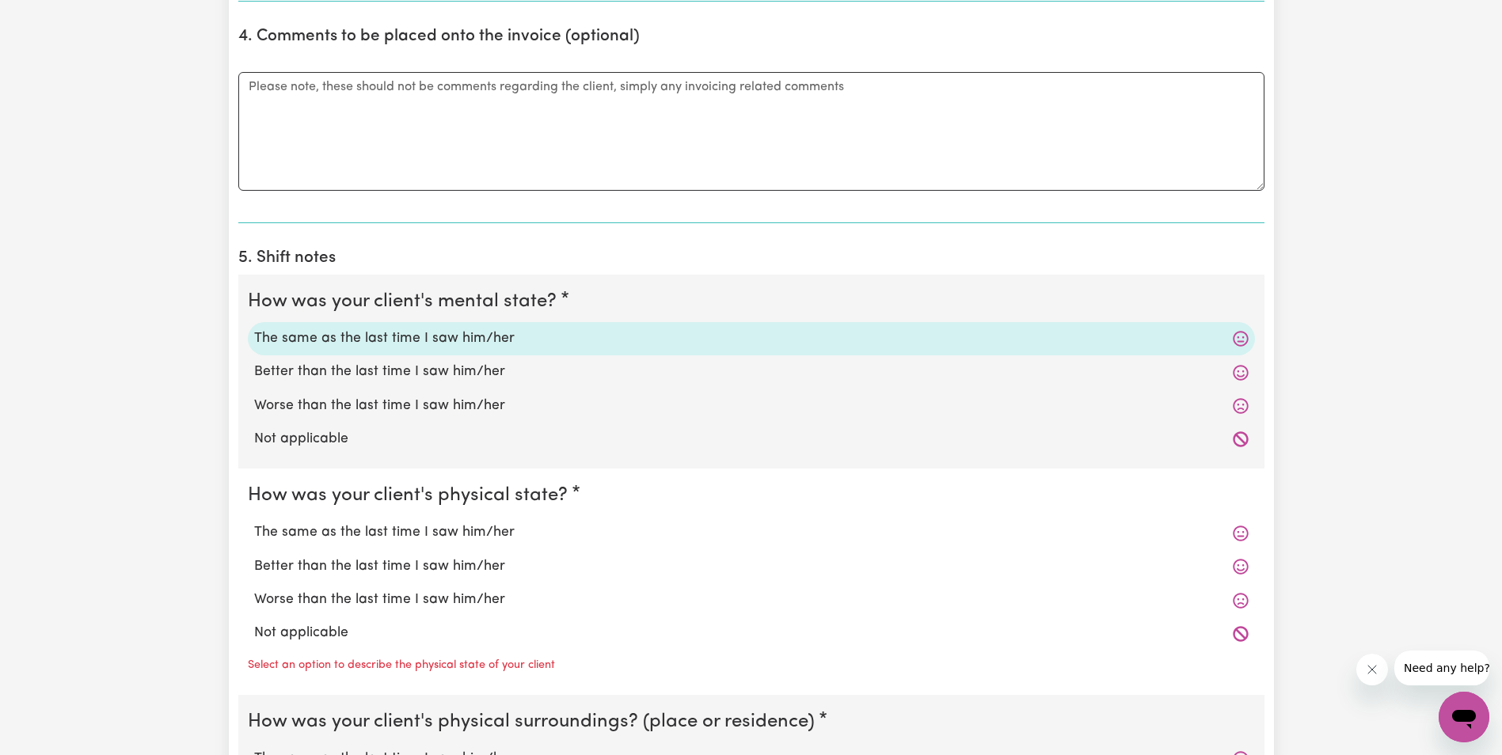
click at [358, 601] on label "Worse than the last time I saw him/her" at bounding box center [751, 600] width 995 height 21
click at [254, 590] on input "Worse than the last time I saw him/her" at bounding box center [253, 589] width 1 height 1
radio input "true"
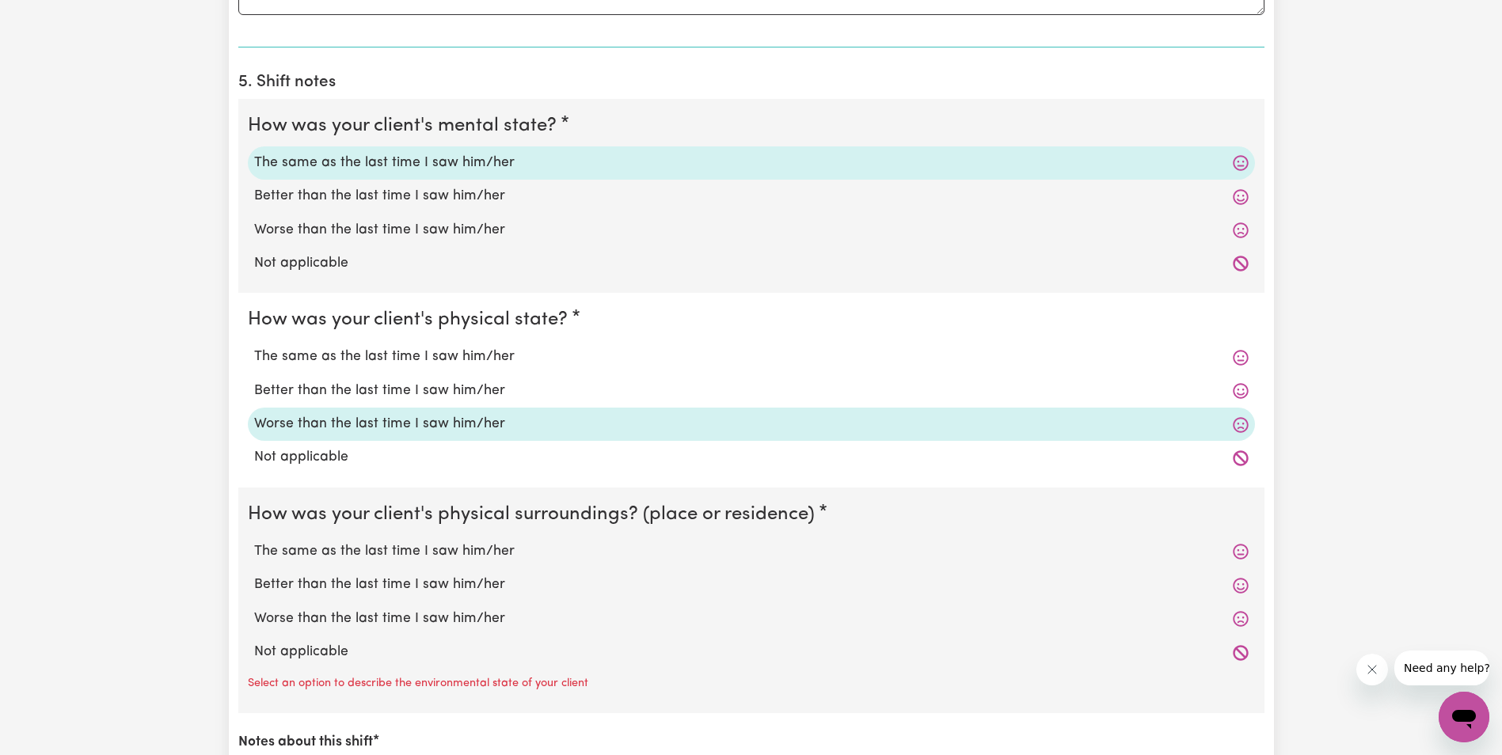
scroll to position [1188, 0]
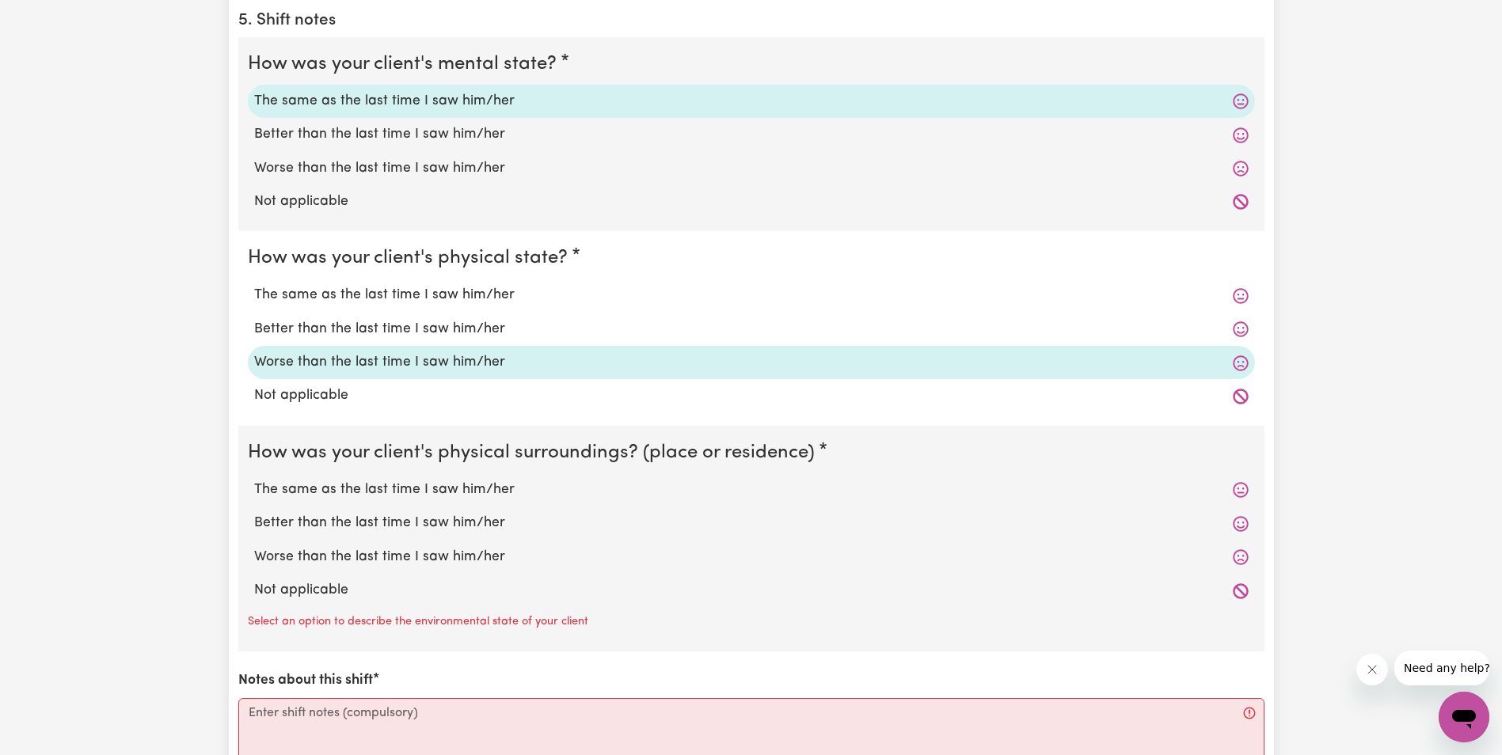
click at [342, 494] on label "The same as the last time I saw him/her" at bounding box center [751, 490] width 995 height 21
click at [254, 480] on input "The same as the last time I saw him/her" at bounding box center [253, 479] width 1 height 1
radio input "true"
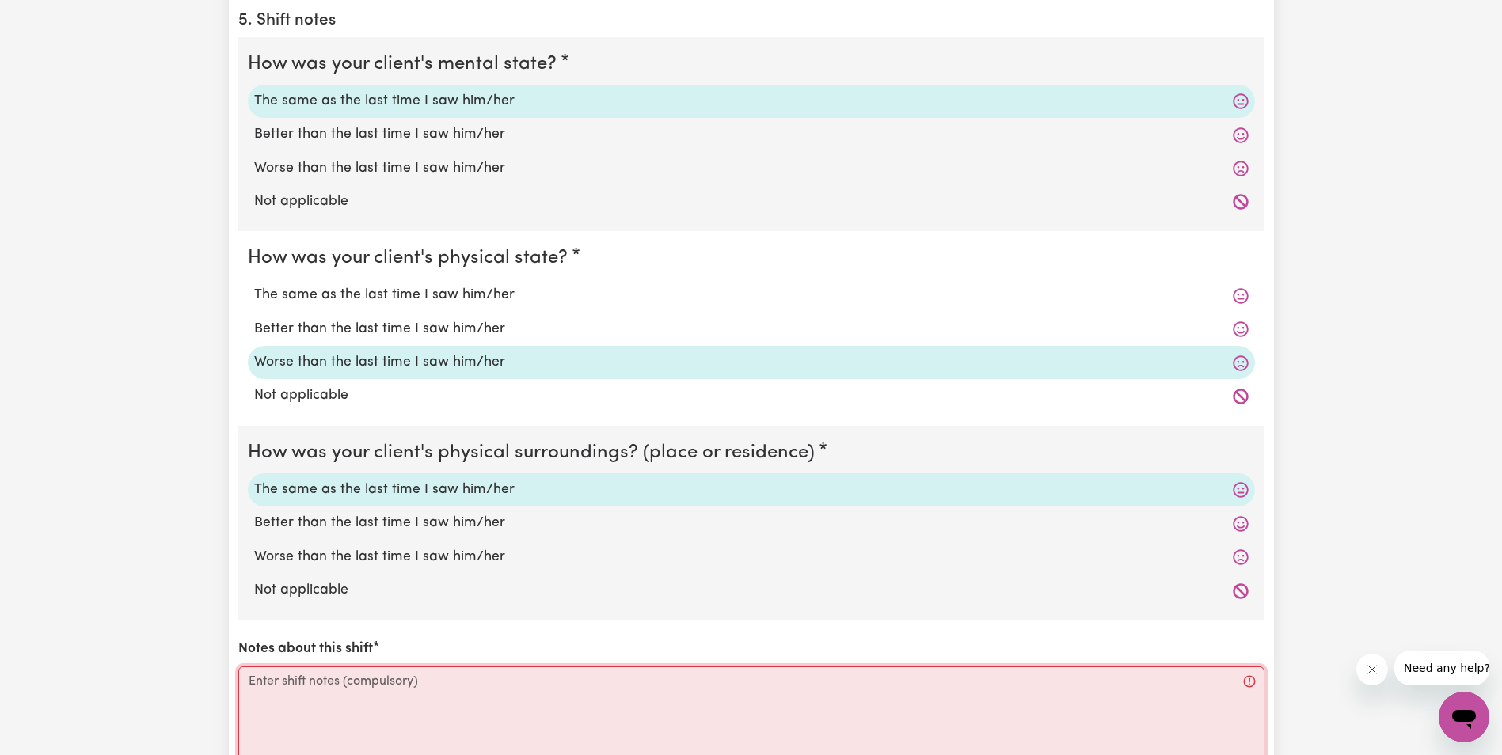
click at [331, 698] on textarea "Notes about this shift" at bounding box center [751, 726] width 1026 height 119
paste textarea "When I arrived, [PERSON_NAME] said, no need for coming, [PERSON_NAME] wants to …"
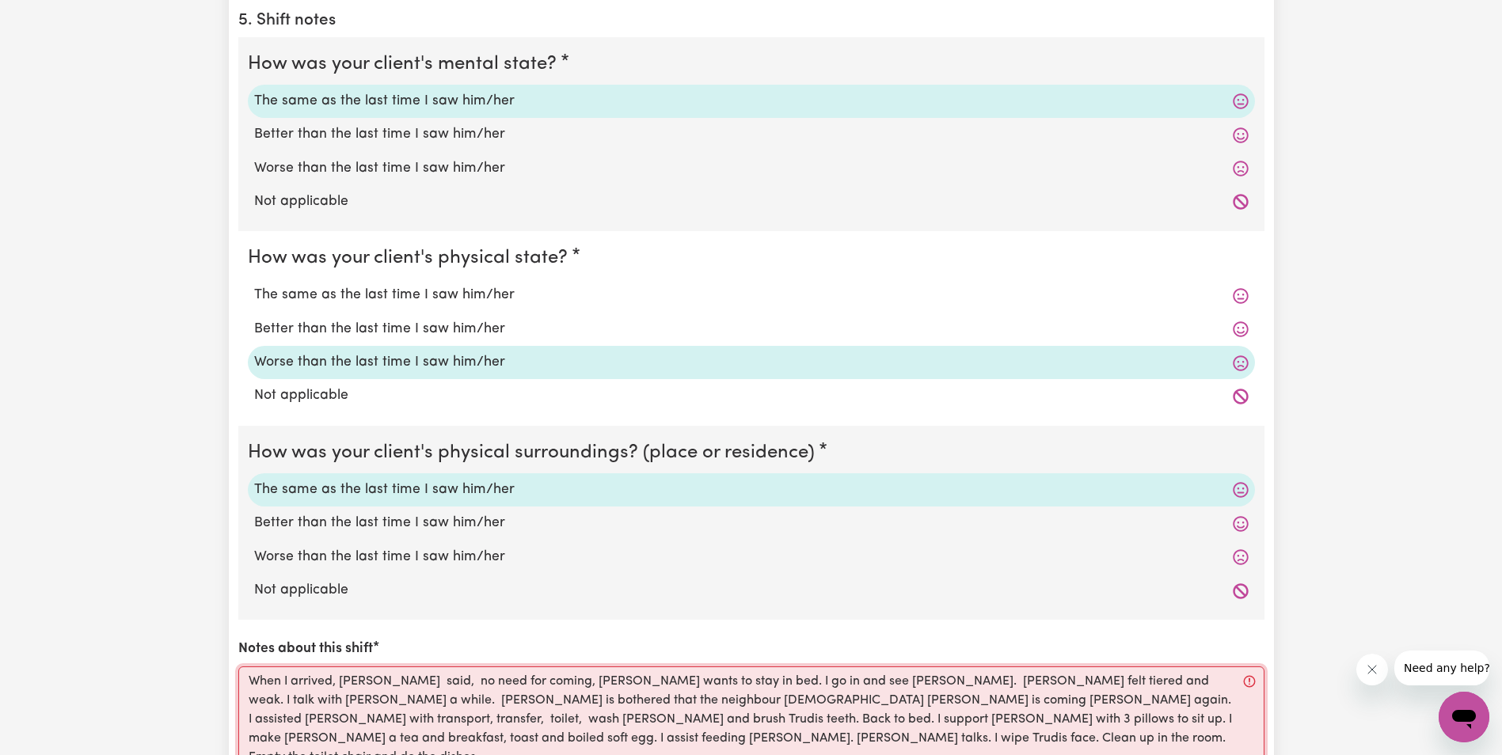
scroll to position [1217, 0]
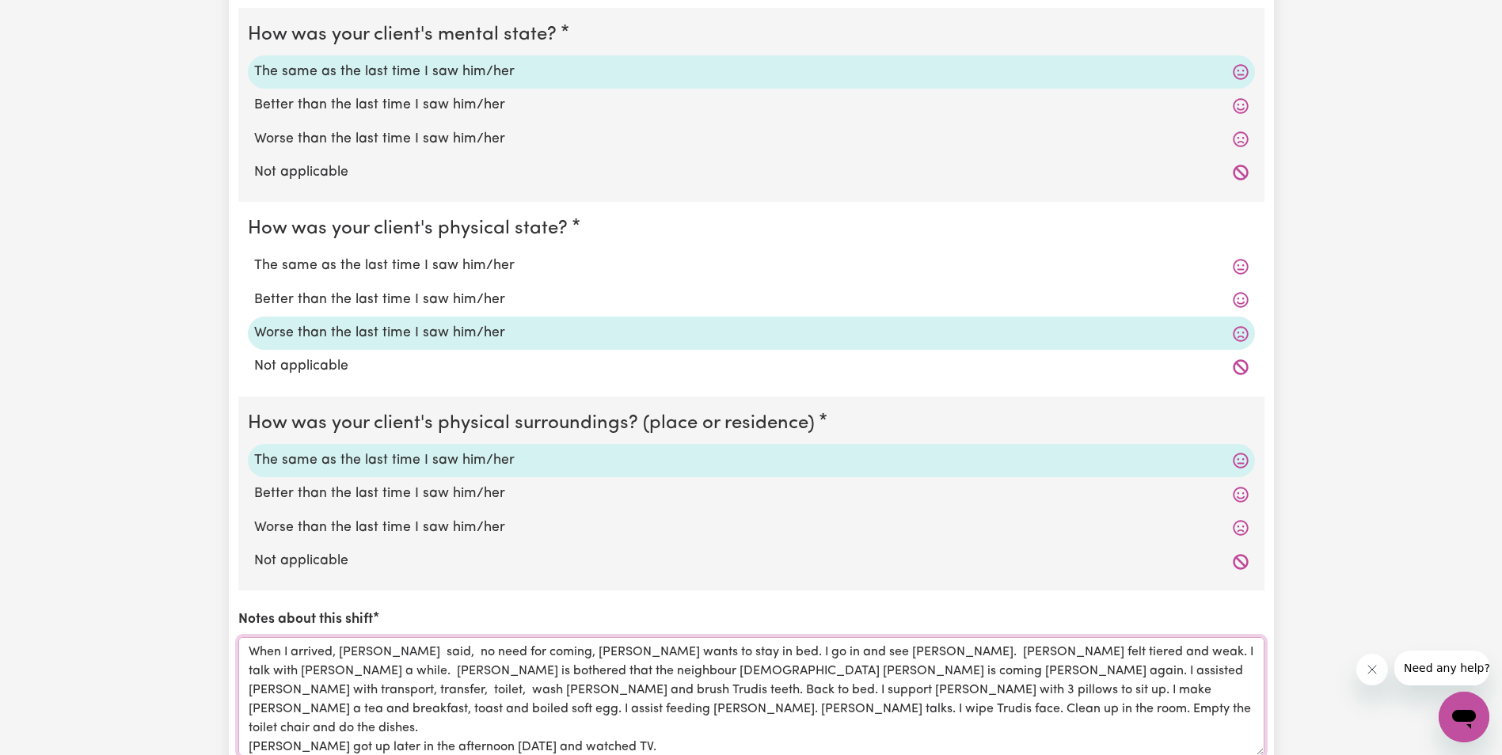
type textarea "When I arrived, [PERSON_NAME] said, no need for coming, [PERSON_NAME] wants to …"
click at [301, 135] on label "Worse than the last time I saw him/her" at bounding box center [751, 139] width 995 height 21
click at [254, 129] on input "Worse than the last time I saw him/her" at bounding box center [253, 128] width 1 height 1
radio input "true"
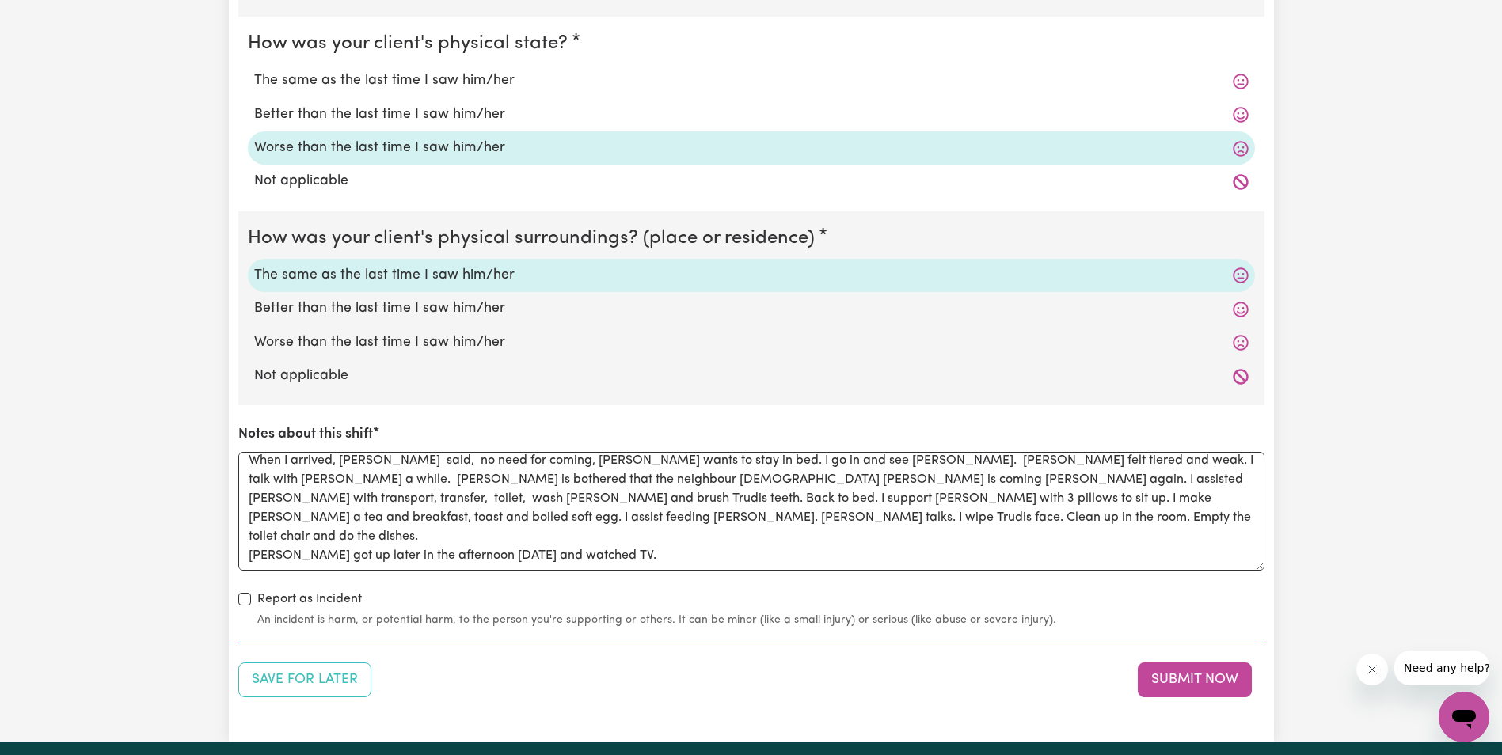
scroll to position [1455, 0]
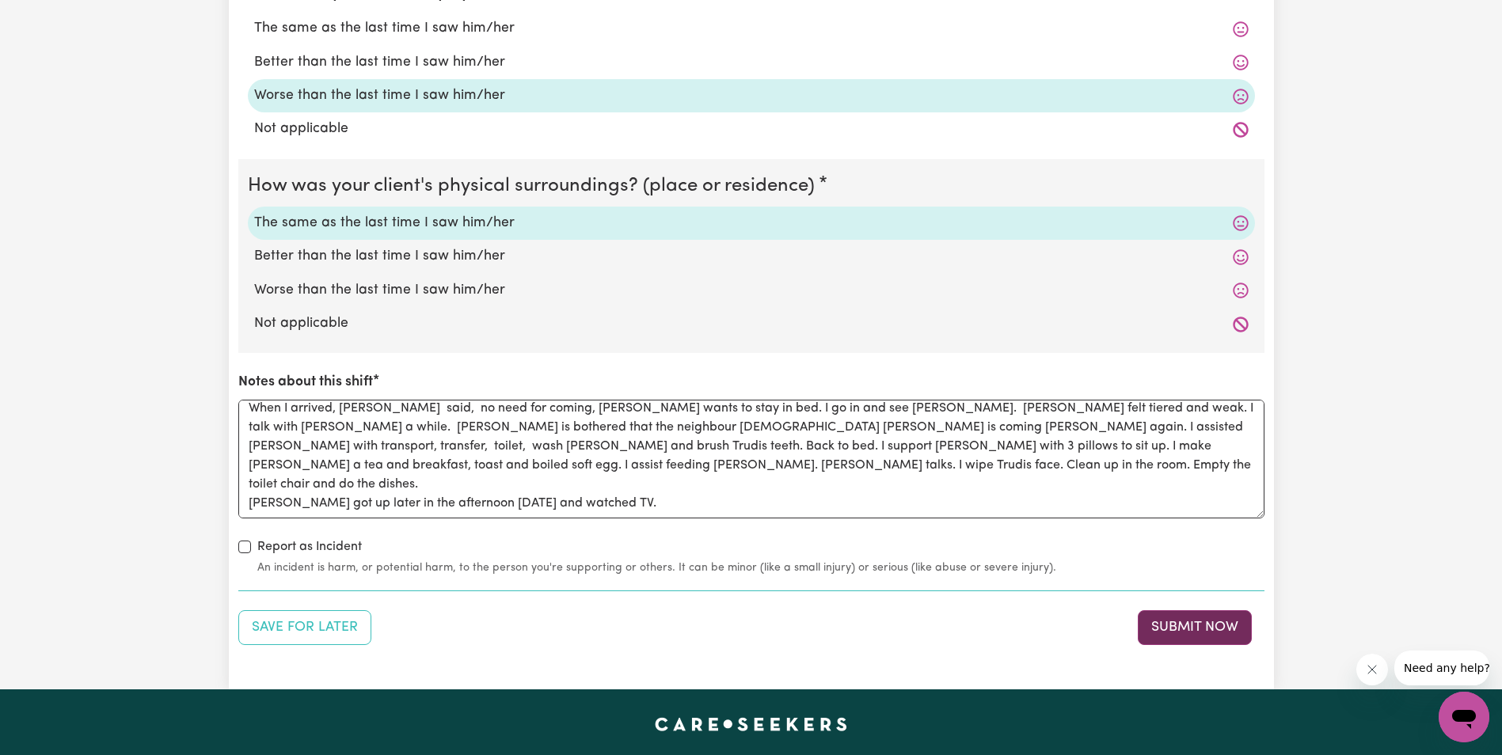
click at [1172, 627] on button "Submit Now" at bounding box center [1195, 628] width 114 height 35
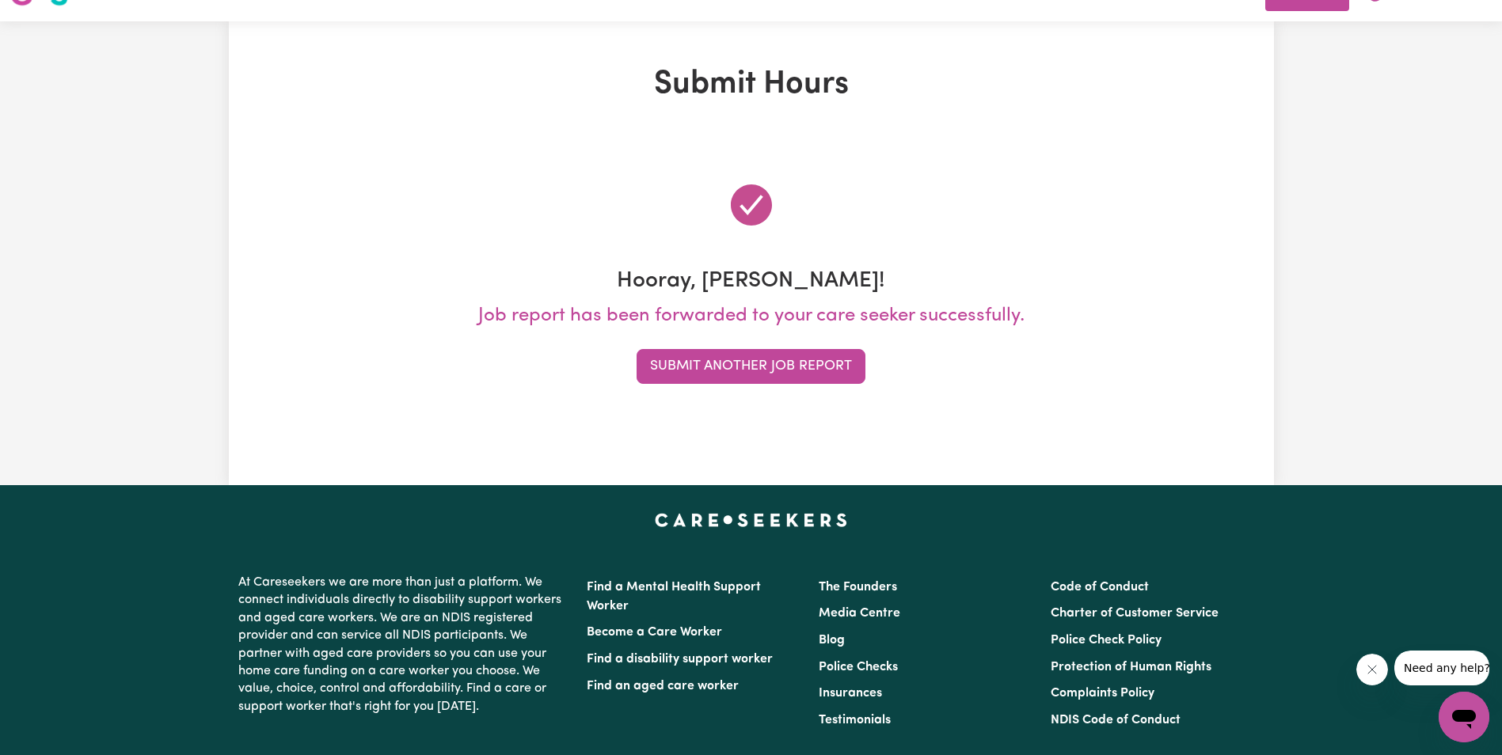
scroll to position [0, 0]
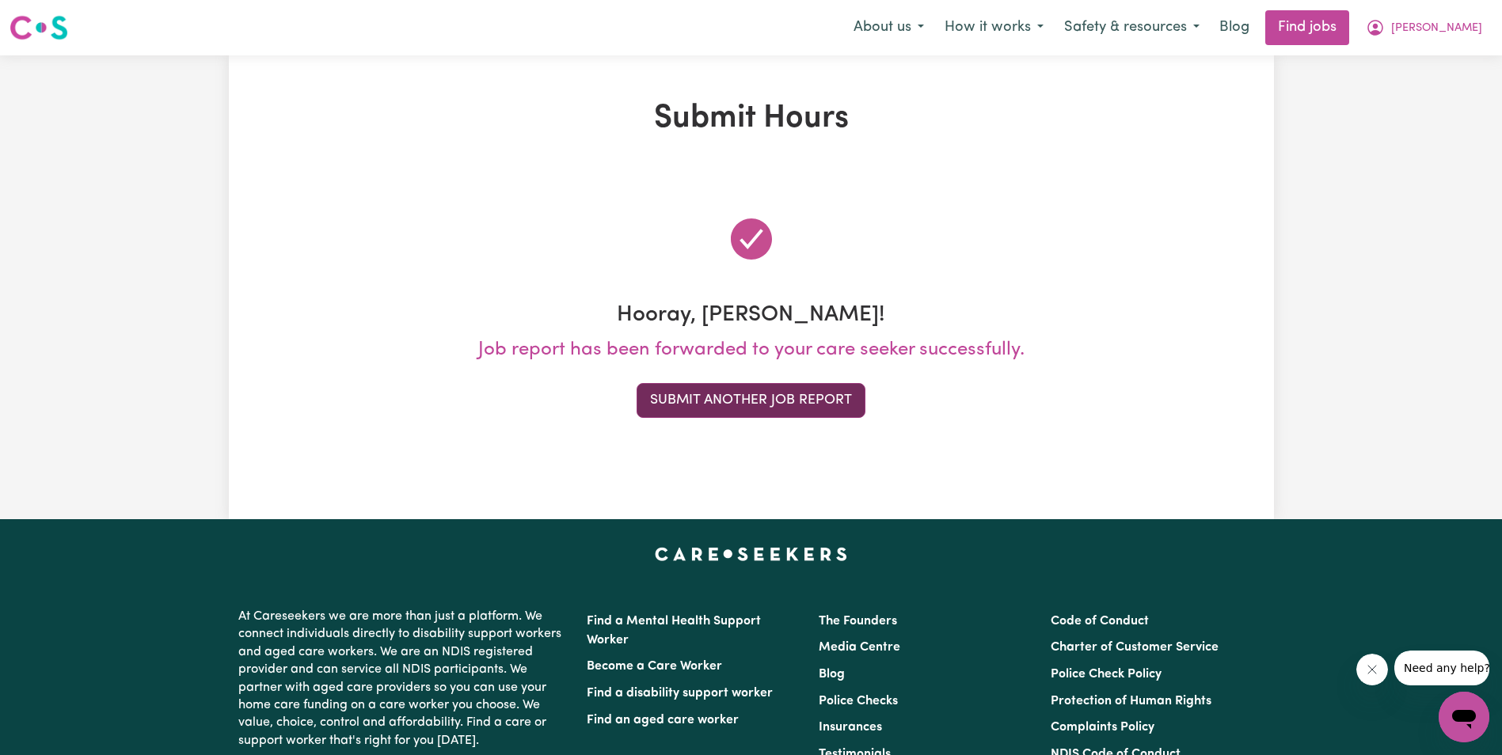
click at [801, 402] on button "Submit Another Job Report" at bounding box center [751, 400] width 229 height 35
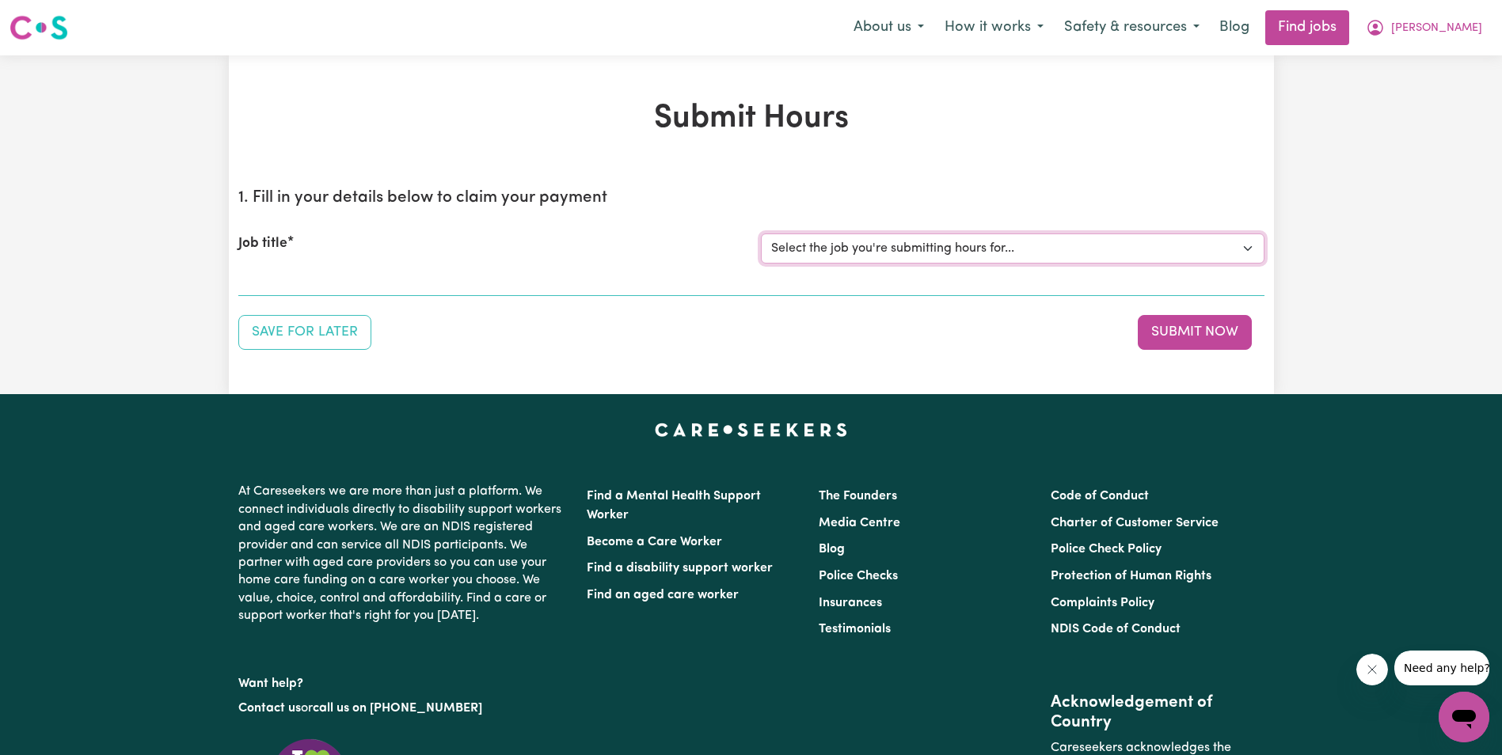
click at [1246, 247] on select "Select the job you're submitting hours for... [[PERSON_NAME]] Support Worker in…" at bounding box center [1013, 249] width 504 height 30
select select "11643"
click at [761, 234] on select "Select the job you're submitting hours for... [[PERSON_NAME]] Support Worker in…" at bounding box center [1013, 249] width 504 height 30
